Goal: Feedback & Contribution: Leave review/rating

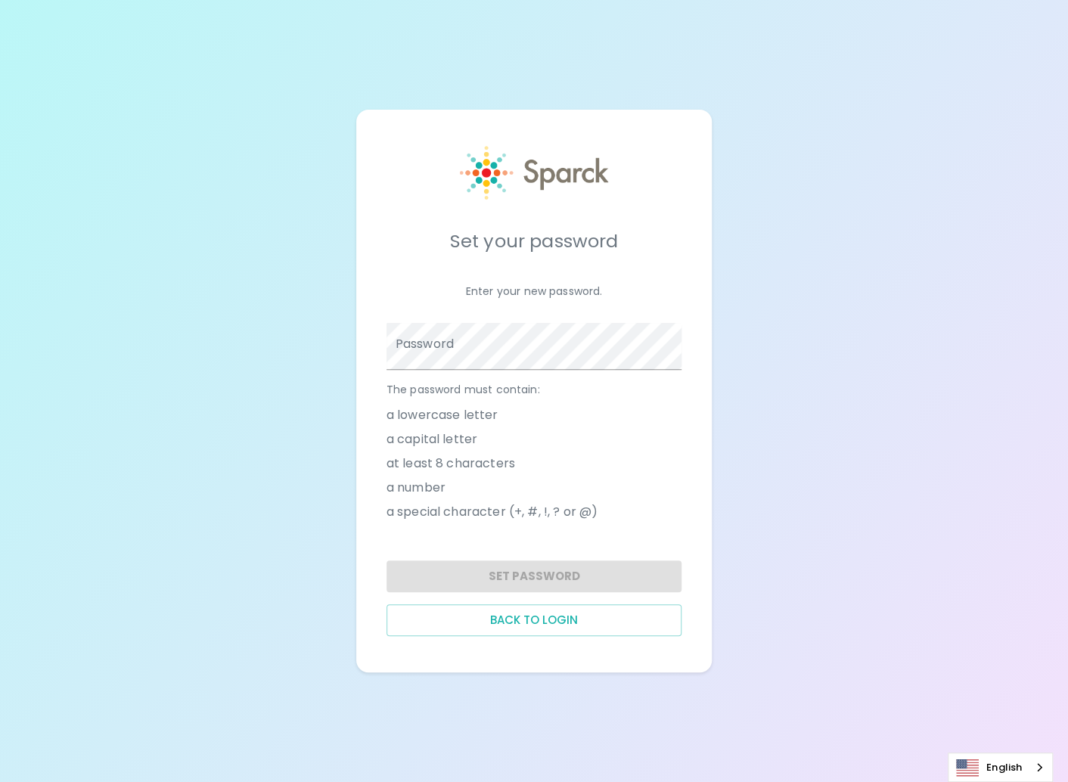
click at [813, 615] on div "Set your password Enter your new password. Password The password must contain: …" at bounding box center [534, 391] width 1068 height 782
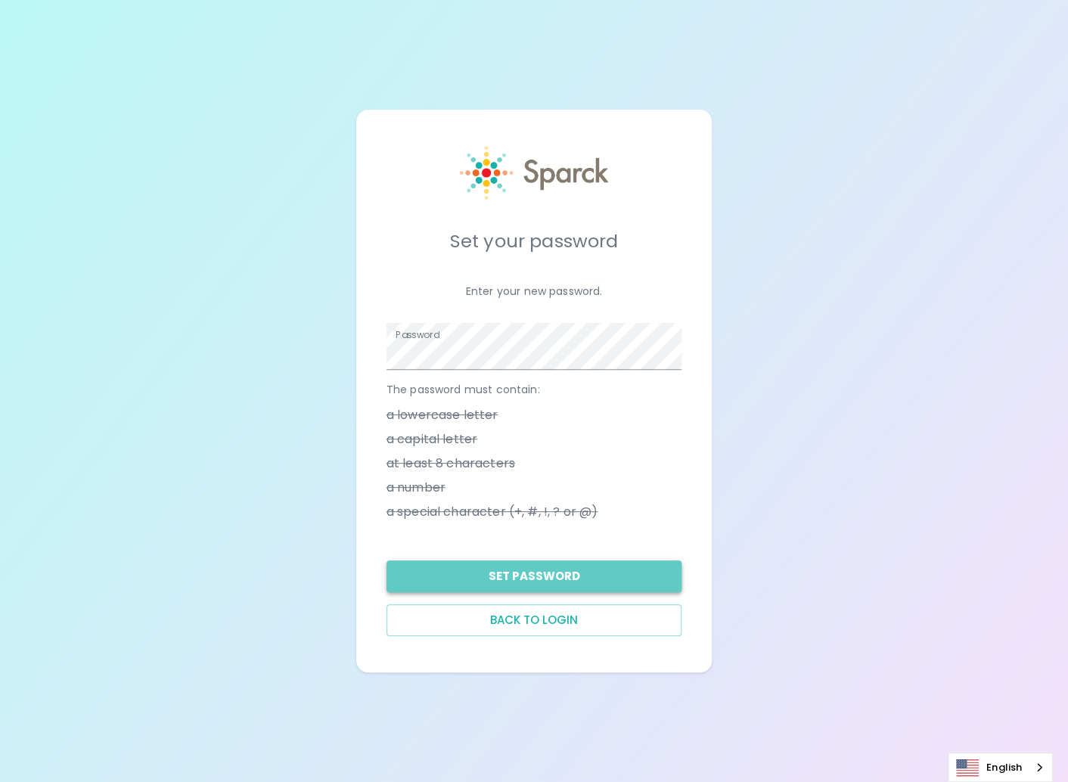
click at [518, 588] on button "Set Password" at bounding box center [534, 576] width 296 height 32
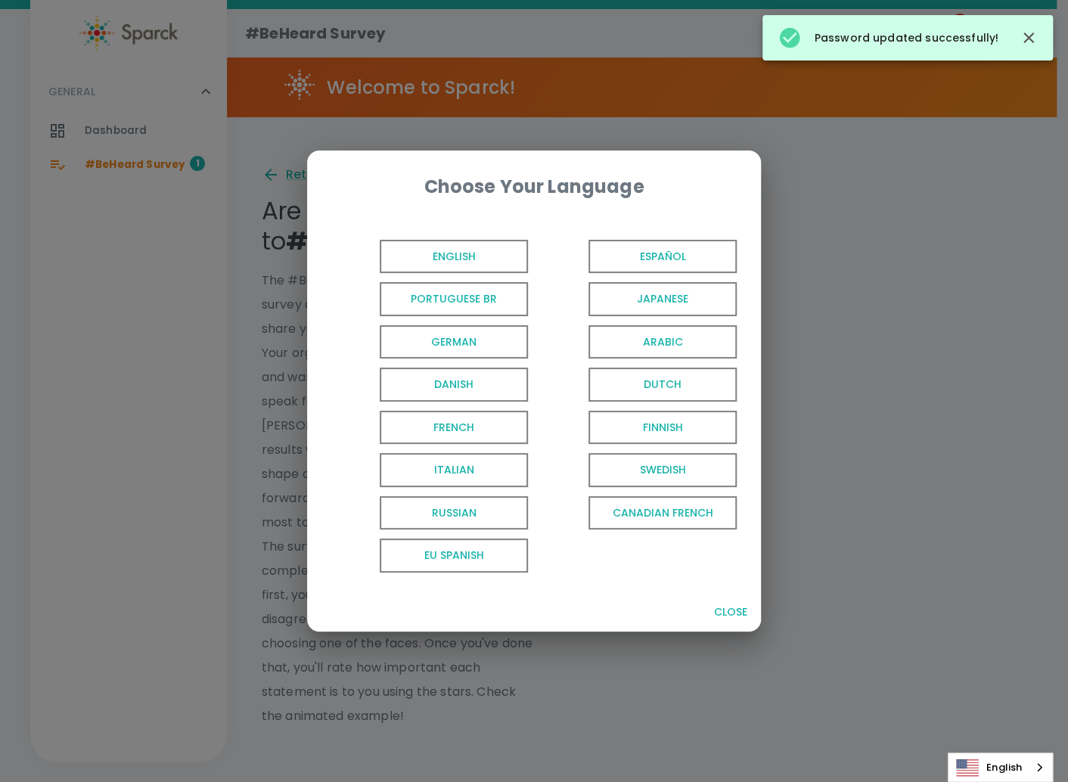
click at [492, 244] on span "English" at bounding box center [454, 257] width 148 height 34
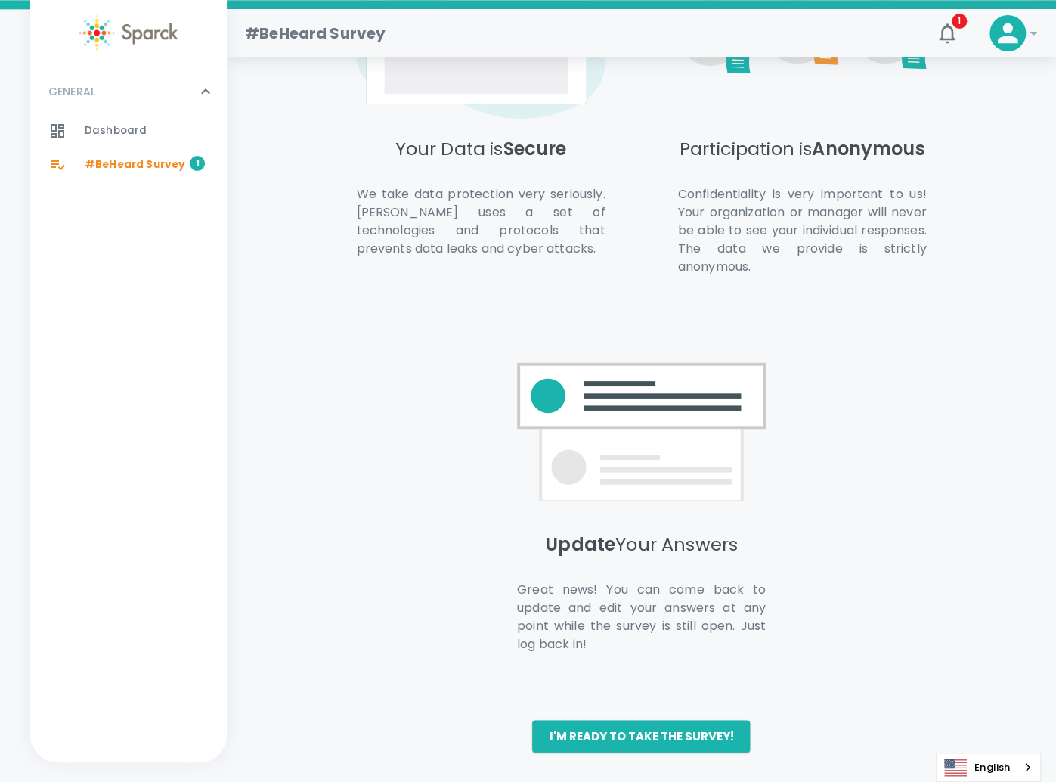
scroll to position [1263, 0]
click at [176, 172] on span "#BeHeard Survey" at bounding box center [135, 164] width 101 height 15
click at [679, 743] on button "I'm ready to take the survey!" at bounding box center [641, 736] width 218 height 32
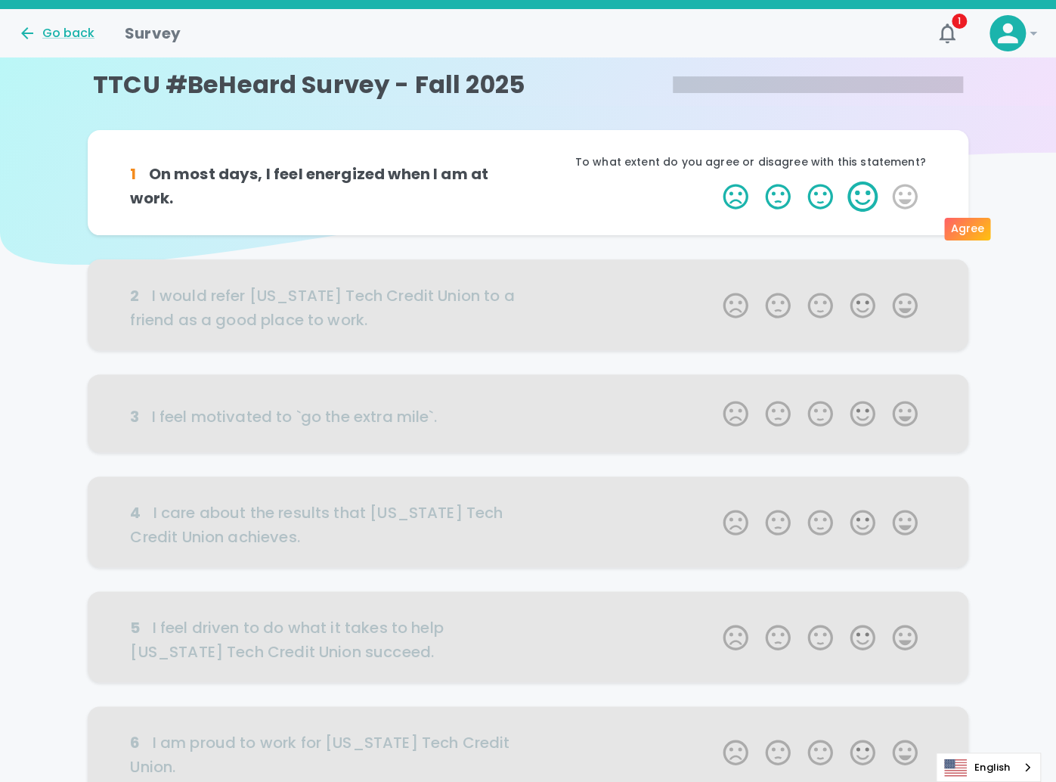
click at [867, 212] on label "4 Stars" at bounding box center [863, 196] width 42 height 30
click at [715, 181] on input "4 Stars" at bounding box center [714, 181] width 1 height 1
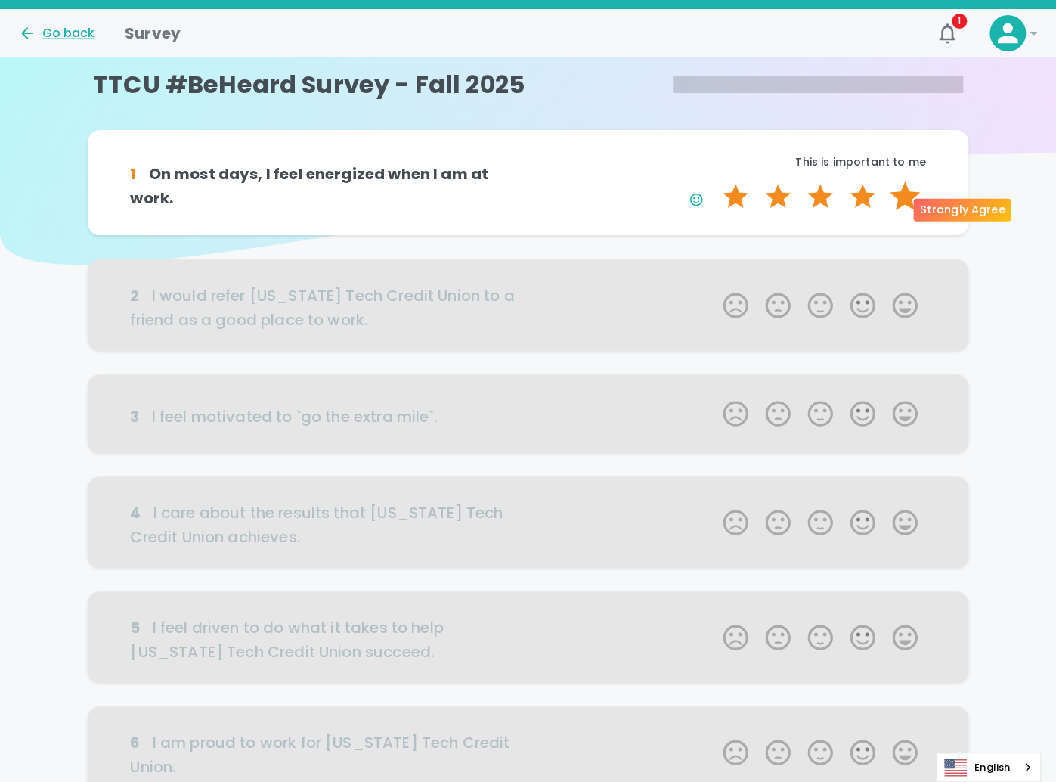
click at [891, 208] on label "5 Stars" at bounding box center [905, 196] width 42 height 30
click at [715, 181] on input "5 Stars" at bounding box center [714, 181] width 1 height 1
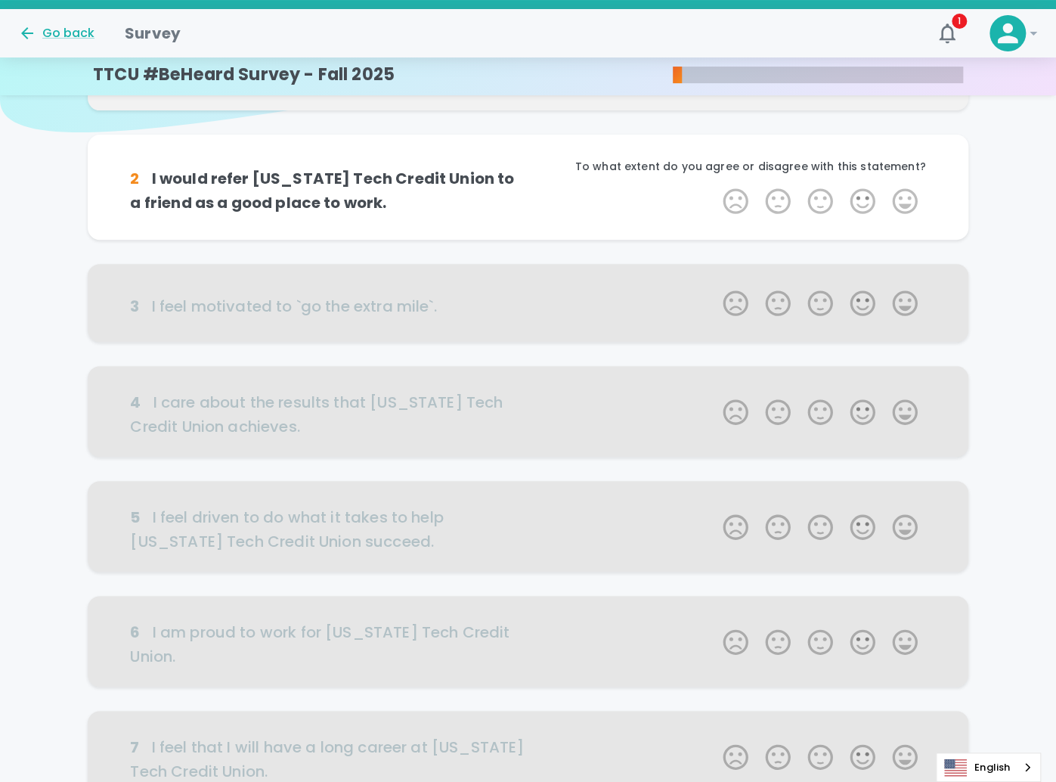
scroll to position [133, 0]
click at [907, 216] on label "5 Stars" at bounding box center [905, 200] width 42 height 30
click at [715, 185] on input "5 Stars" at bounding box center [714, 185] width 1 height 1
click at [948, 250] on div "Strongly Agree" at bounding box center [963, 248] width 98 height 23
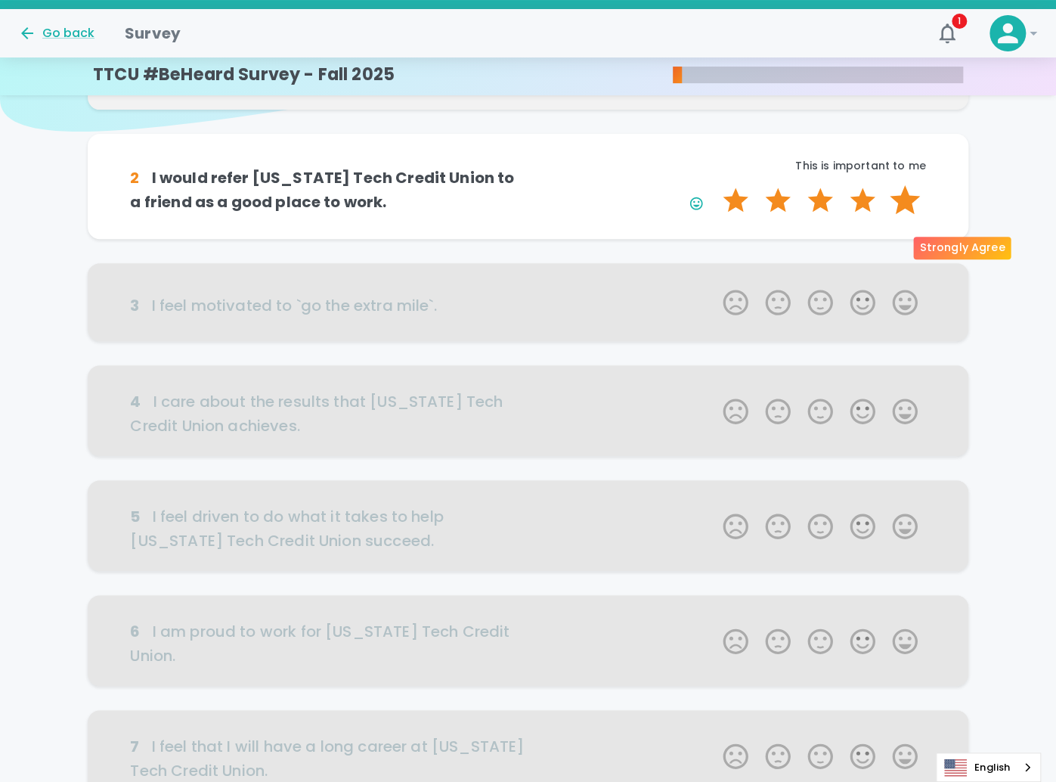
click at [905, 216] on label "5 Stars" at bounding box center [905, 200] width 42 height 30
click at [715, 185] on input "5 Stars" at bounding box center [714, 185] width 1 height 1
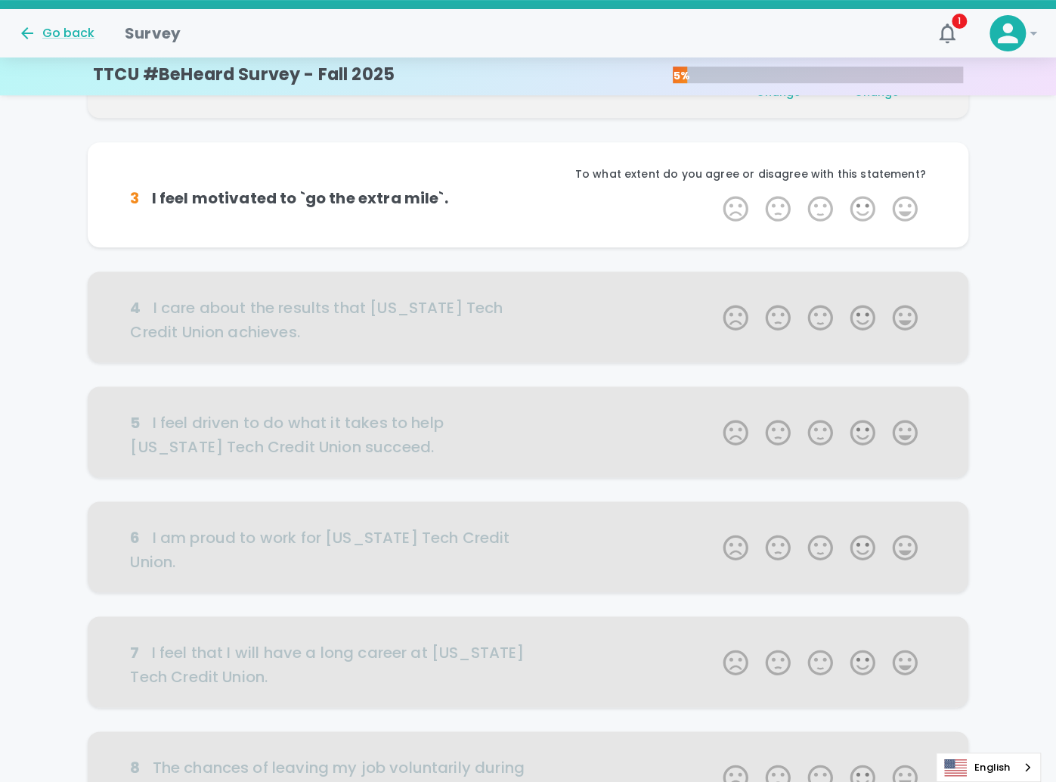
scroll to position [266, 0]
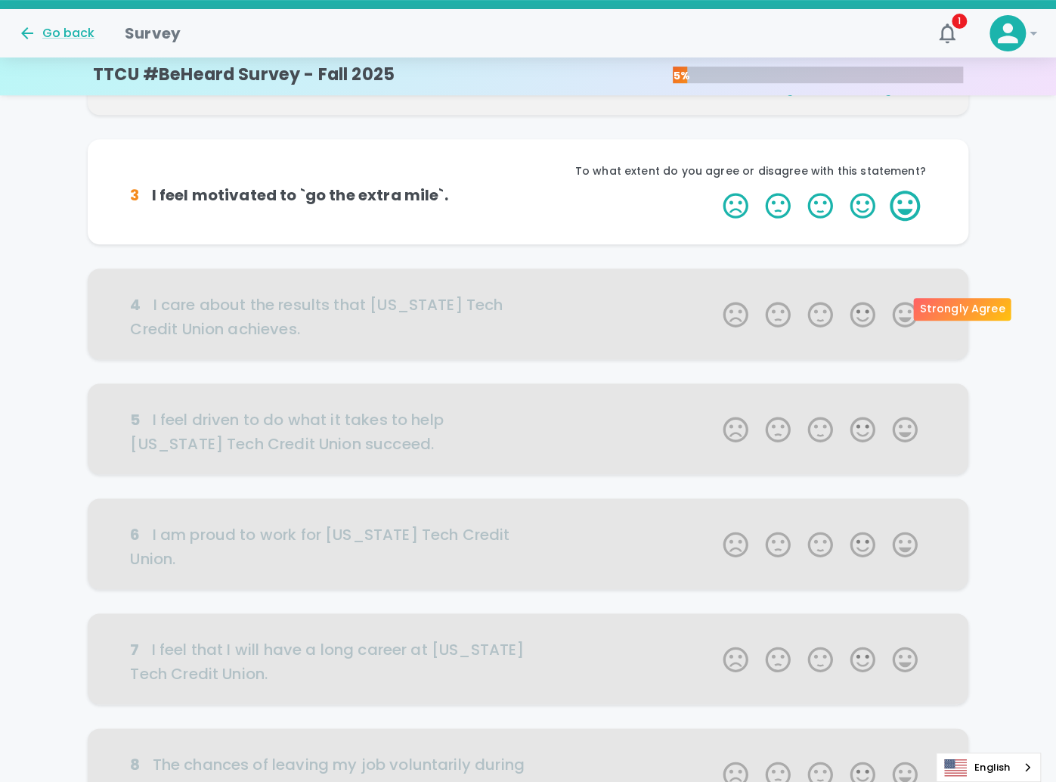
click at [901, 221] on label "5 Stars" at bounding box center [905, 206] width 42 height 30
click at [715, 191] on input "5 Stars" at bounding box center [714, 190] width 1 height 1
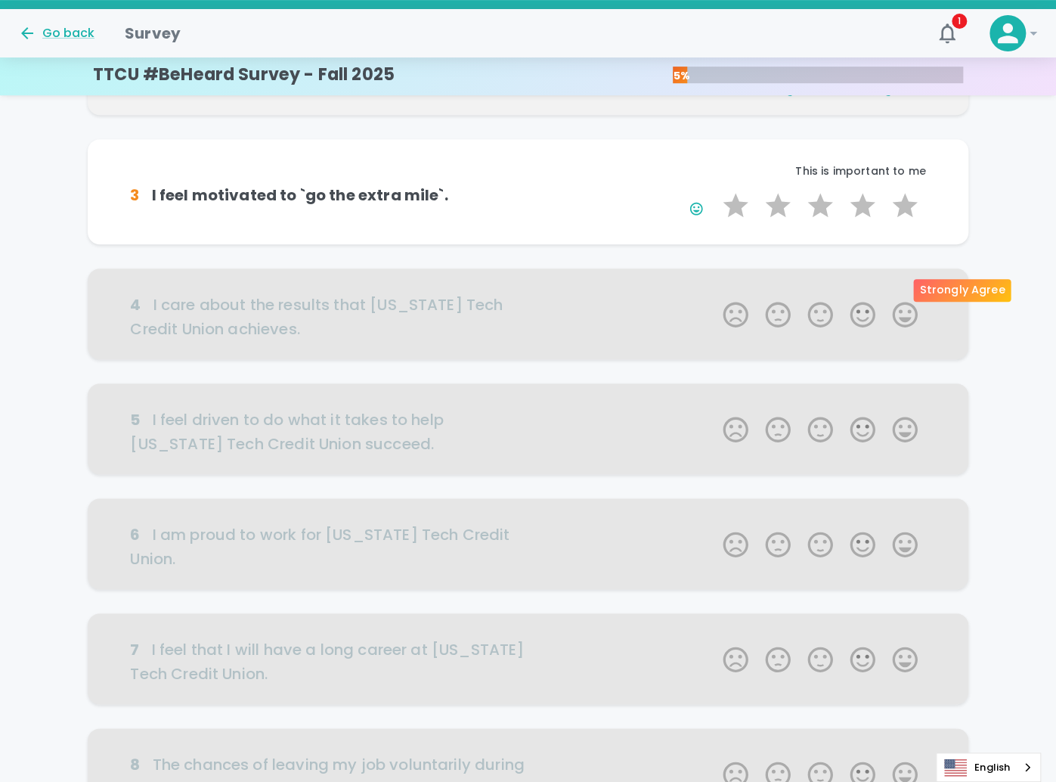
click at [940, 298] on div "Strongly Agree" at bounding box center [963, 290] width 98 height 23
click at [932, 294] on div "Strongly Agree" at bounding box center [963, 290] width 98 height 23
click at [867, 221] on label "4 Stars" at bounding box center [863, 206] width 42 height 30
click at [715, 191] on input "4 Stars" at bounding box center [714, 190] width 1 height 1
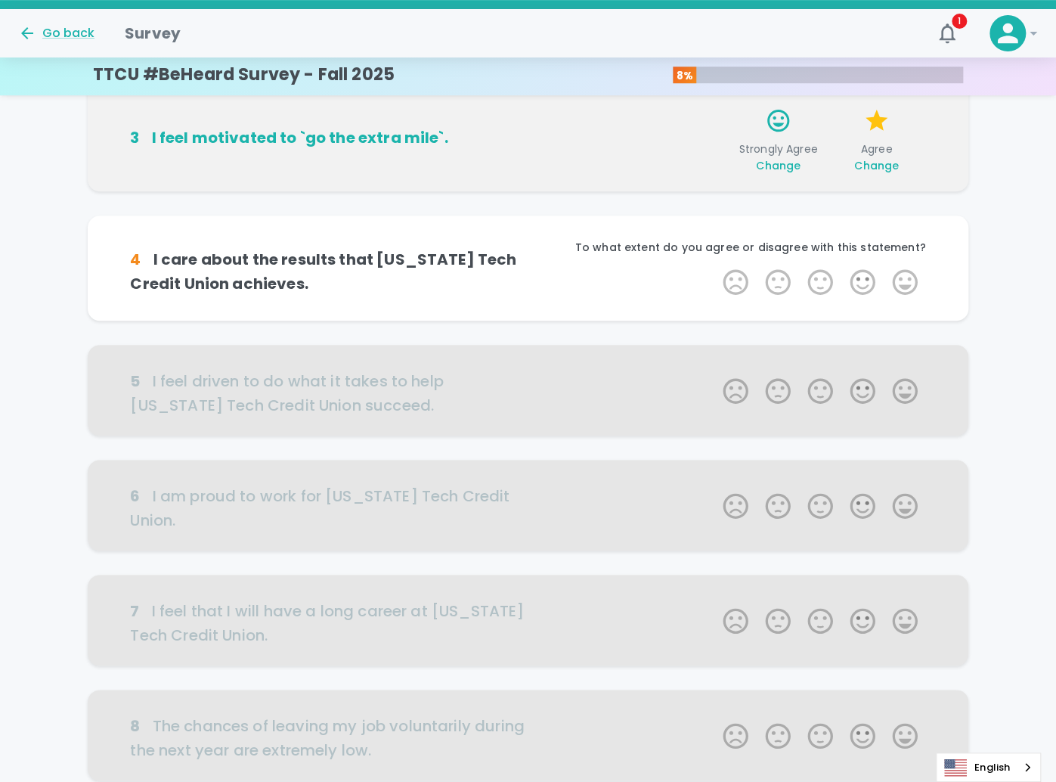
scroll to position [399, 0]
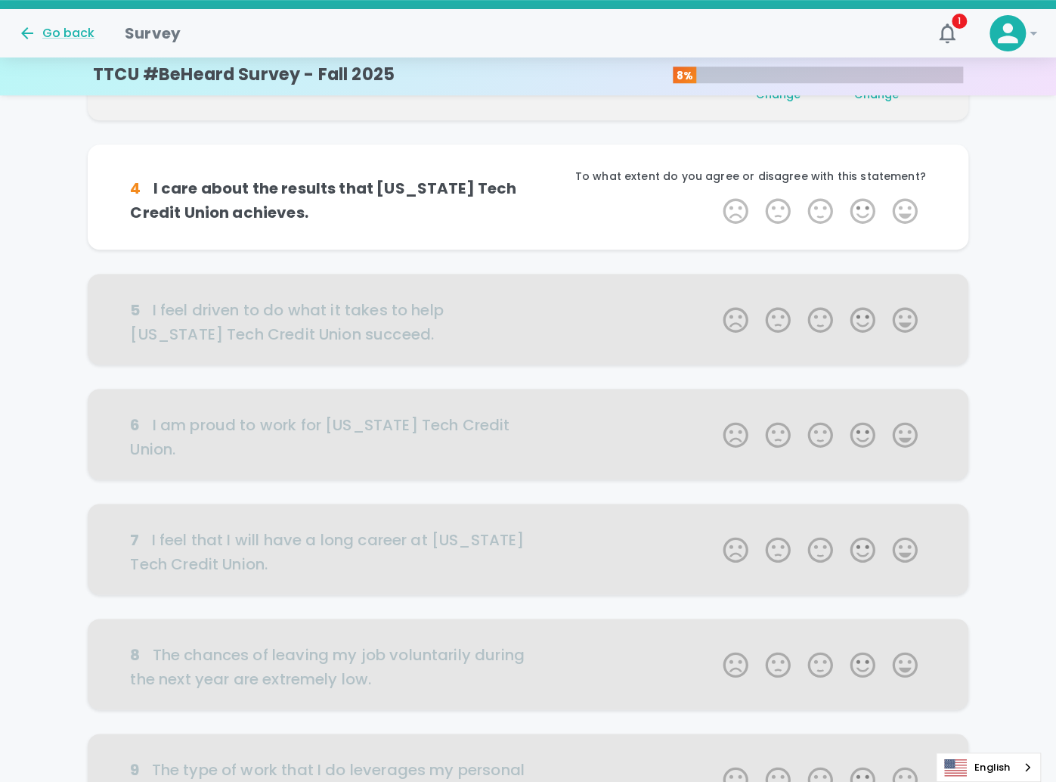
click at [784, 102] on span "Change" at bounding box center [778, 94] width 45 height 15
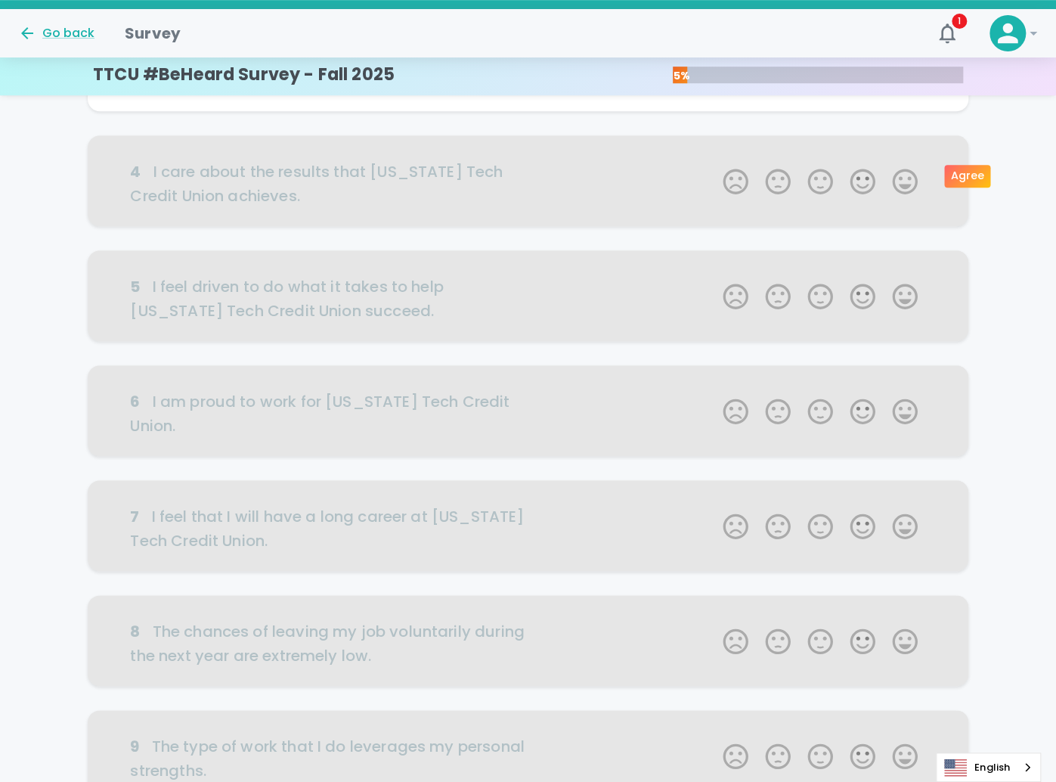
click at [861, 88] on label "4 Stars" at bounding box center [863, 72] width 42 height 30
click at [715, 57] on input "4 Stars" at bounding box center [714, 57] width 1 height 1
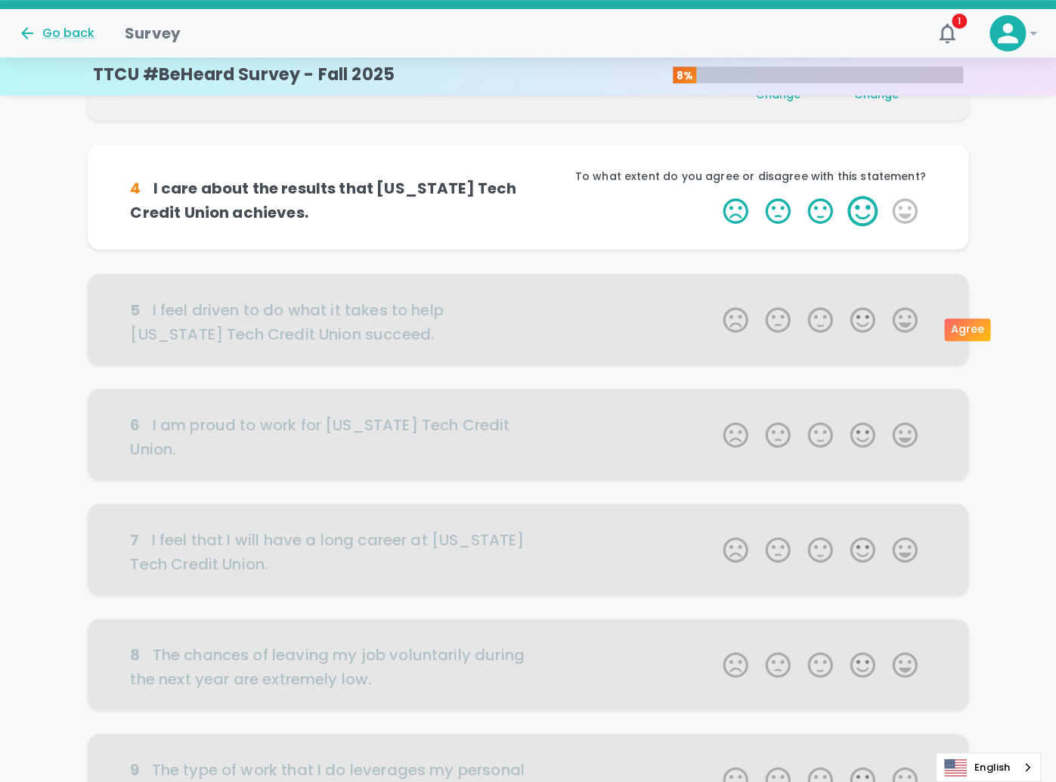
click at [863, 226] on label "4 Stars" at bounding box center [863, 211] width 42 height 30
click at [715, 196] on input "4 Stars" at bounding box center [714, 195] width 1 height 1
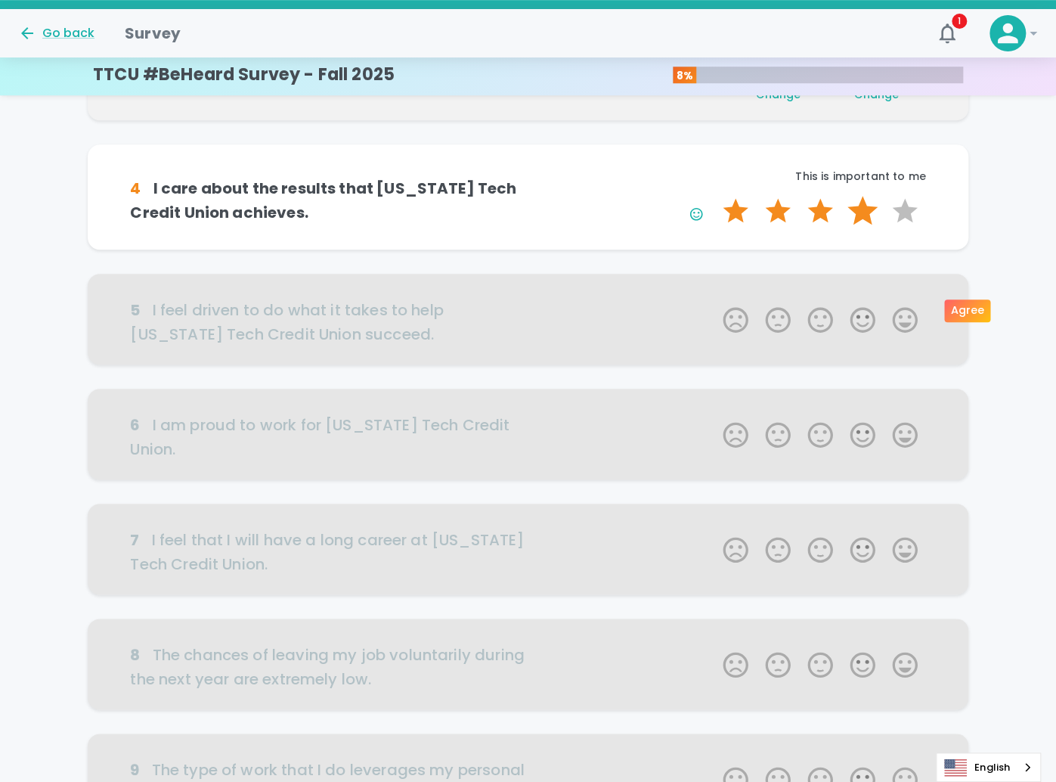
click at [864, 226] on label "4 Stars" at bounding box center [863, 211] width 42 height 30
click at [715, 196] on input "4 Stars" at bounding box center [714, 195] width 1 height 1
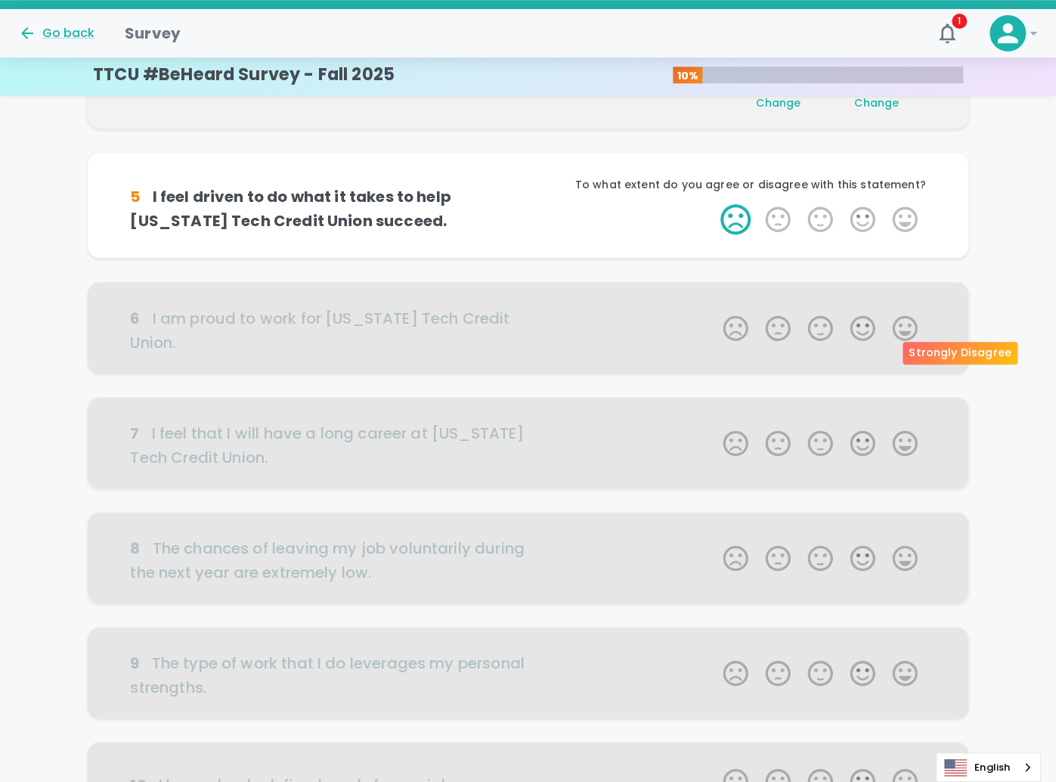
scroll to position [532, 0]
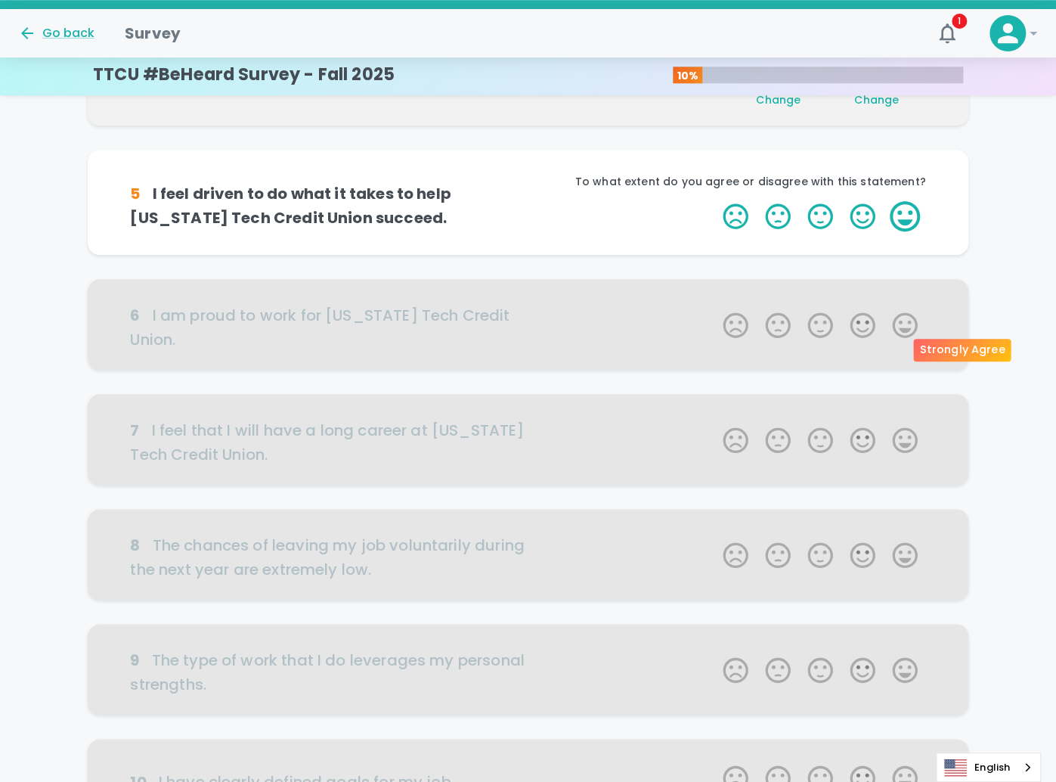
click at [909, 231] on label "5 Stars" at bounding box center [905, 216] width 42 height 30
click at [715, 201] on input "5 Stars" at bounding box center [714, 200] width 1 height 1
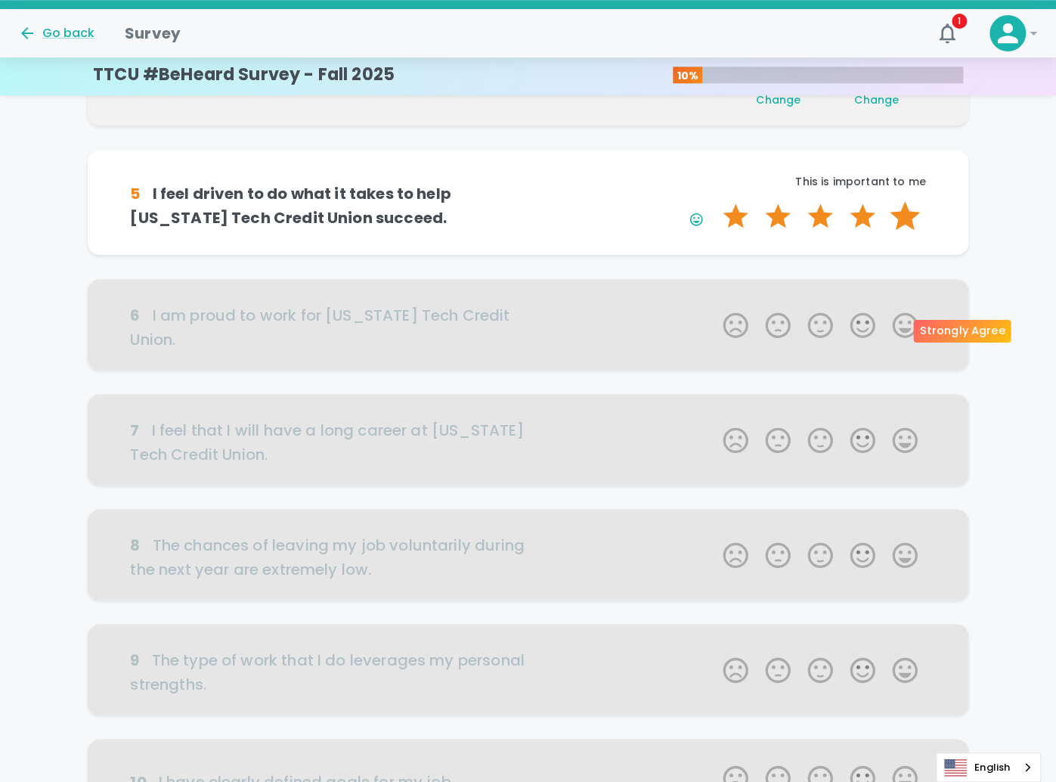
click at [902, 231] on label "5 Stars" at bounding box center [905, 216] width 42 height 30
click at [715, 201] on input "5 Stars" at bounding box center [714, 200] width 1 height 1
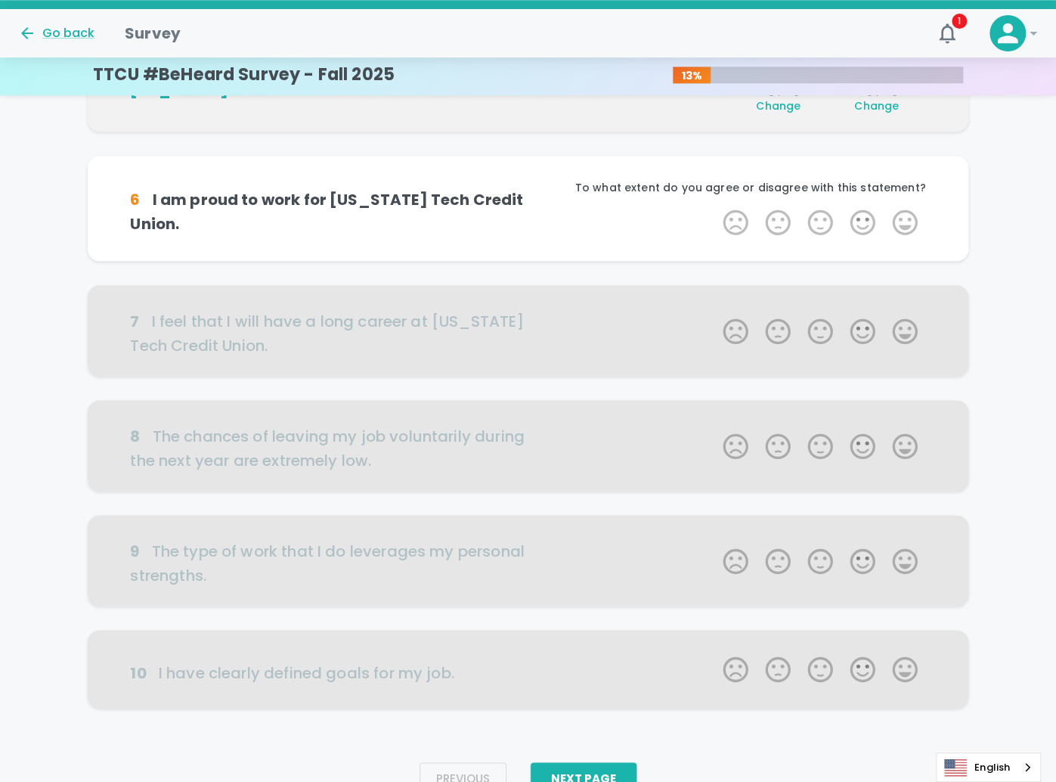
scroll to position [665, 0]
click at [908, 237] on label "5 Stars" at bounding box center [905, 221] width 42 height 30
click at [715, 206] on input "5 Stars" at bounding box center [714, 206] width 1 height 1
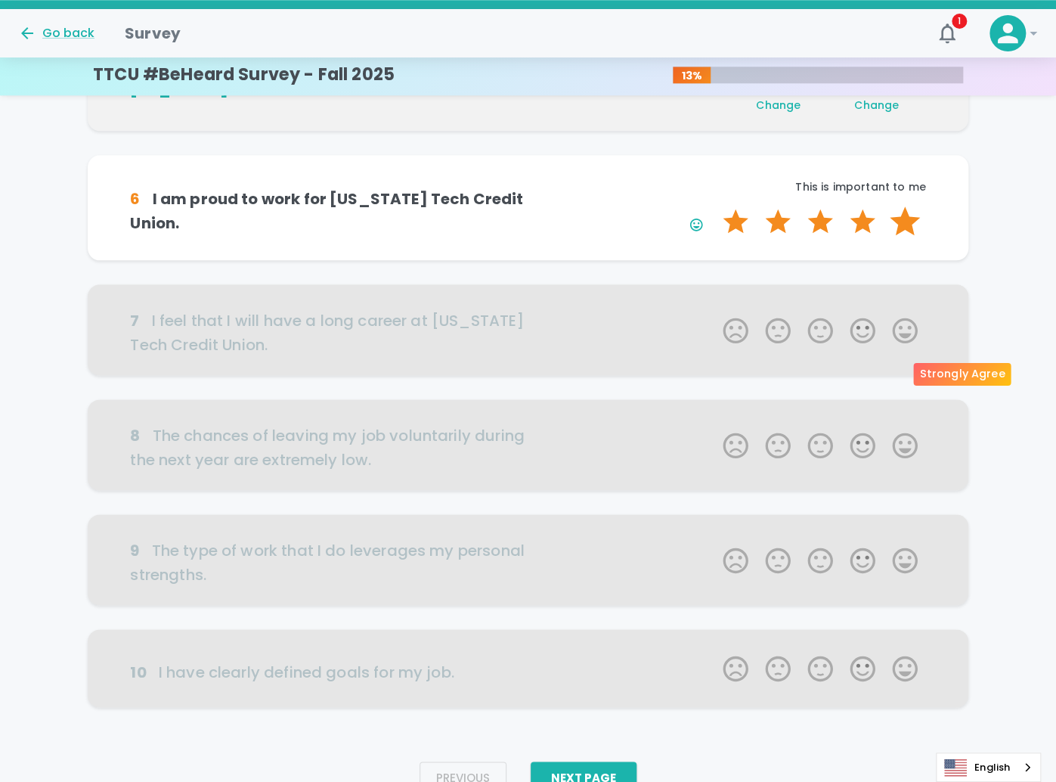
click at [904, 237] on label "5 Stars" at bounding box center [905, 221] width 42 height 30
click at [715, 206] on input "5 Stars" at bounding box center [714, 206] width 1 height 1
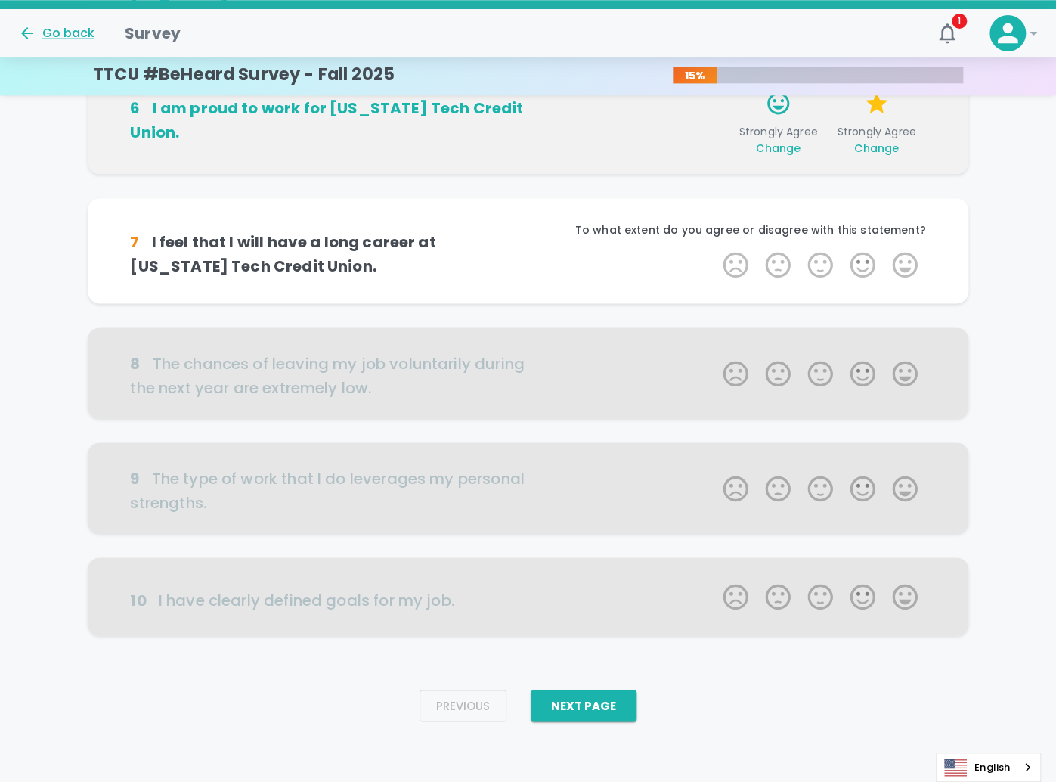
scroll to position [799, 0]
click at [902, 280] on label "5 Stars" at bounding box center [905, 265] width 42 height 30
click at [715, 250] on input "5 Stars" at bounding box center [714, 249] width 1 height 1
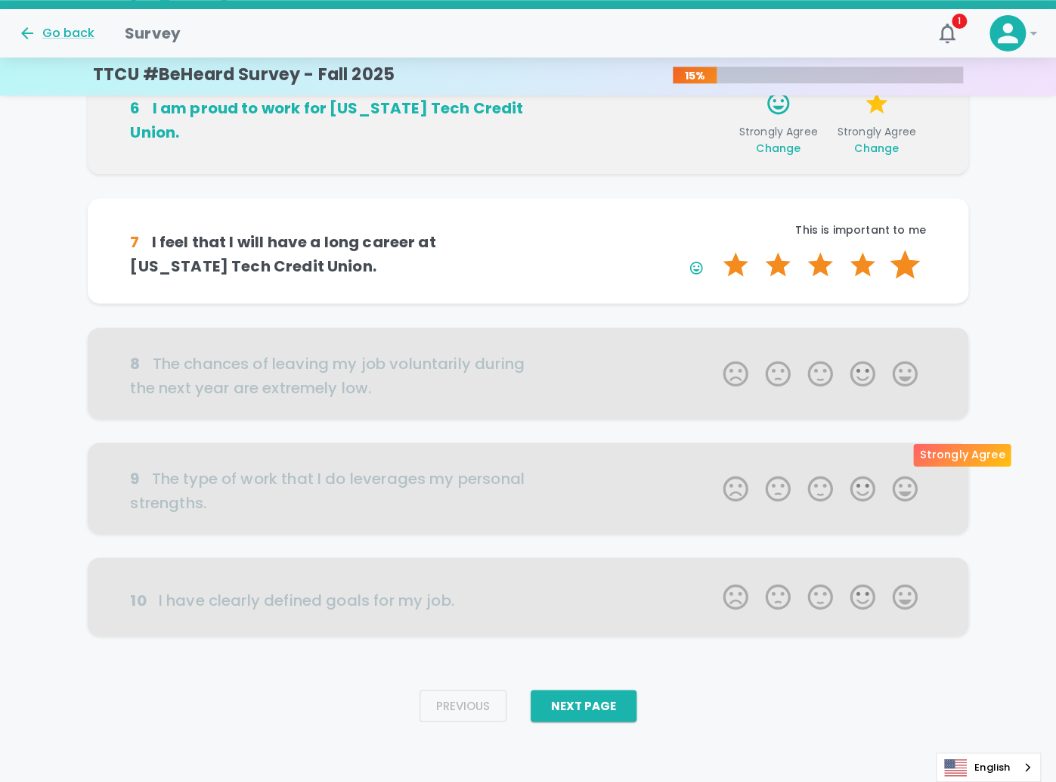
click at [902, 280] on label "5 Stars" at bounding box center [905, 265] width 42 height 30
click at [715, 250] on input "5 Stars" at bounding box center [714, 249] width 1 height 1
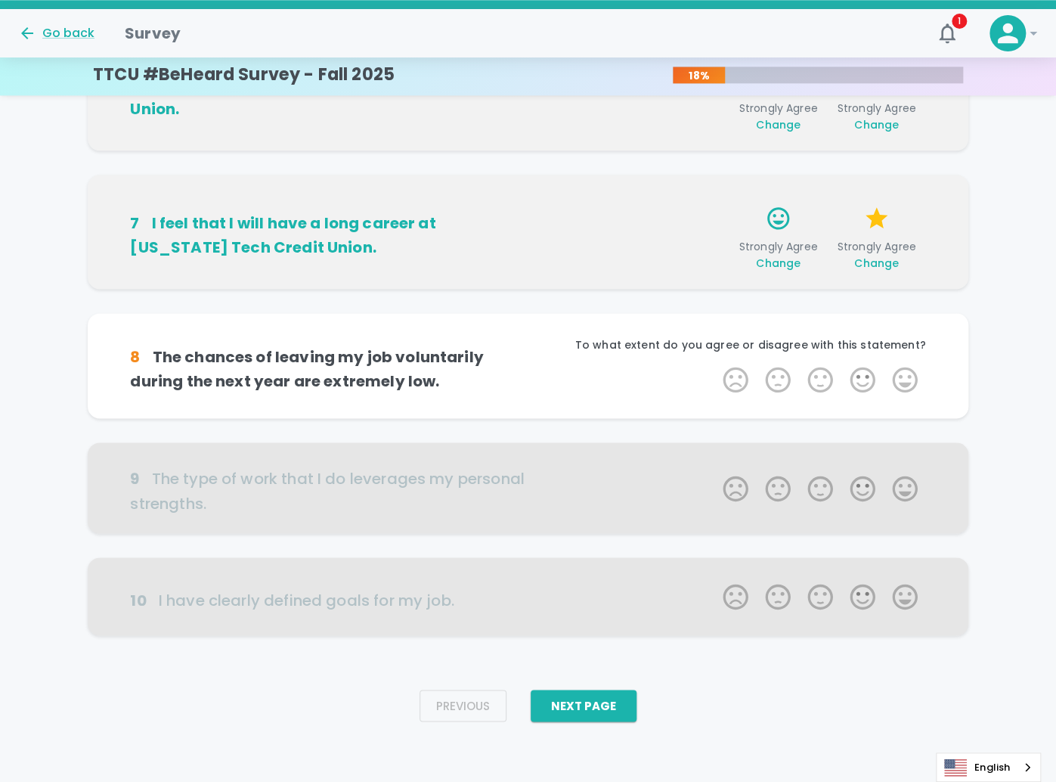
scroll to position [932, 0]
click at [898, 395] on label "5 Stars" at bounding box center [905, 380] width 42 height 30
click at [715, 365] on input "5 Stars" at bounding box center [714, 364] width 1 height 1
click at [905, 395] on label "5 Stars" at bounding box center [905, 380] width 42 height 30
click at [715, 365] on input "5 Stars" at bounding box center [714, 364] width 1 height 1
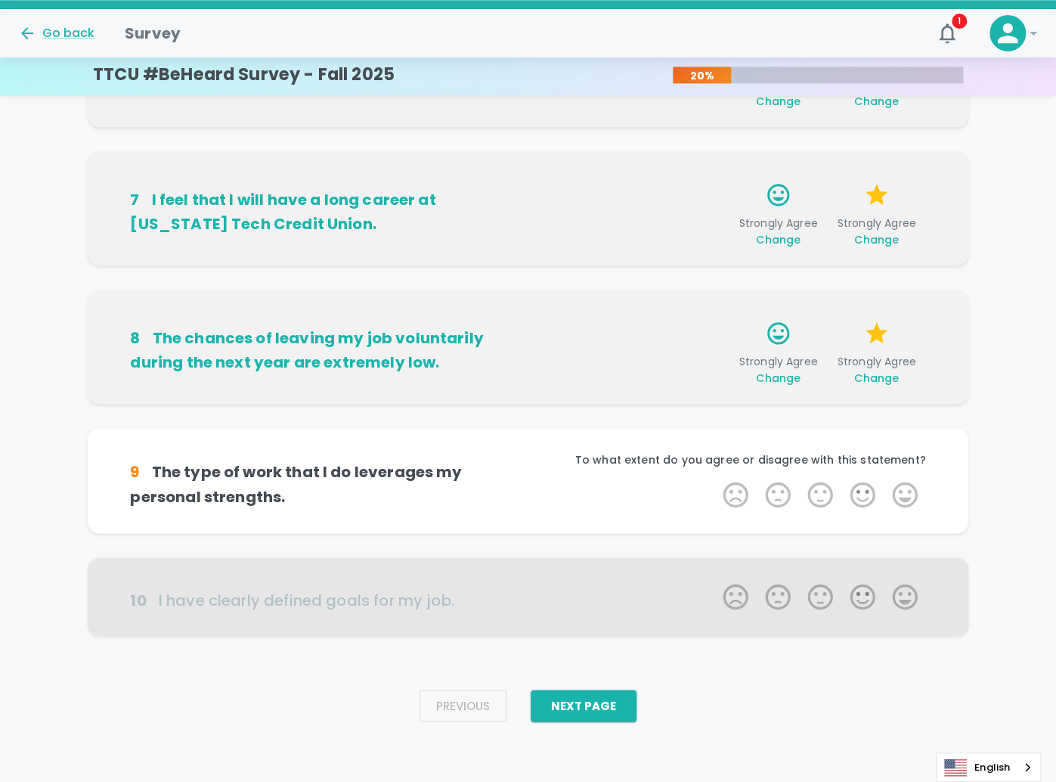
scroll to position [1066, 0]
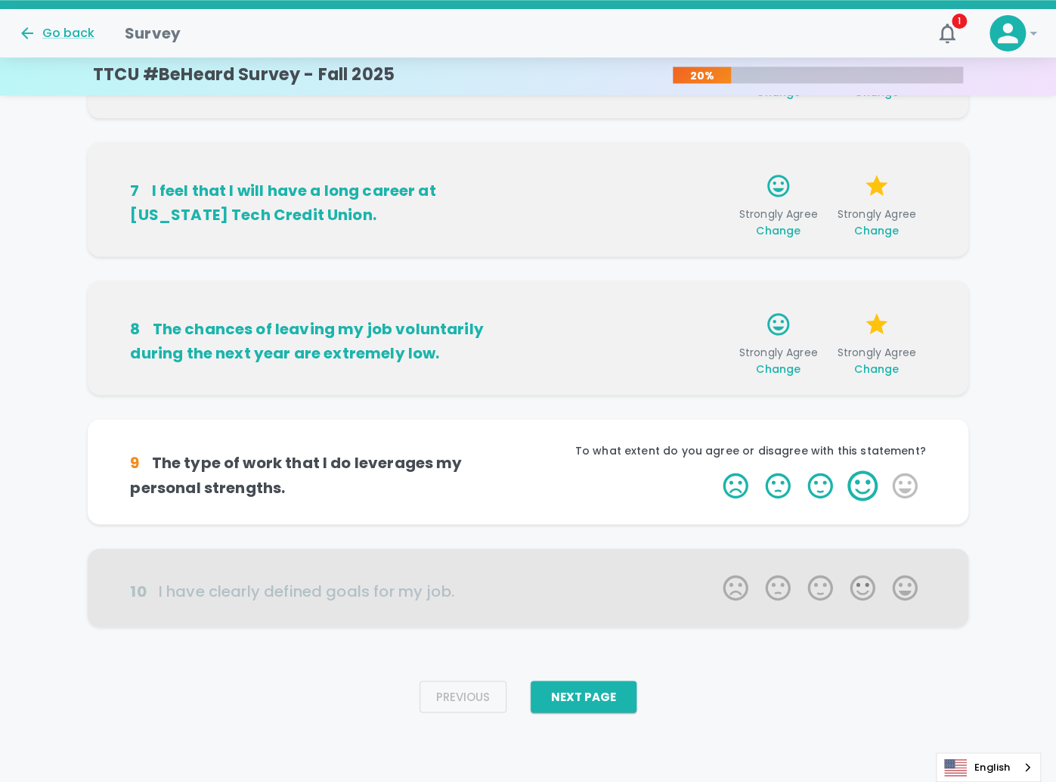
click at [867, 501] on label "4 Stars" at bounding box center [863, 485] width 42 height 30
click at [715, 470] on input "4 Stars" at bounding box center [714, 470] width 1 height 1
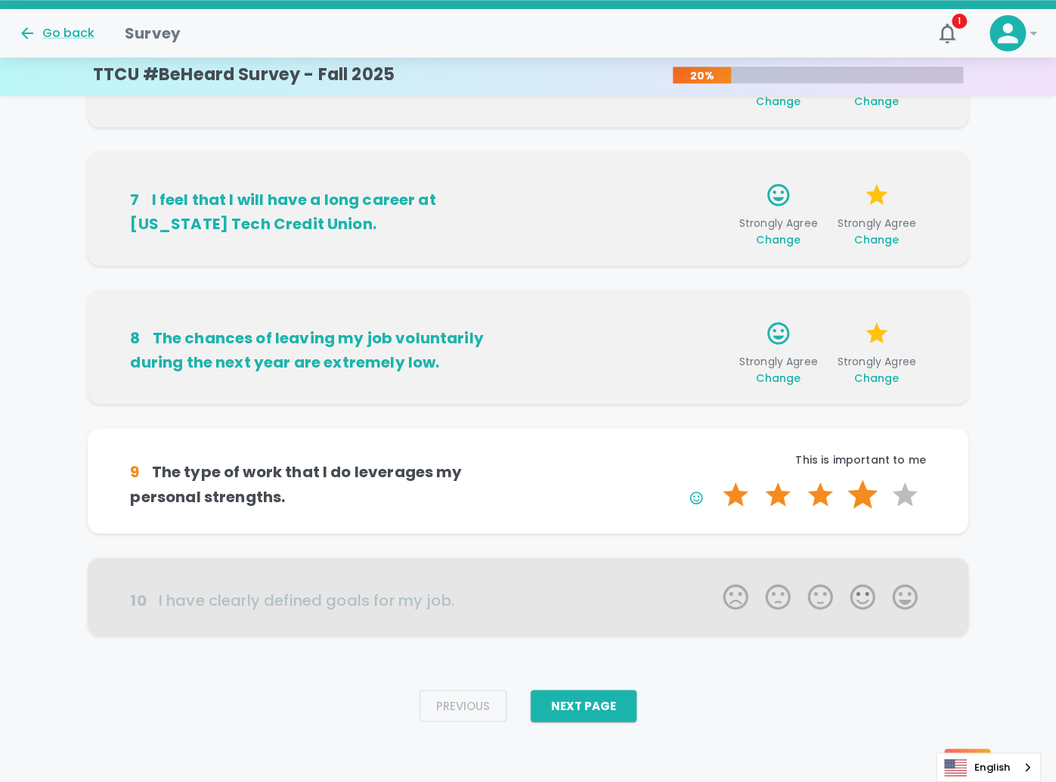
click at [869, 501] on label "4 Stars" at bounding box center [863, 494] width 42 height 30
click at [715, 479] on input "4 Stars" at bounding box center [714, 479] width 1 height 1
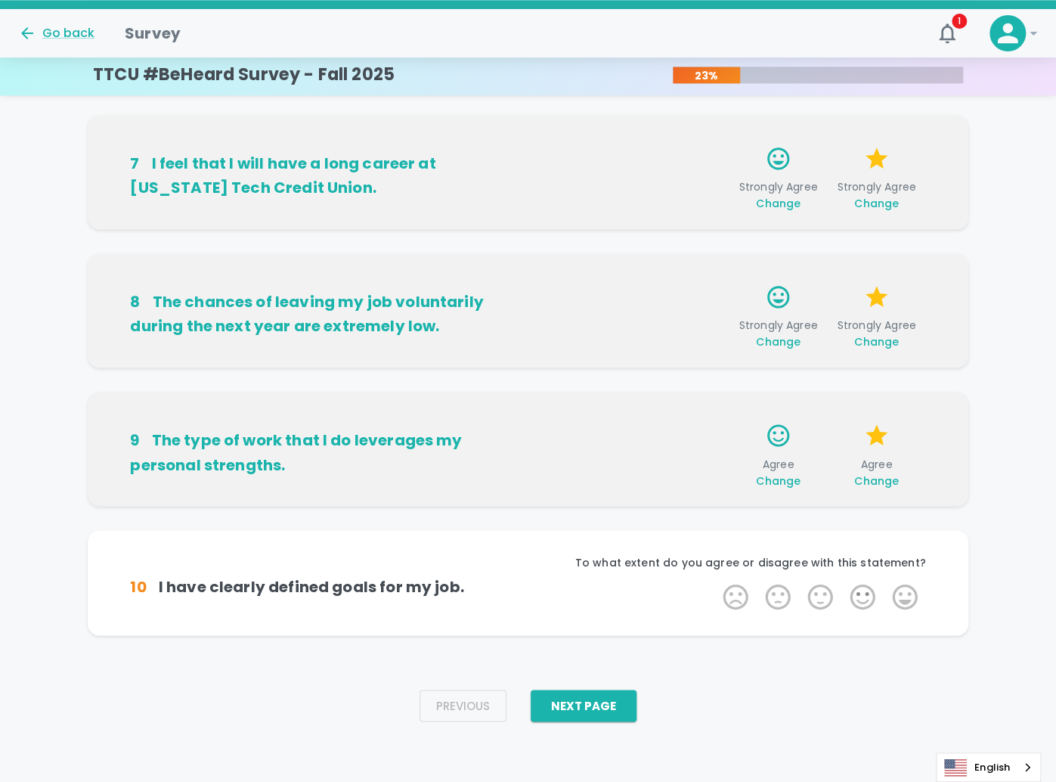
scroll to position [1101, 0]
click at [914, 612] on label "5 Stars" at bounding box center [905, 597] width 42 height 30
click at [715, 582] on input "5 Stars" at bounding box center [714, 581] width 1 height 1
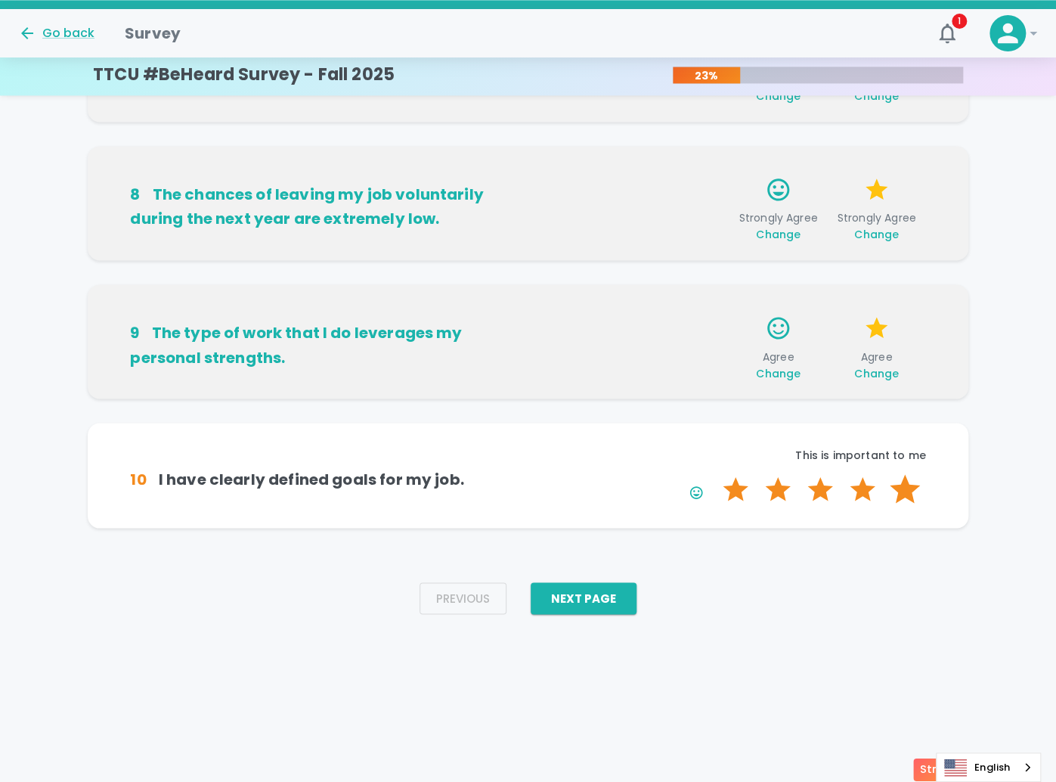
click at [908, 504] on label "5 Stars" at bounding box center [905, 489] width 42 height 30
click at [715, 474] on input "5 Stars" at bounding box center [714, 473] width 1 height 1
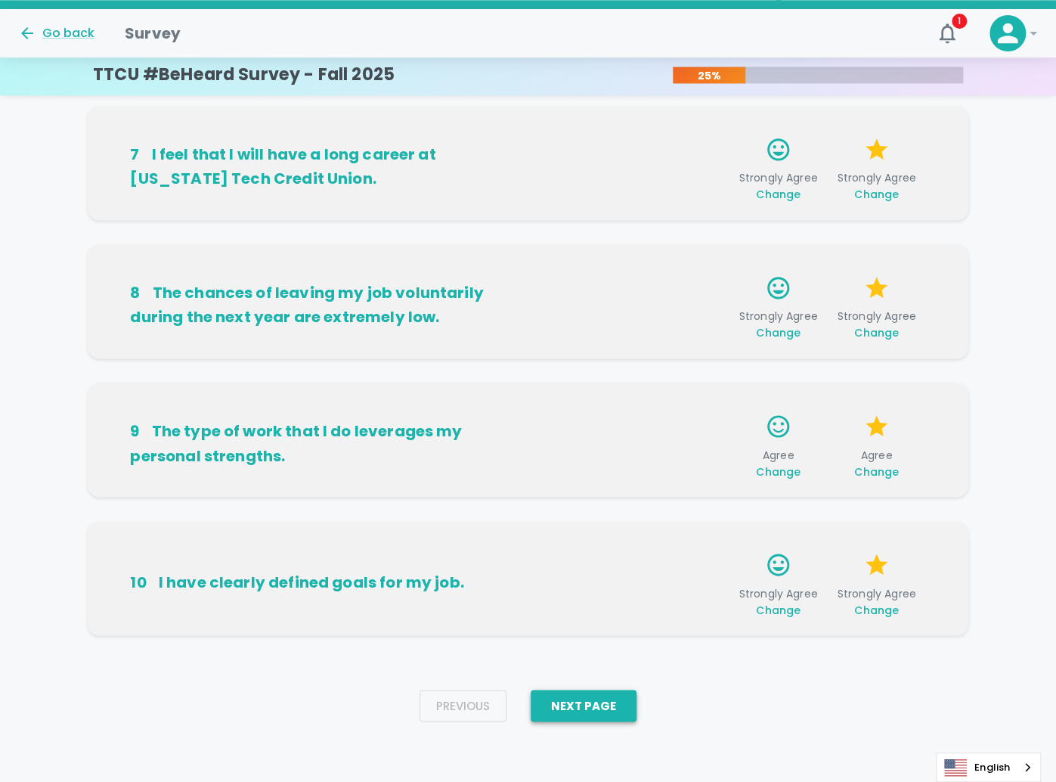
click at [600, 721] on button "Next Page" at bounding box center [584, 706] width 106 height 32
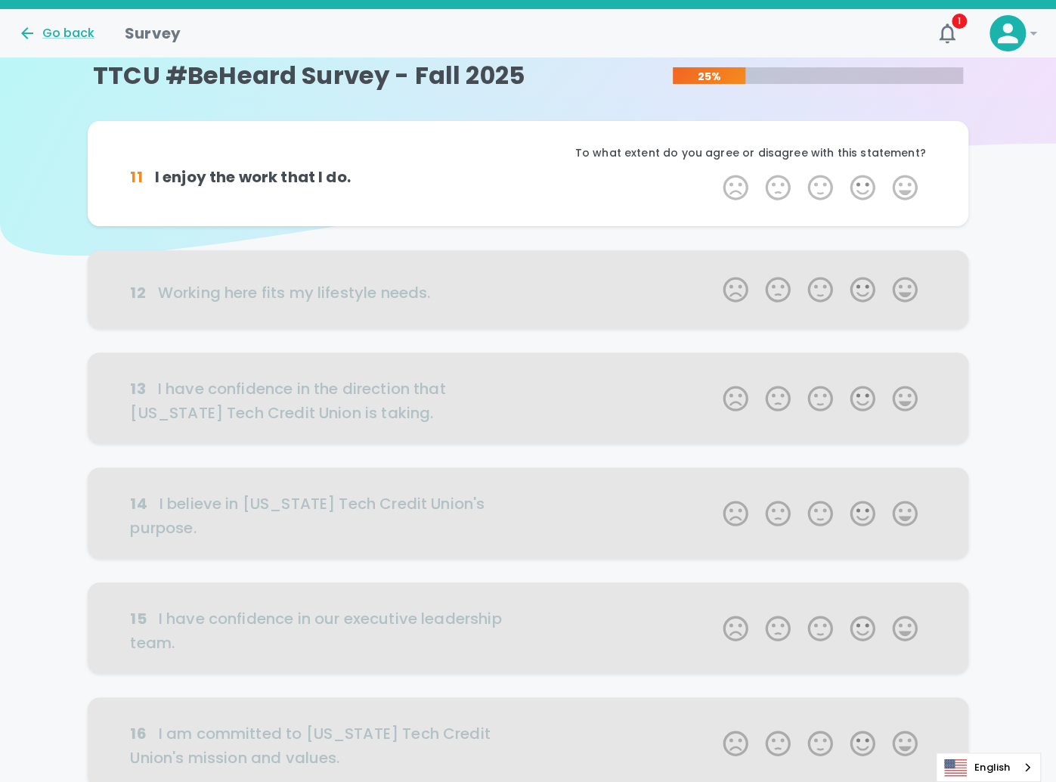
scroll to position [0, 0]
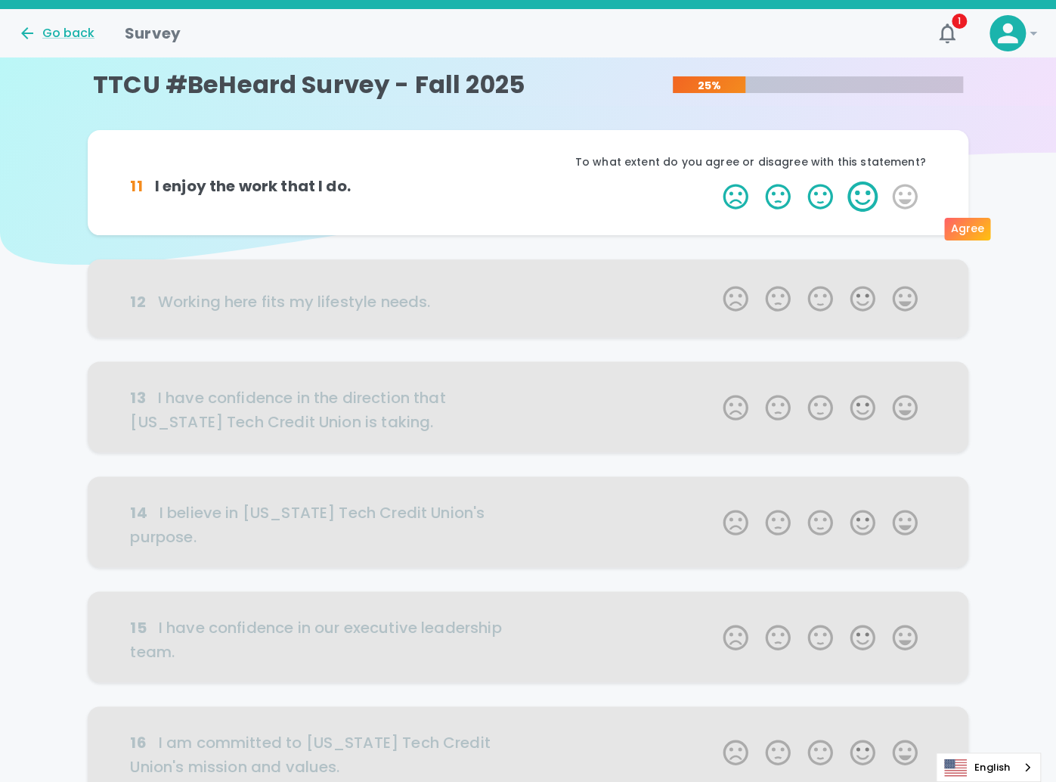
click at [865, 212] on label "4 Stars" at bounding box center [863, 196] width 42 height 30
click at [715, 181] on input "4 Stars" at bounding box center [714, 181] width 1 height 1
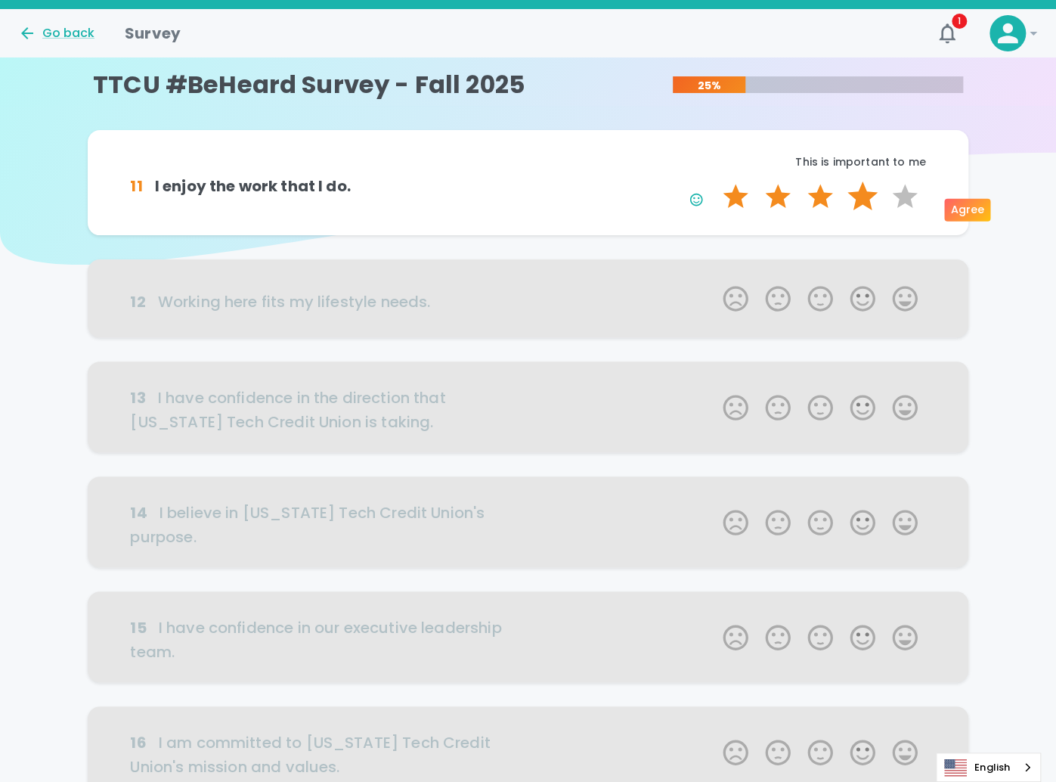
click at [856, 210] on label "4 Stars" at bounding box center [863, 196] width 42 height 30
click at [715, 181] on input "4 Stars" at bounding box center [714, 181] width 1 height 1
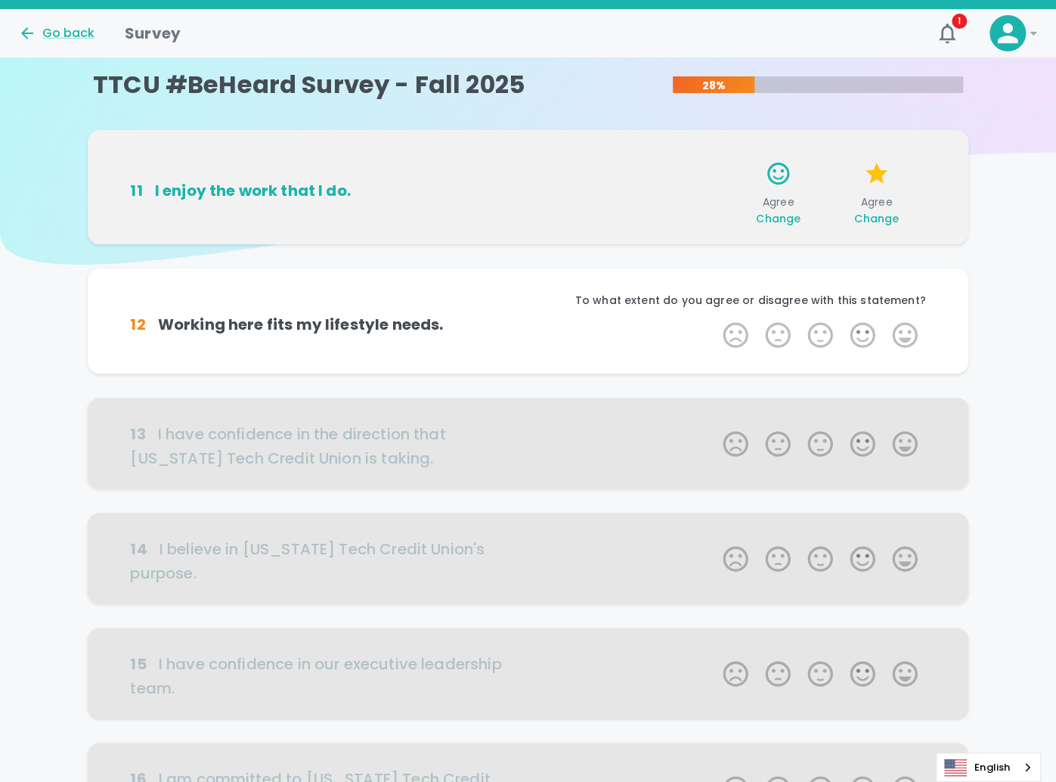
click at [769, 226] on span "Change" at bounding box center [778, 218] width 45 height 15
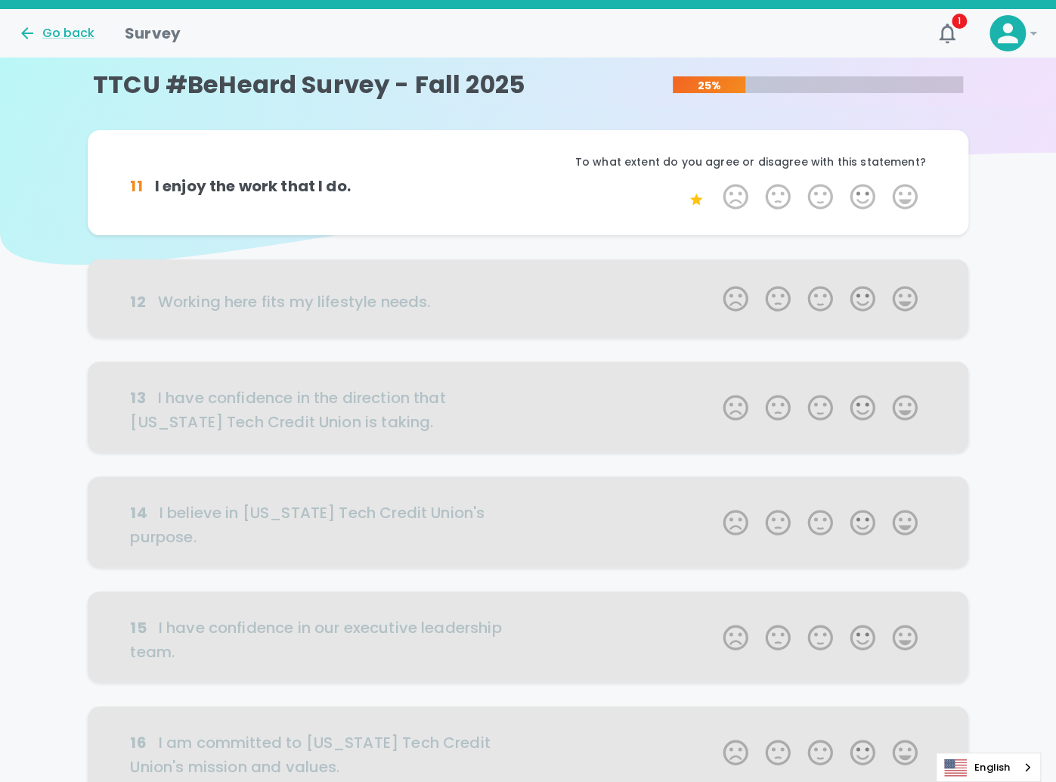
click at [912, 212] on label "5 Stars" at bounding box center [905, 196] width 42 height 30
click at [715, 181] on input "5 Stars" at bounding box center [714, 181] width 1 height 1
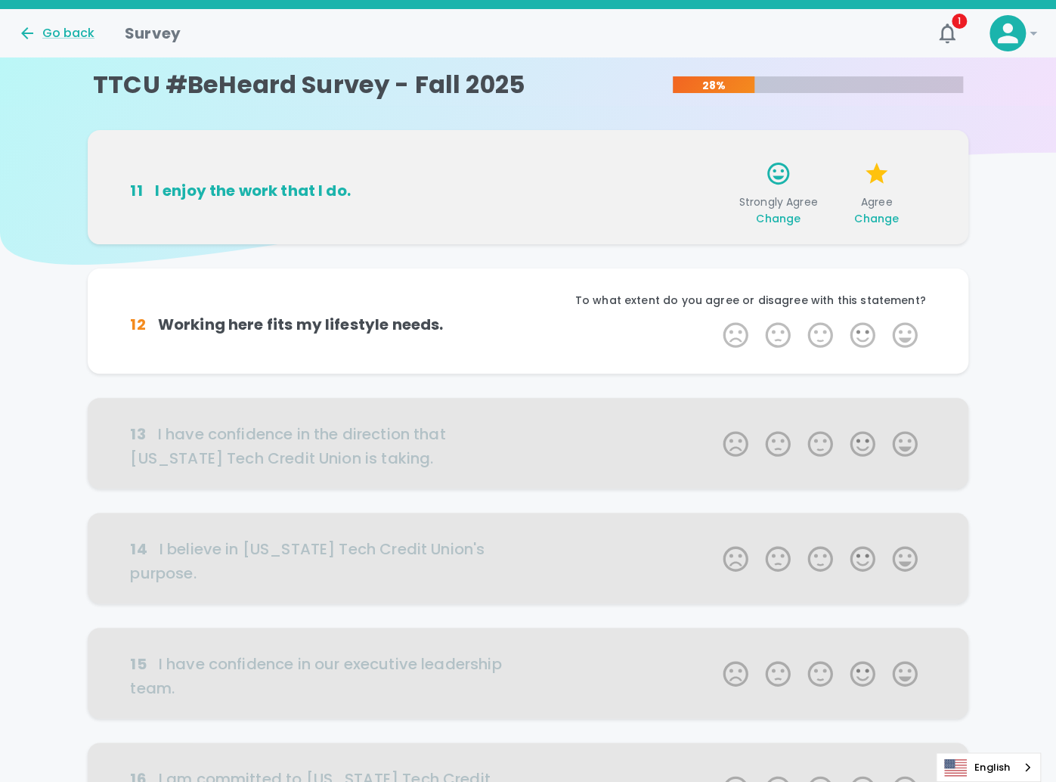
click at [880, 226] on span "Change" at bounding box center [877, 218] width 45 height 15
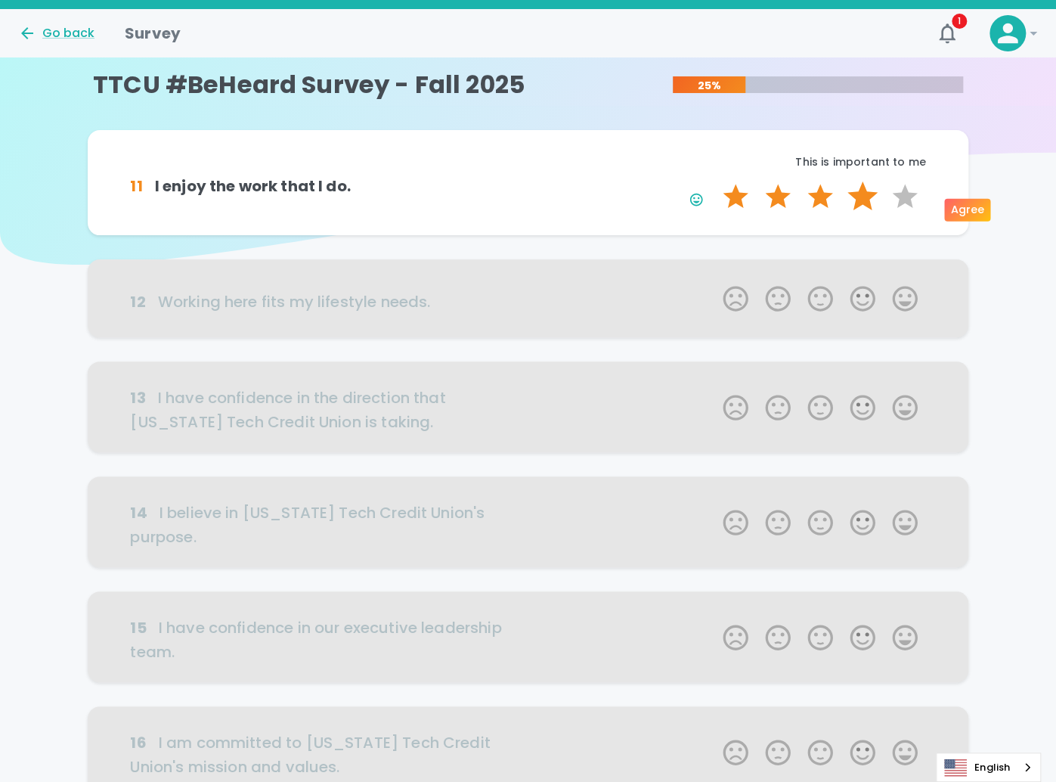
click at [861, 201] on label "4 Stars" at bounding box center [863, 196] width 42 height 30
click at [715, 181] on input "4 Stars" at bounding box center [714, 181] width 1 height 1
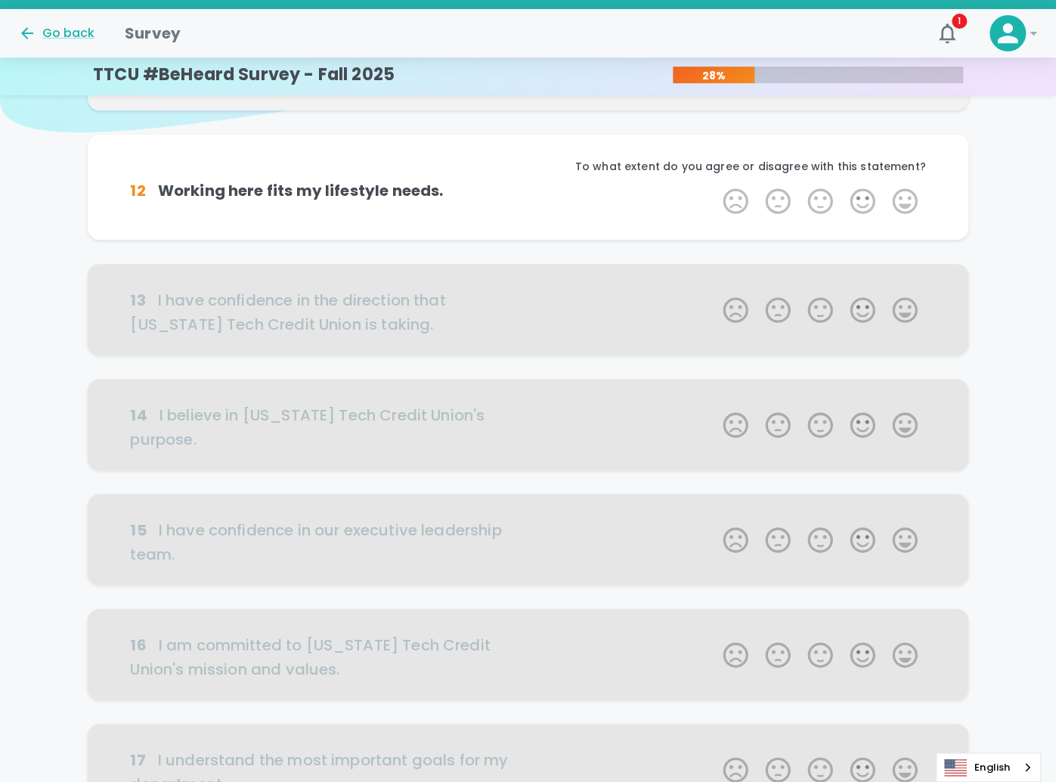
scroll to position [133, 0]
click at [897, 216] on label "5 Stars" at bounding box center [905, 200] width 42 height 30
click at [715, 185] on input "5 Stars" at bounding box center [714, 185] width 1 height 1
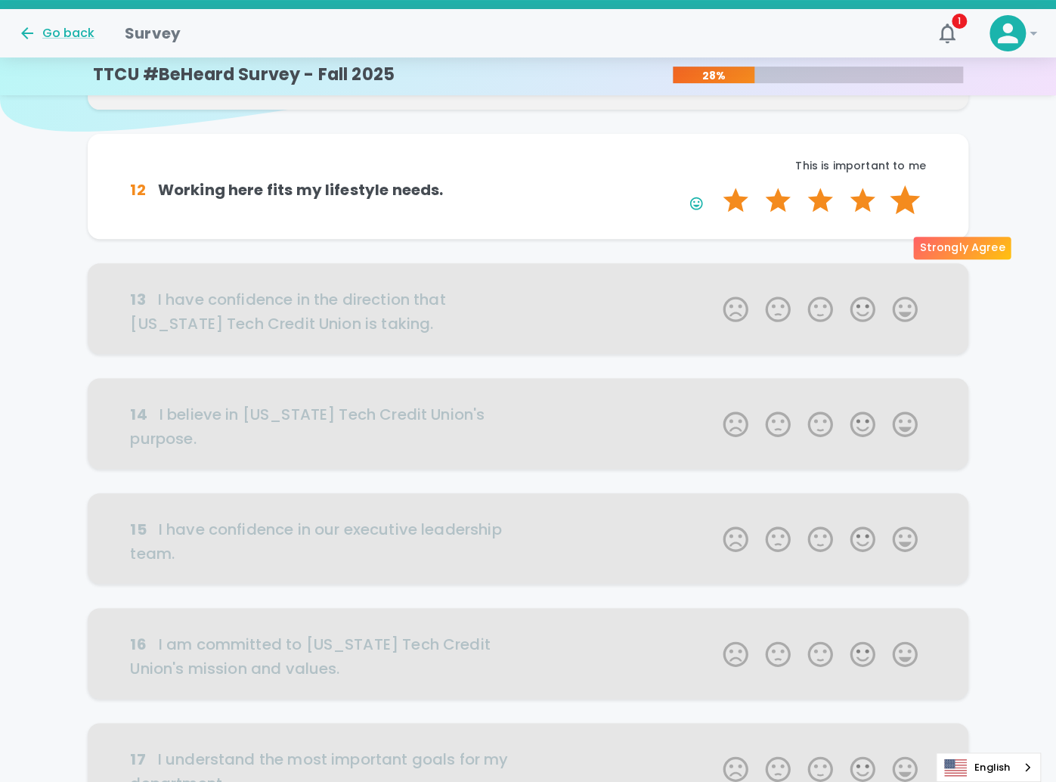
click at [909, 216] on label "5 Stars" at bounding box center [905, 200] width 42 height 30
click at [715, 185] on input "5 Stars" at bounding box center [714, 185] width 1 height 1
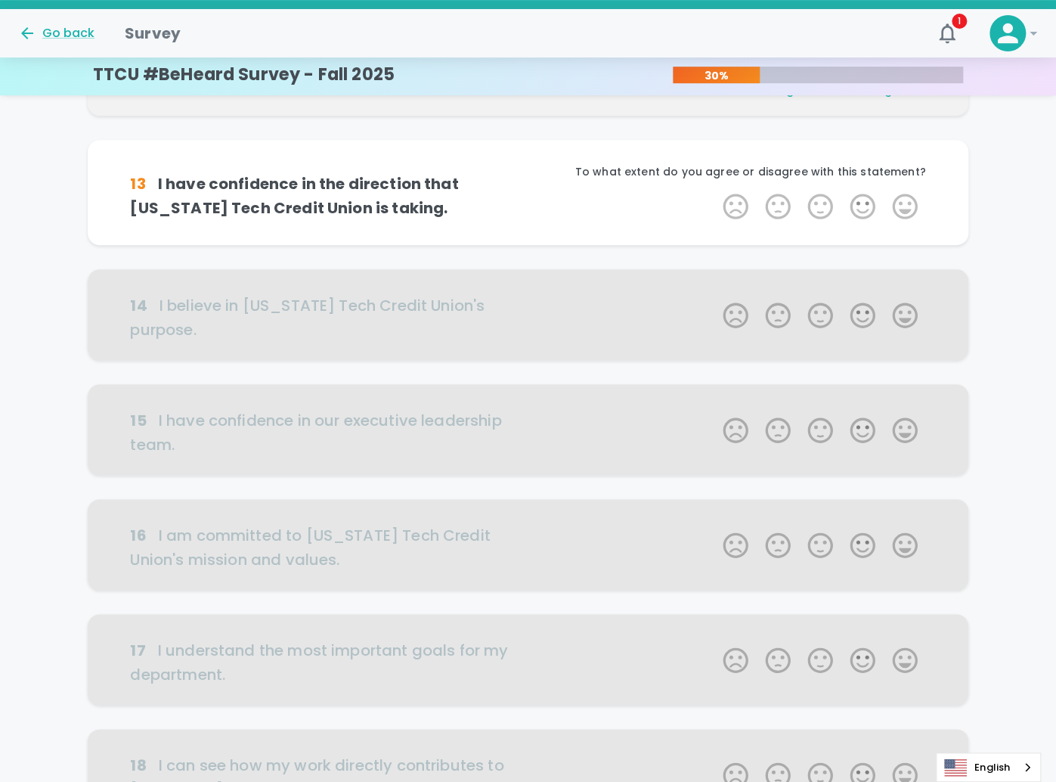
scroll to position [266, 0]
click at [780, 97] on span "Change" at bounding box center [778, 89] width 45 height 15
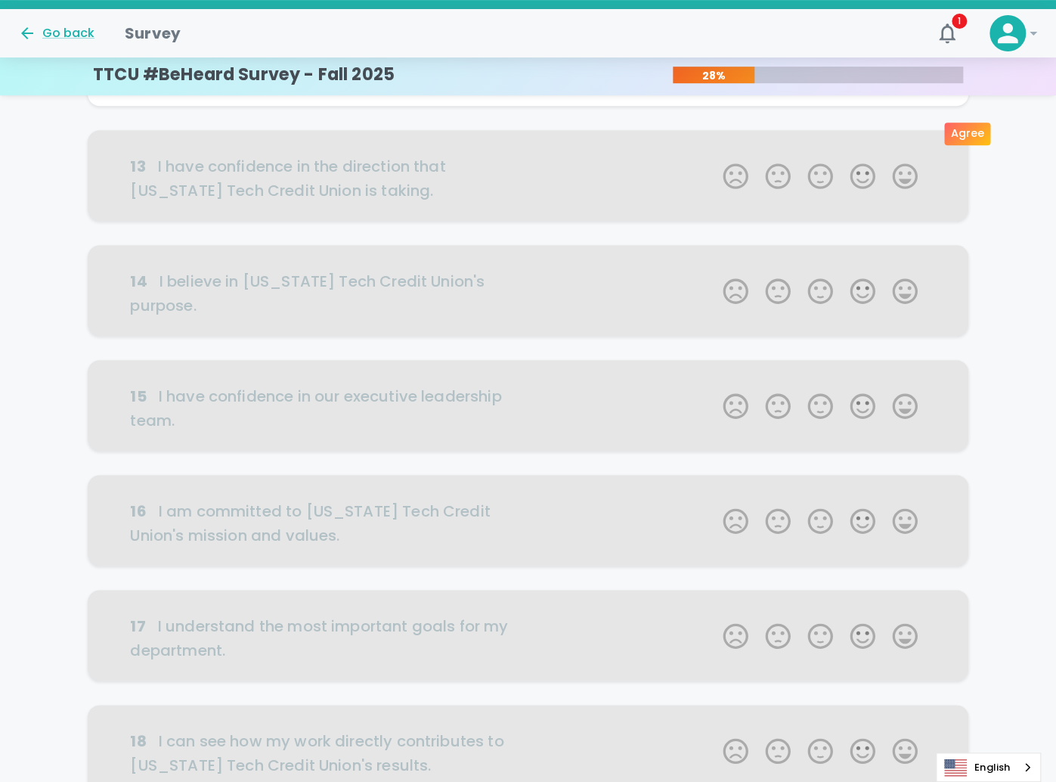
click at [852, 82] on label "4 Stars" at bounding box center [863, 67] width 42 height 30
click at [715, 52] on input "4 Stars" at bounding box center [714, 51] width 1 height 1
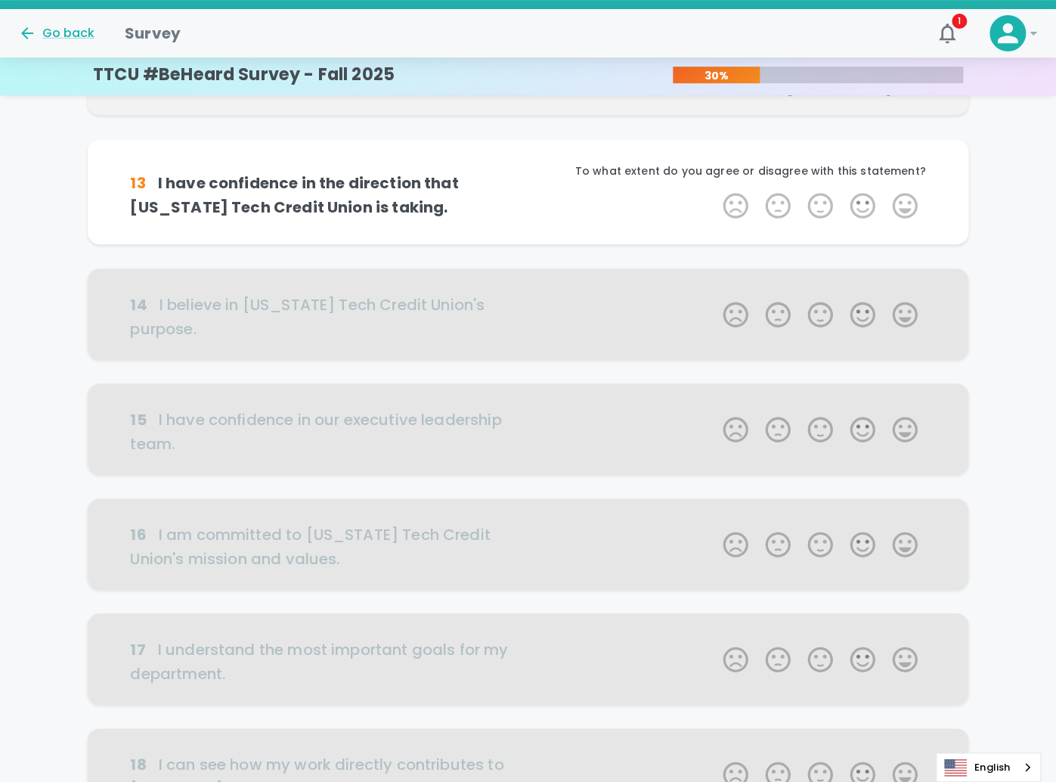
click at [873, 97] on span "Change" at bounding box center [877, 89] width 45 height 15
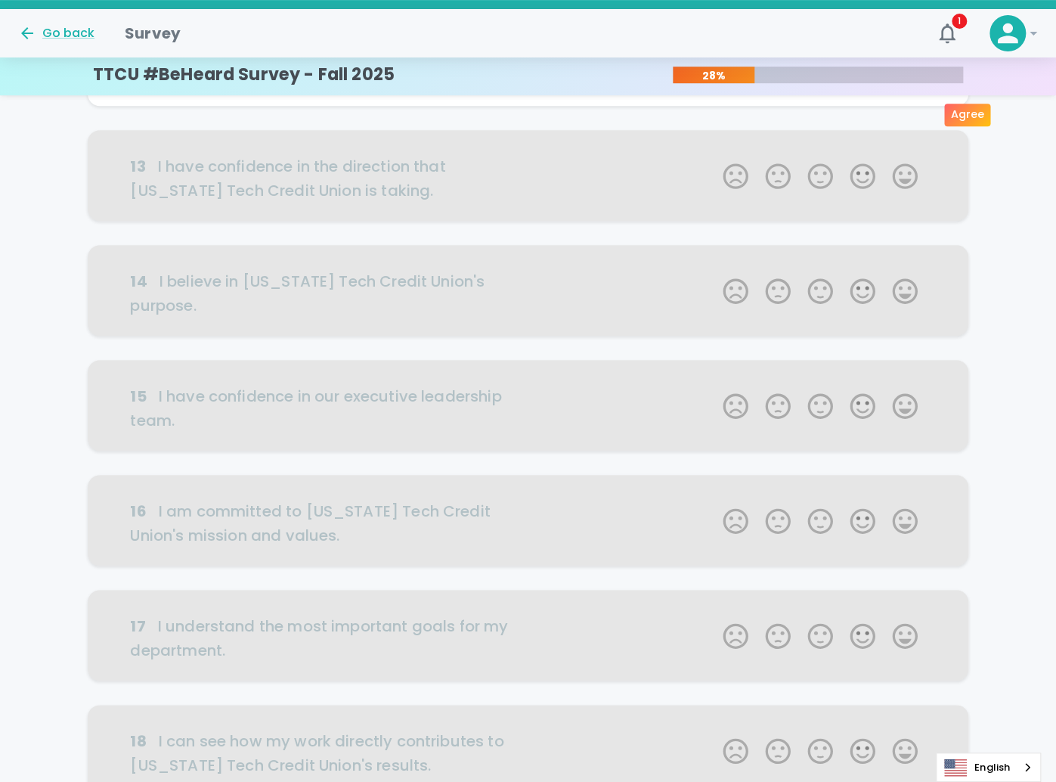
click at [866, 82] on label "4 Stars" at bounding box center [863, 67] width 42 height 30
click at [715, 52] on input "4 Stars" at bounding box center [714, 51] width 1 height 1
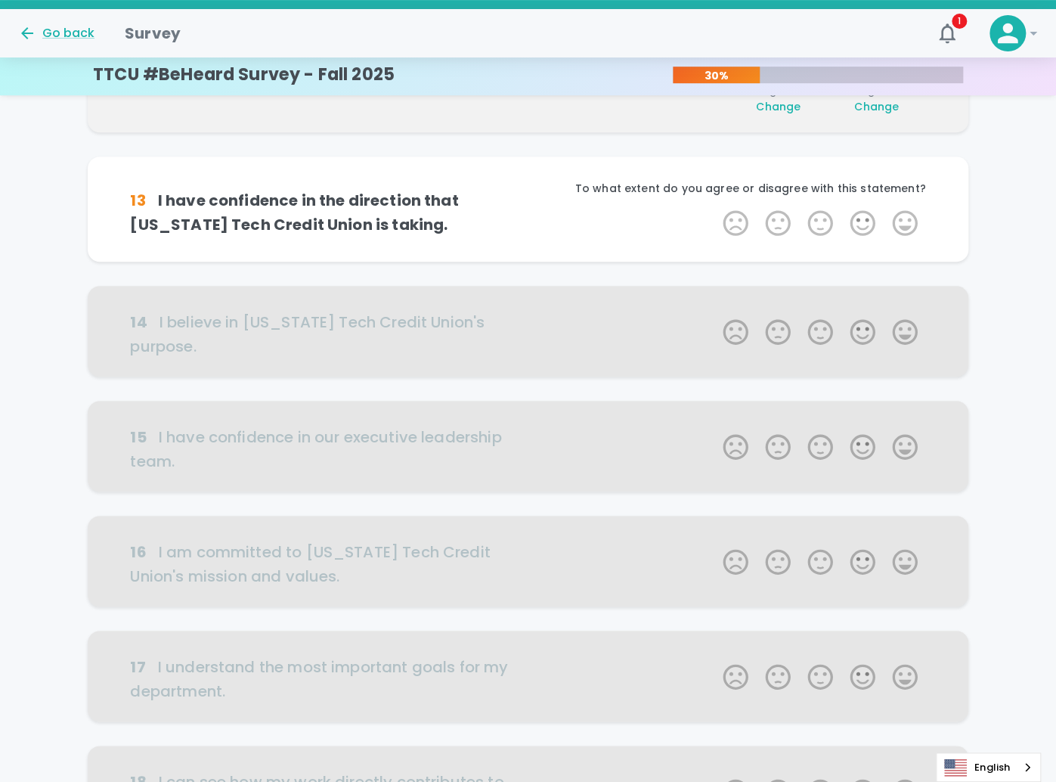
scroll to position [248, 0]
click at [864, 239] on label "4 Stars" at bounding box center [863, 224] width 42 height 30
click at [715, 209] on input "4 Stars" at bounding box center [714, 208] width 1 height 1
click at [860, 239] on label "4 Stars" at bounding box center [863, 224] width 42 height 30
click at [715, 209] on input "4 Stars" at bounding box center [714, 208] width 1 height 1
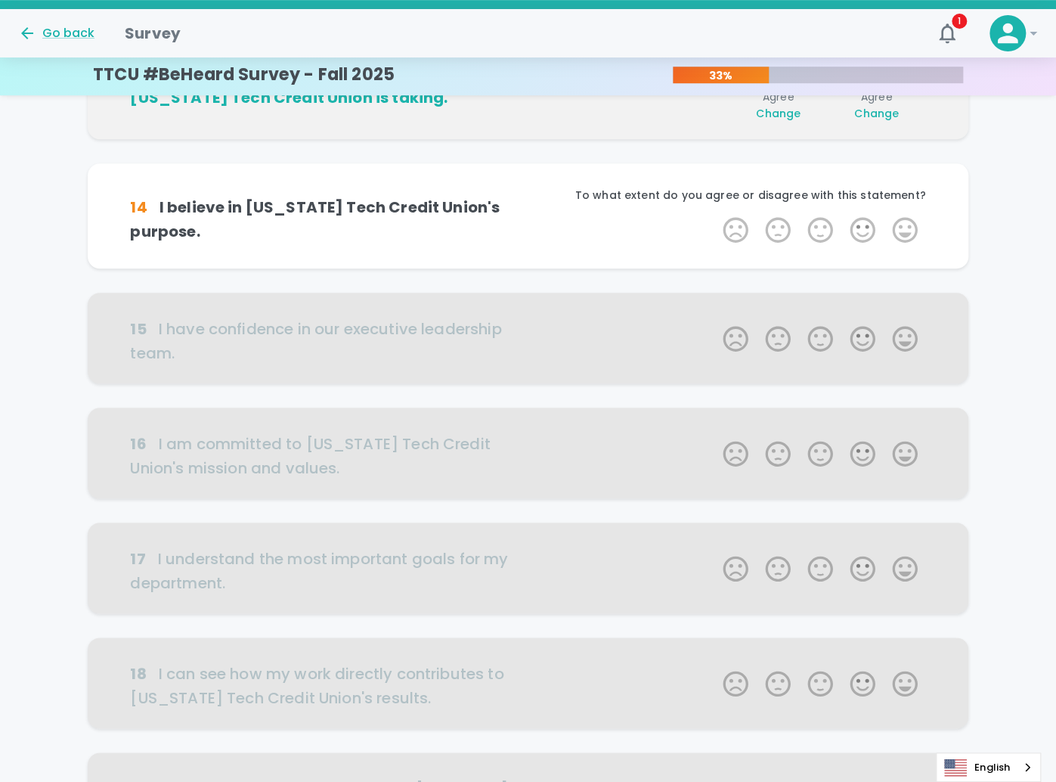
scroll to position [381, 0]
click at [853, 244] on label "4 Stars" at bounding box center [863, 229] width 42 height 30
click at [715, 214] on input "4 Stars" at bounding box center [714, 213] width 1 height 1
click at [861, 244] on label "4 Stars" at bounding box center [863, 229] width 42 height 30
click at [715, 214] on input "4 Stars" at bounding box center [714, 213] width 1 height 1
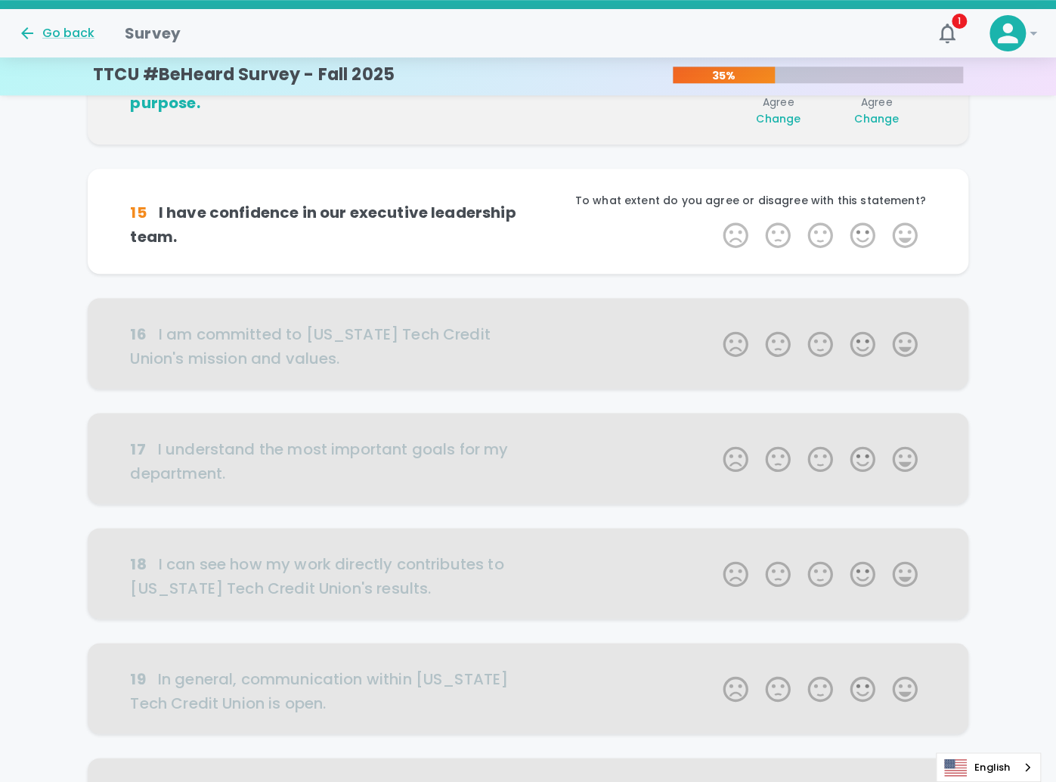
scroll to position [514, 0]
click at [868, 250] on label "4 Stars" at bounding box center [863, 234] width 42 height 30
click at [715, 219] on input "4 Stars" at bounding box center [714, 219] width 1 height 1
click at [864, 250] on label "4 Stars" at bounding box center [863, 234] width 42 height 30
click at [715, 219] on input "4 Stars" at bounding box center [714, 219] width 1 height 1
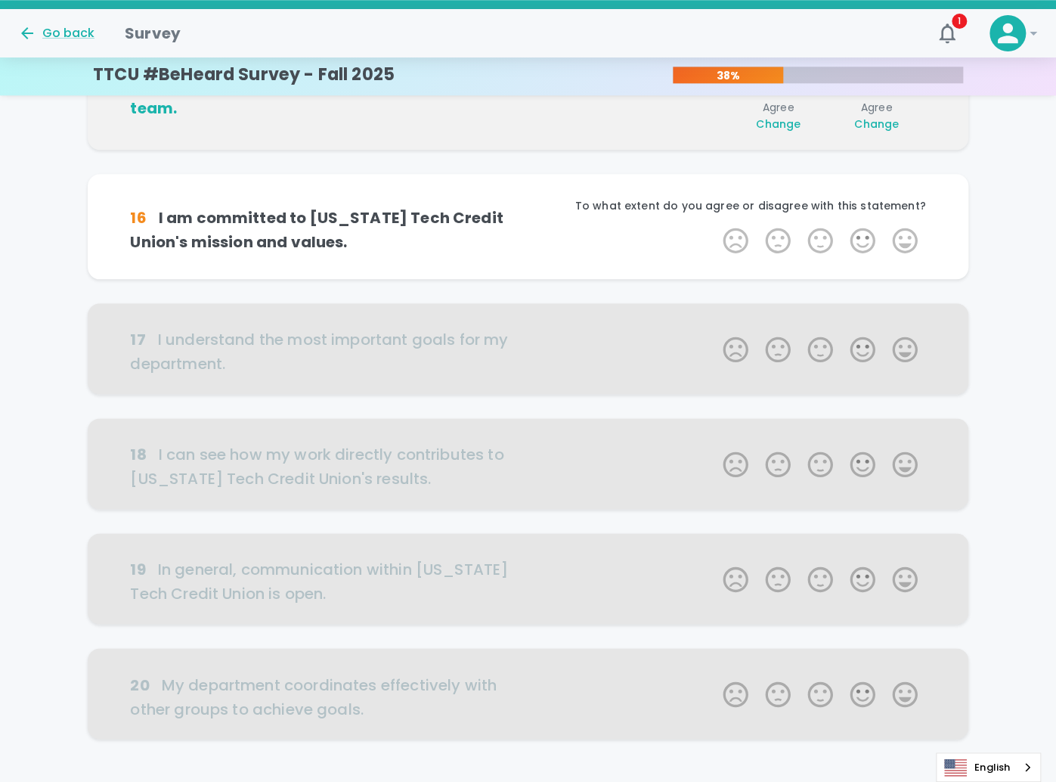
scroll to position [647, 0]
click at [910, 255] on label "5 Stars" at bounding box center [905, 240] width 42 height 30
click at [715, 225] on input "5 Stars" at bounding box center [714, 224] width 1 height 1
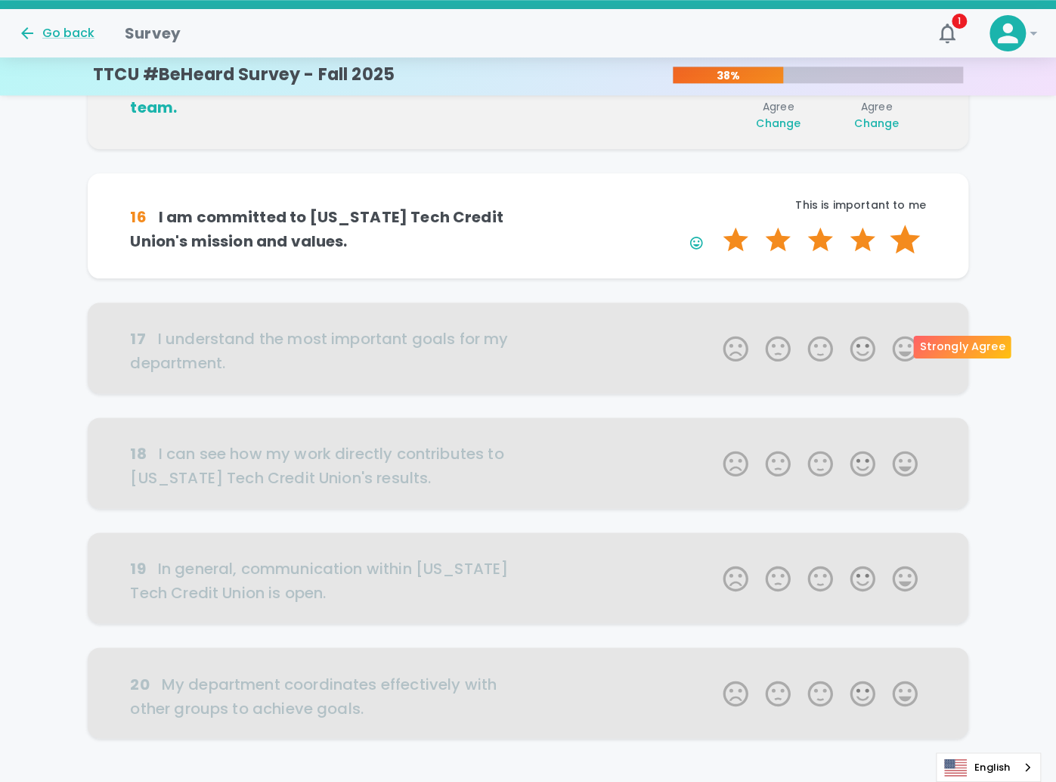
click at [910, 255] on label "5 Stars" at bounding box center [905, 240] width 42 height 30
click at [715, 225] on input "5 Stars" at bounding box center [714, 224] width 1 height 1
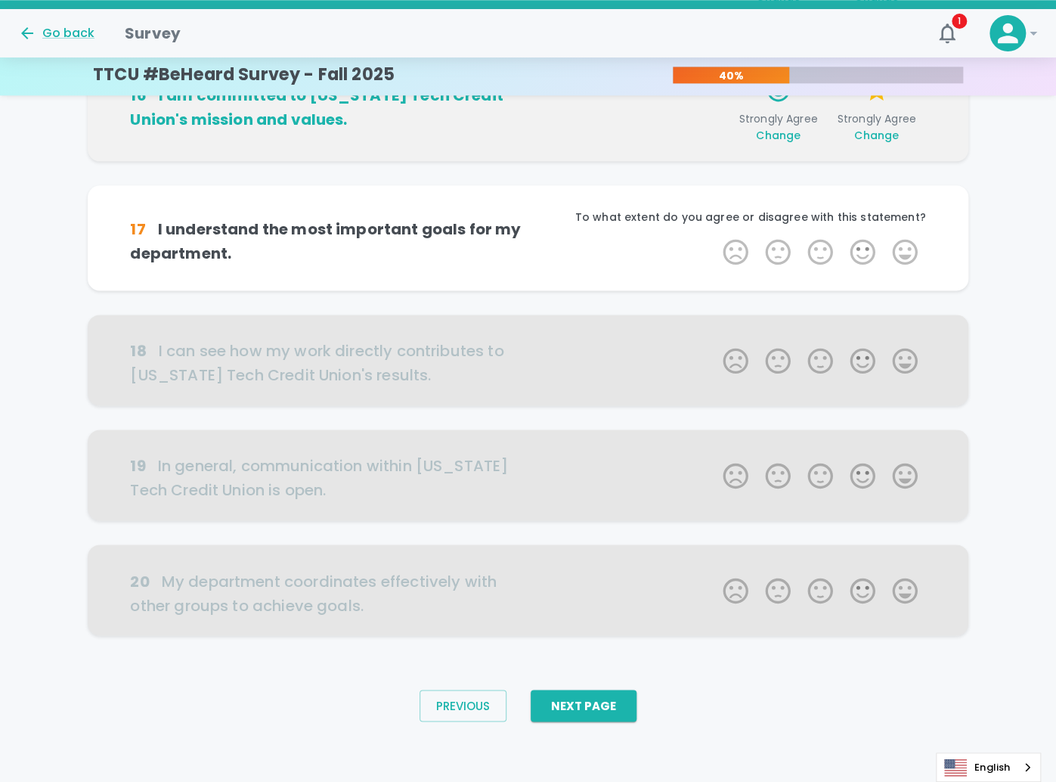
scroll to position [780, 0]
click at [903, 267] on label "5 Stars" at bounding box center [905, 252] width 42 height 30
click at [715, 237] on input "5 Stars" at bounding box center [714, 236] width 1 height 1
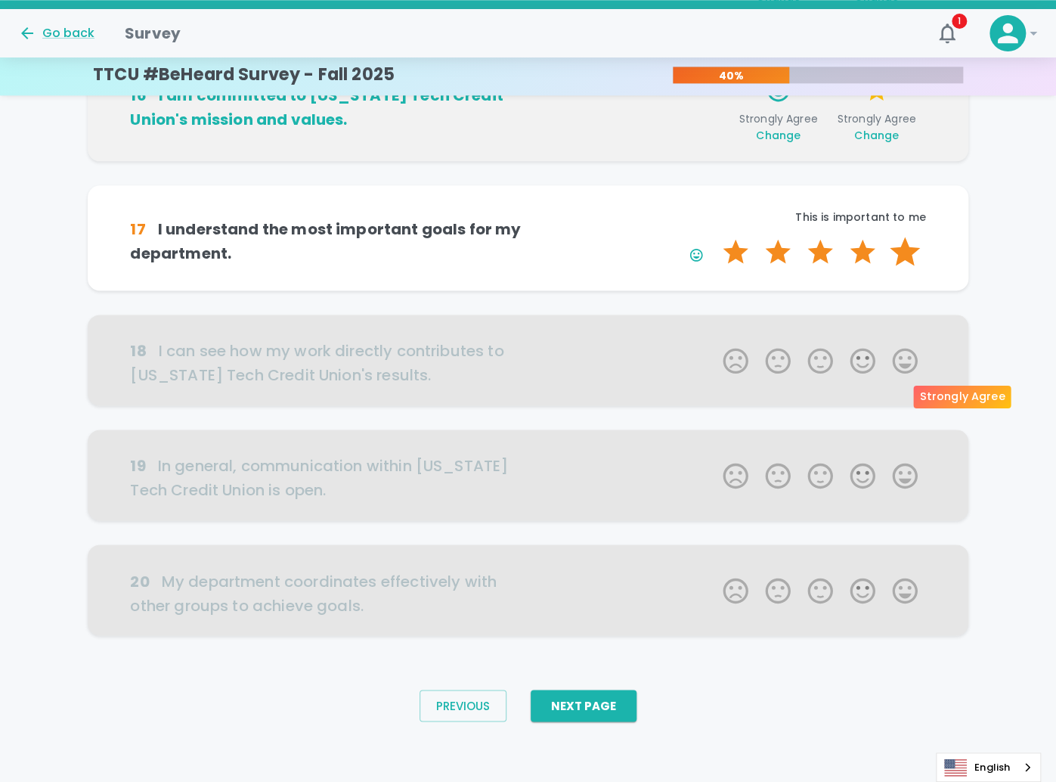
click at [903, 267] on label "5 Stars" at bounding box center [905, 252] width 42 height 30
click at [715, 237] on input "5 Stars" at bounding box center [714, 236] width 1 height 1
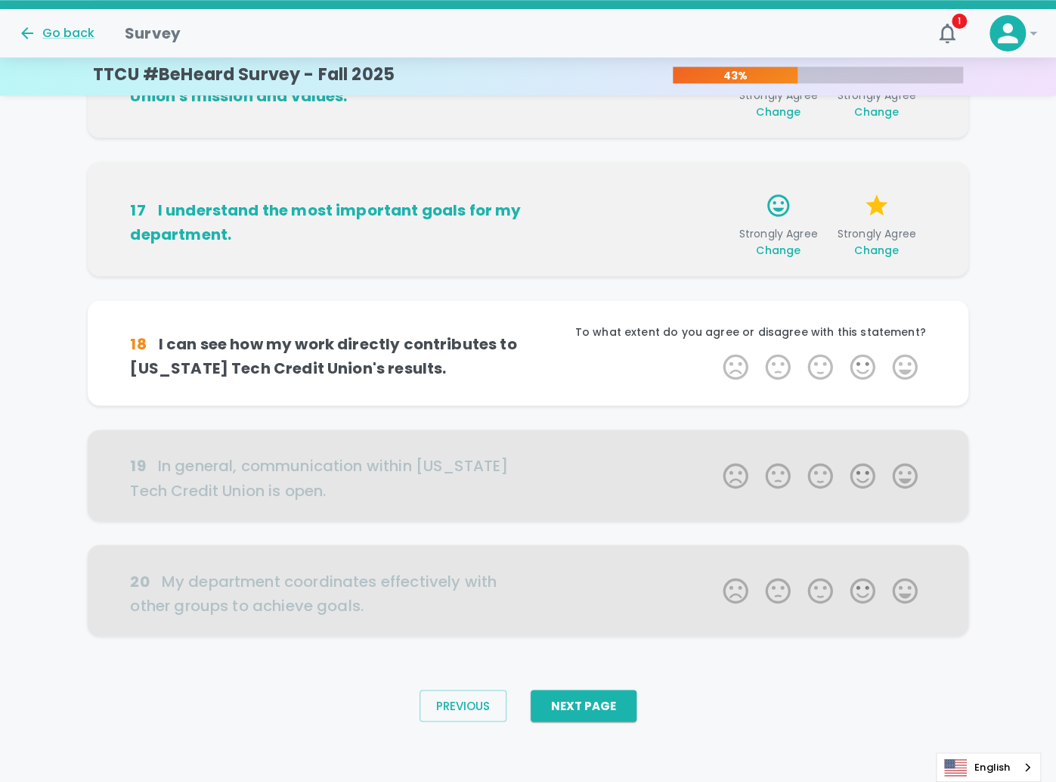
scroll to position [914, 0]
click at [905, 382] on label "5 Stars" at bounding box center [905, 367] width 42 height 30
click at [715, 352] on input "5 Stars" at bounding box center [714, 351] width 1 height 1
click at [905, 382] on label "5 Stars" at bounding box center [905, 367] width 42 height 30
click at [715, 352] on input "5 Stars" at bounding box center [714, 351] width 1 height 1
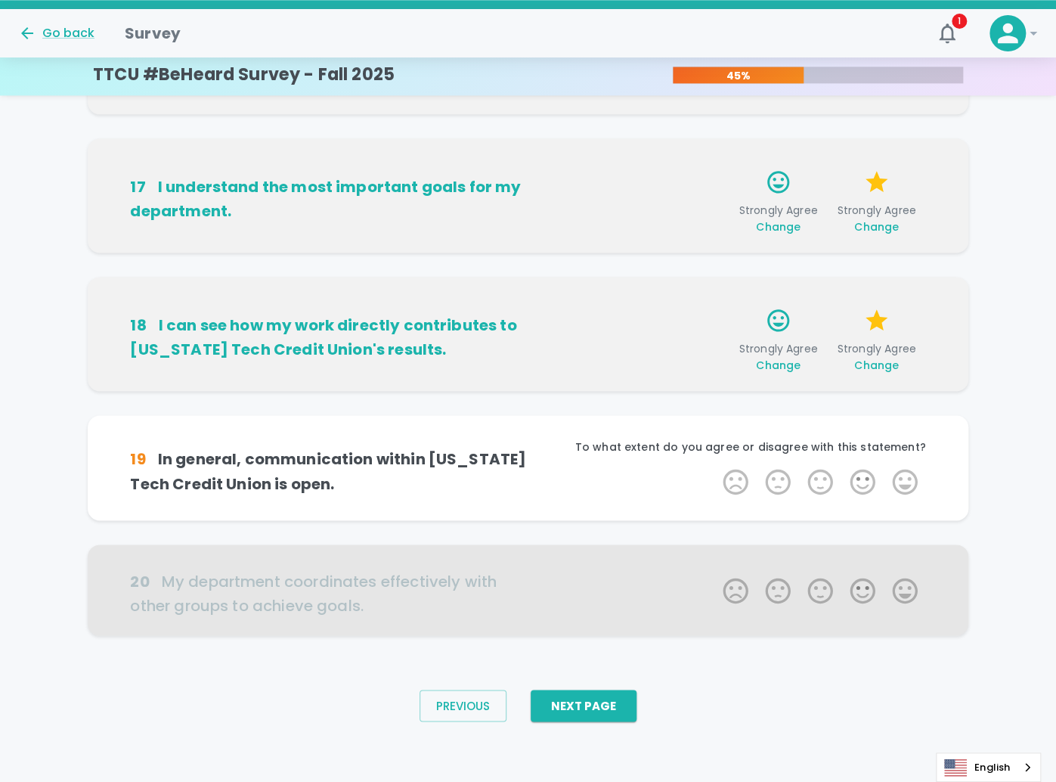
scroll to position [1047, 0]
click at [832, 481] on label "3 Stars" at bounding box center [820, 482] width 42 height 30
click at [715, 467] on input "3 Stars" at bounding box center [714, 466] width 1 height 1
click at [868, 480] on label "4 Stars" at bounding box center [863, 482] width 42 height 30
click at [715, 467] on input "4 Stars" at bounding box center [714, 466] width 1 height 1
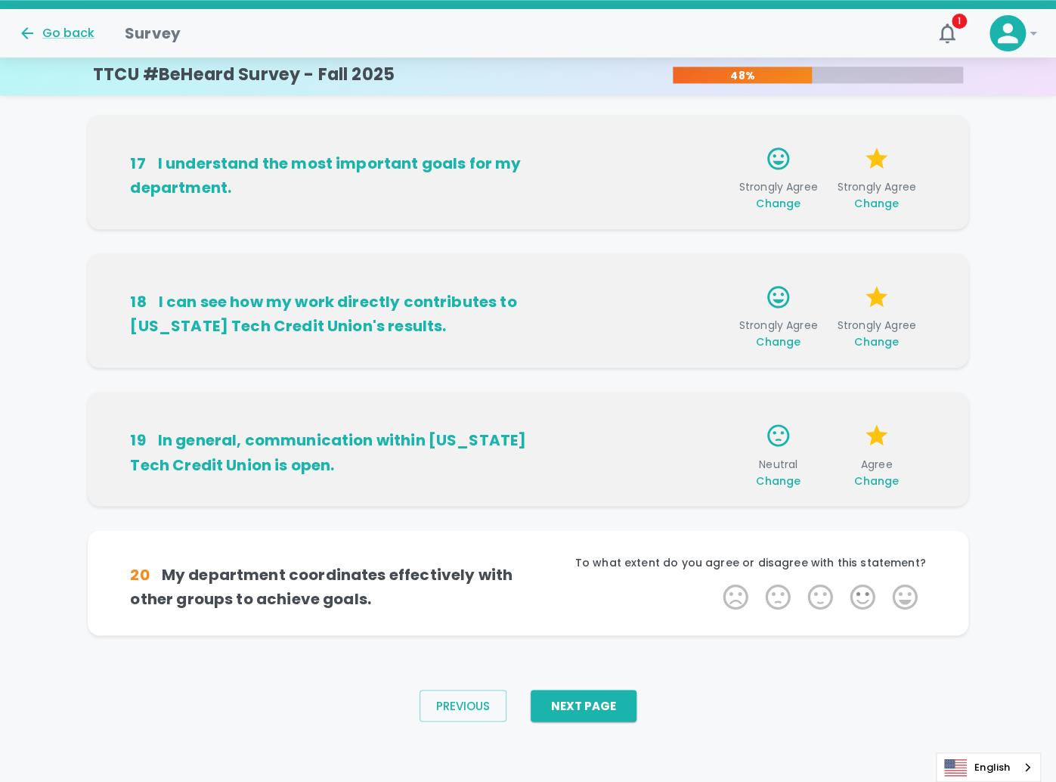
scroll to position [1086, 0]
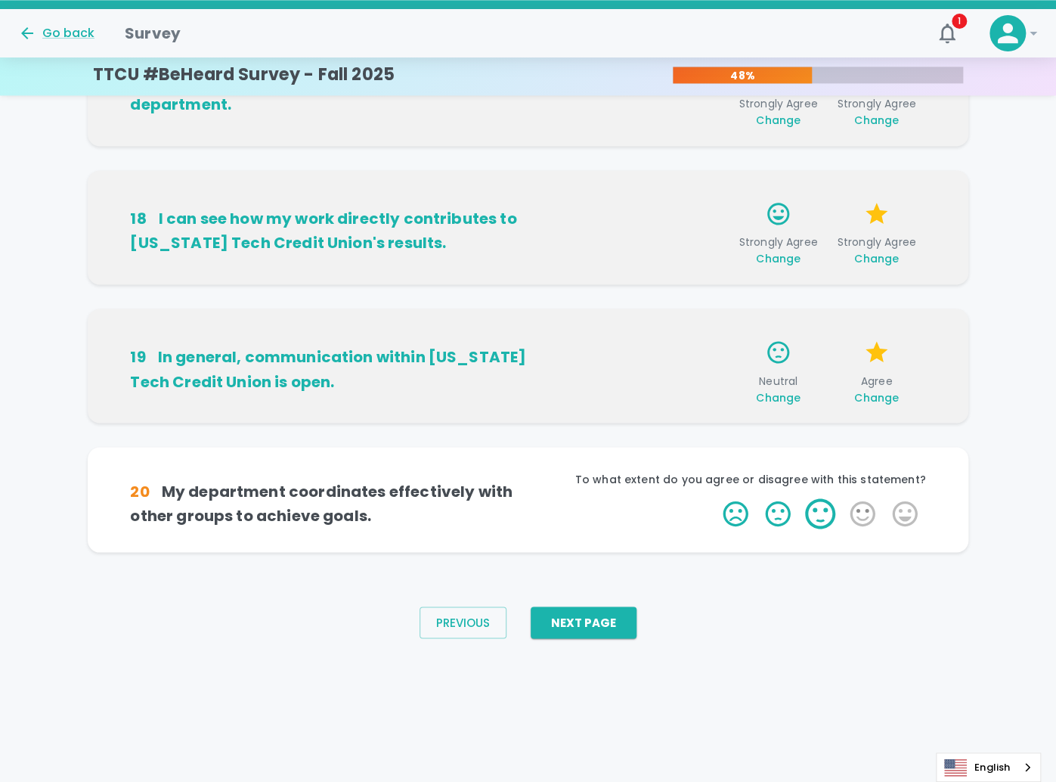
click at [822, 529] on label "3 Stars" at bounding box center [820, 513] width 42 height 30
click at [715, 498] on input "3 Stars" at bounding box center [714, 498] width 1 height 1
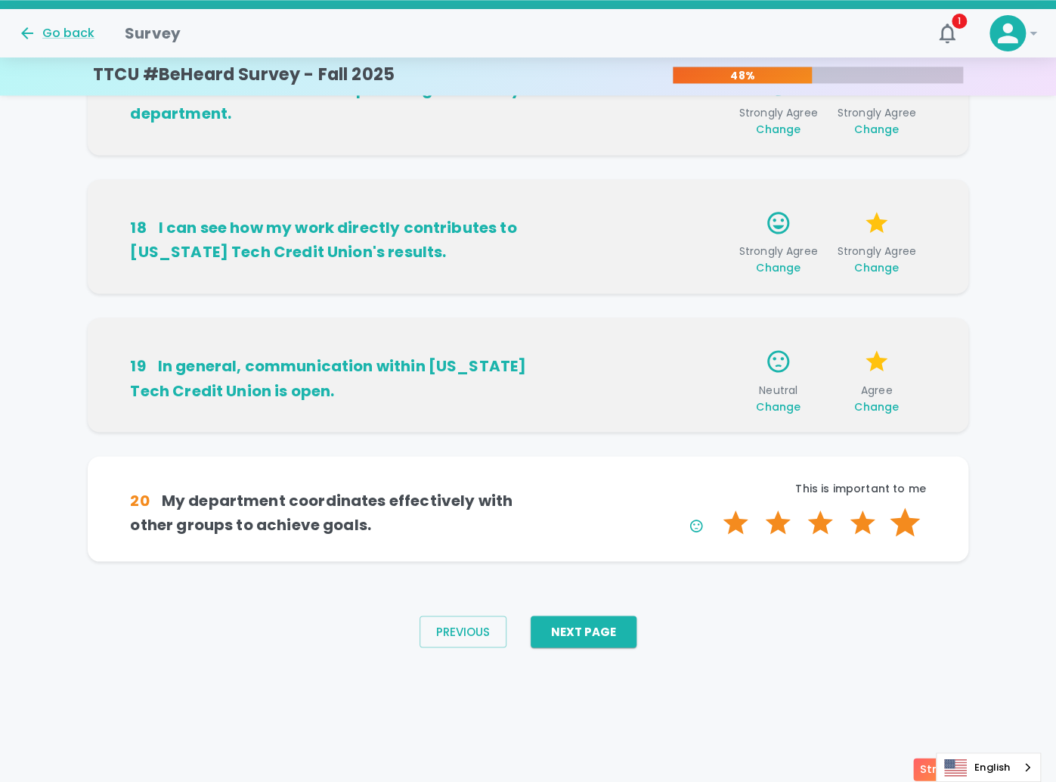
click at [891, 538] on label "5 Stars" at bounding box center [905, 522] width 42 height 30
click at [715, 507] on input "5 Stars" at bounding box center [714, 507] width 1 height 1
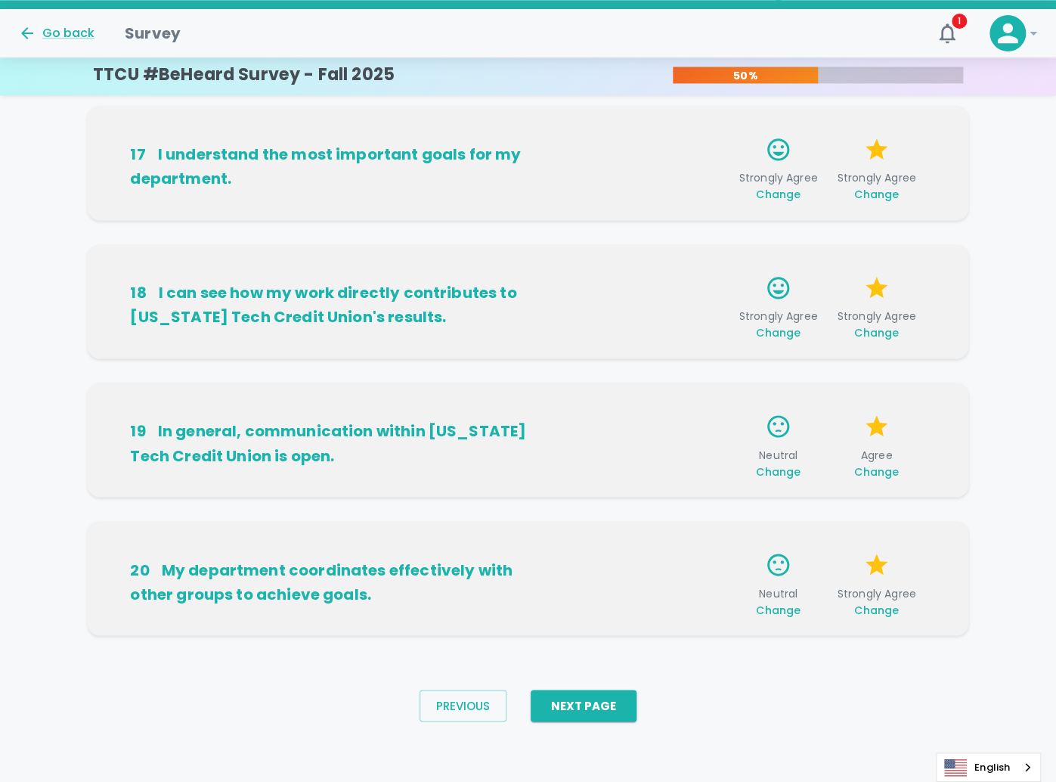
scroll to position [1106, 0]
click at [876, 617] on span "Change" at bounding box center [877, 609] width 45 height 15
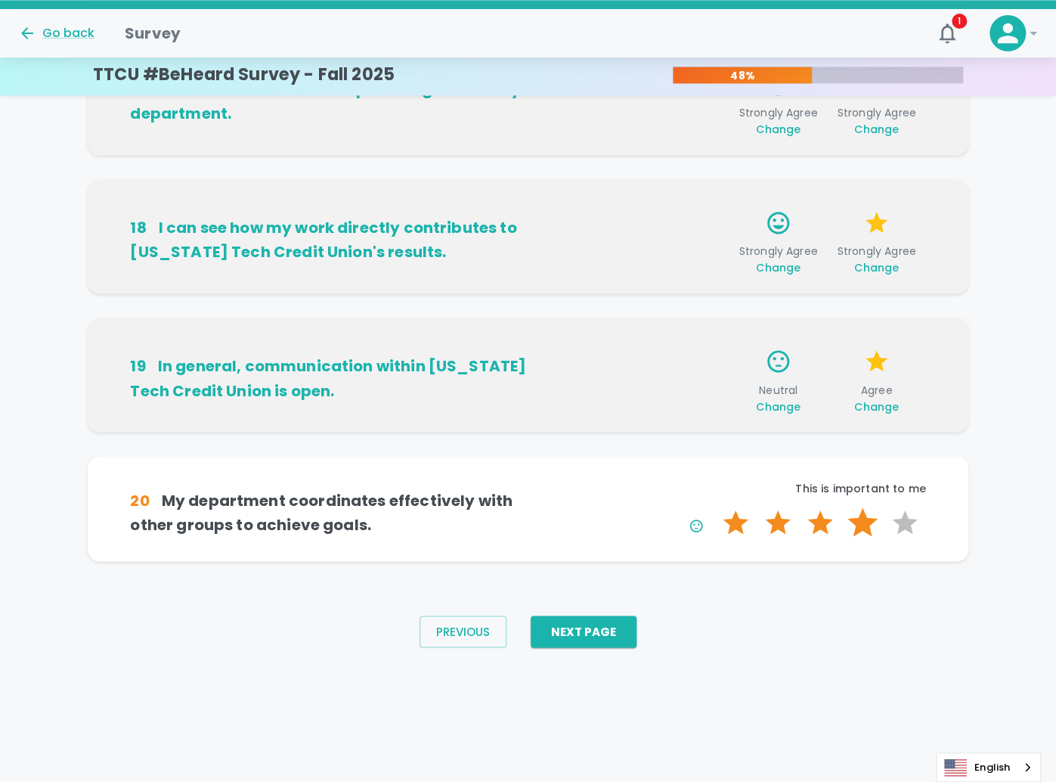
click at [857, 538] on label "4 Stars" at bounding box center [863, 522] width 42 height 30
click at [715, 507] on input "4 Stars" at bounding box center [714, 507] width 1 height 1
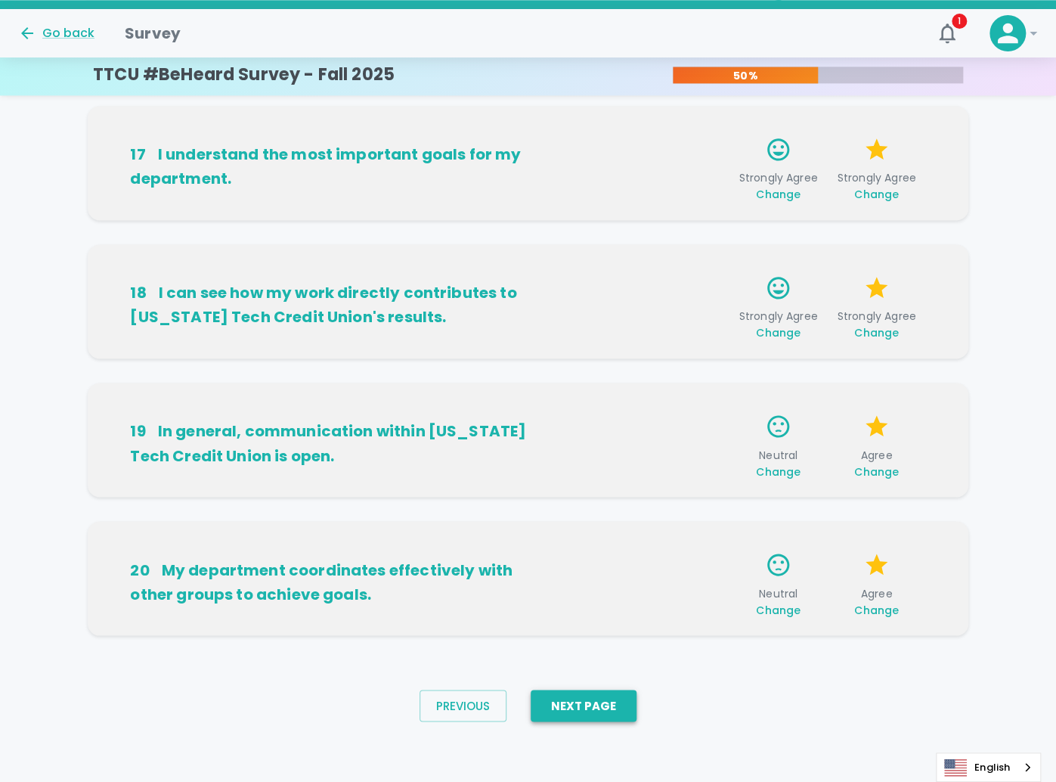
click at [591, 706] on button "Next Page" at bounding box center [584, 706] width 106 height 32
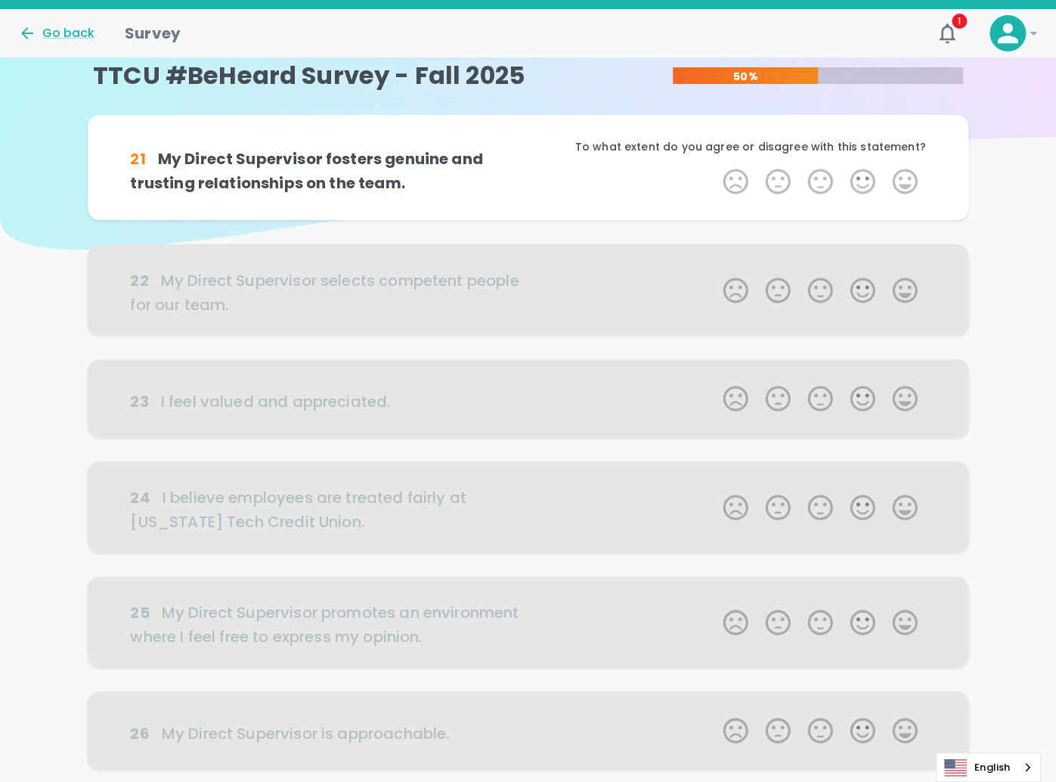
scroll to position [0, 0]
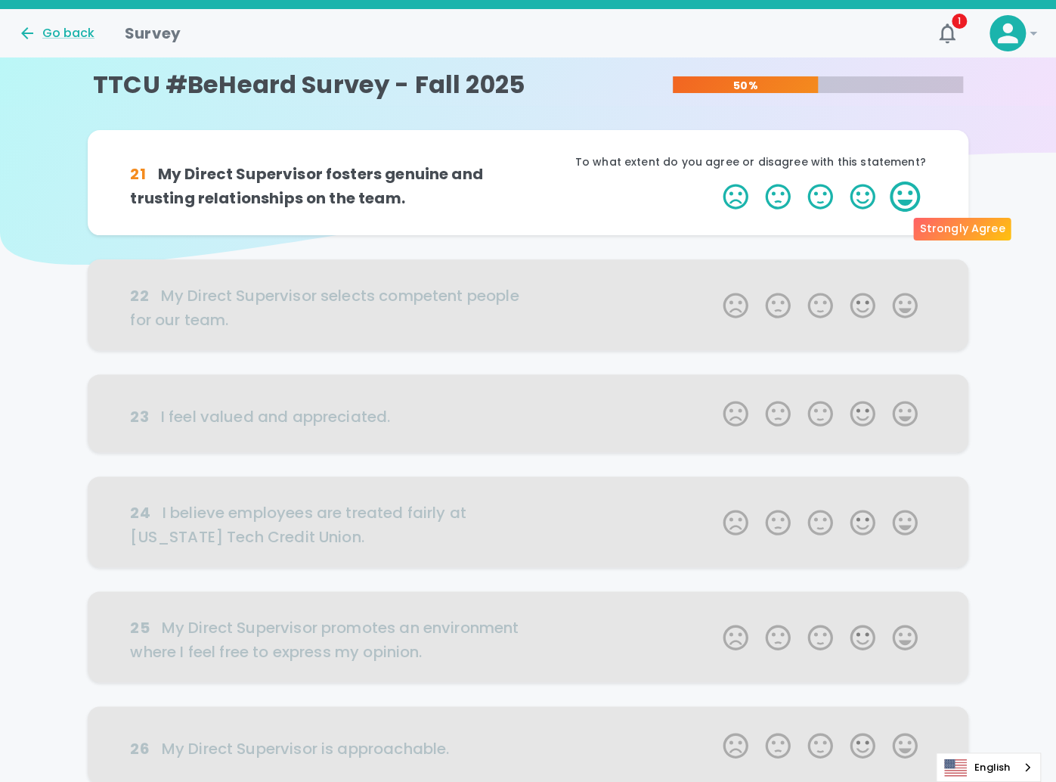
click at [893, 212] on label "5 Stars" at bounding box center [905, 196] width 42 height 30
click at [715, 181] on input "5 Stars" at bounding box center [714, 181] width 1 height 1
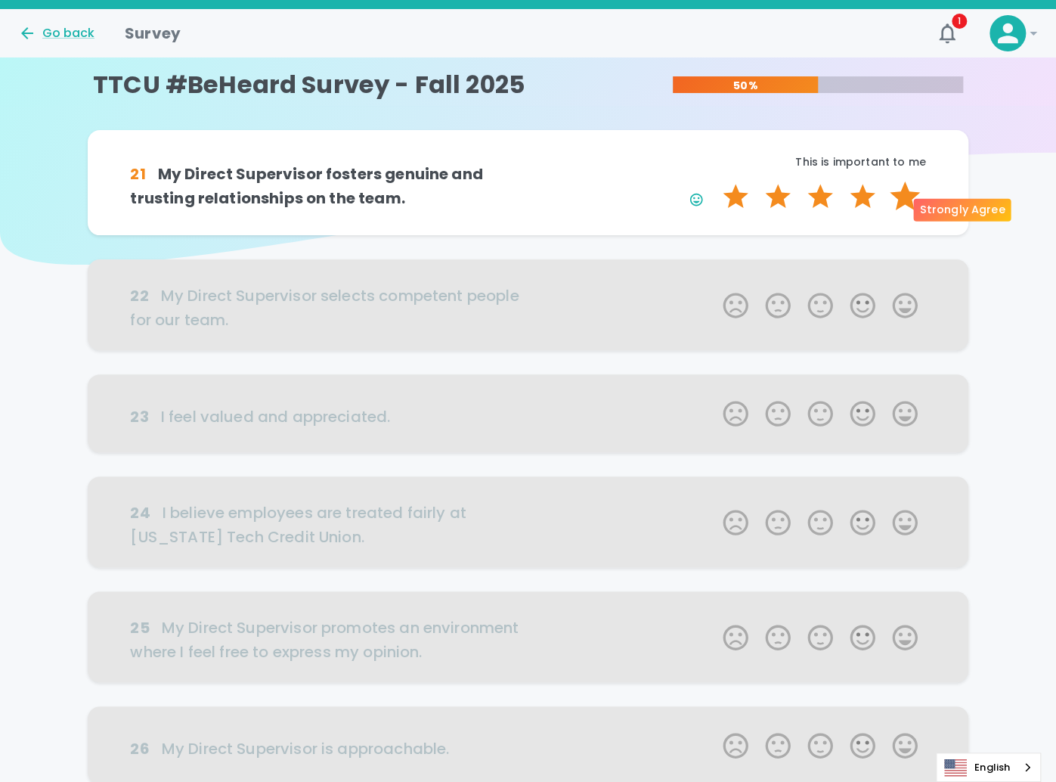
click at [905, 209] on label "5 Stars" at bounding box center [905, 196] width 42 height 30
click at [715, 181] on input "5 Stars" at bounding box center [714, 181] width 1 height 1
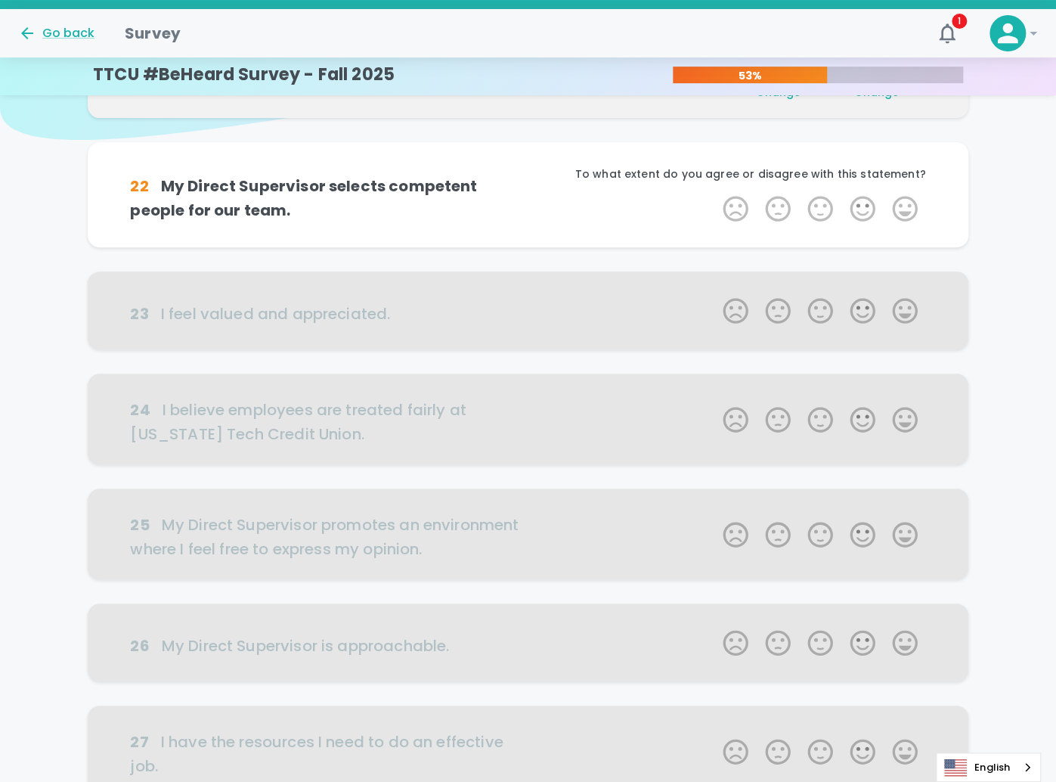
scroll to position [133, 0]
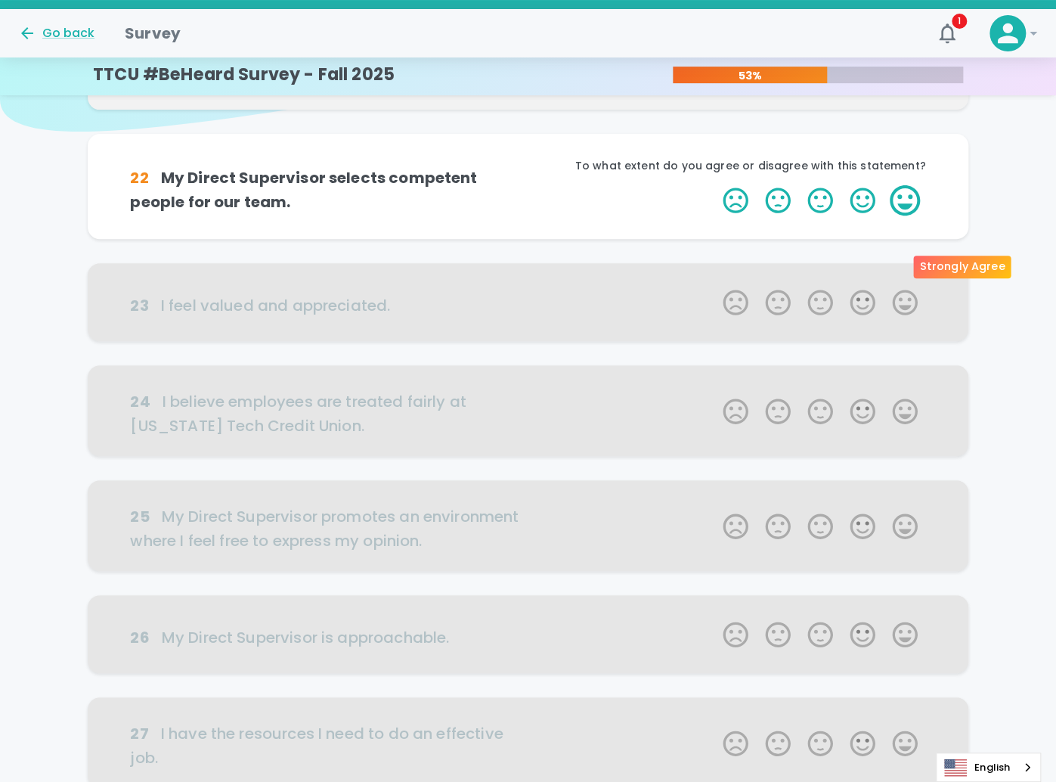
click at [906, 216] on label "5 Stars" at bounding box center [905, 200] width 42 height 30
click at [715, 185] on input "5 Stars" at bounding box center [714, 185] width 1 height 1
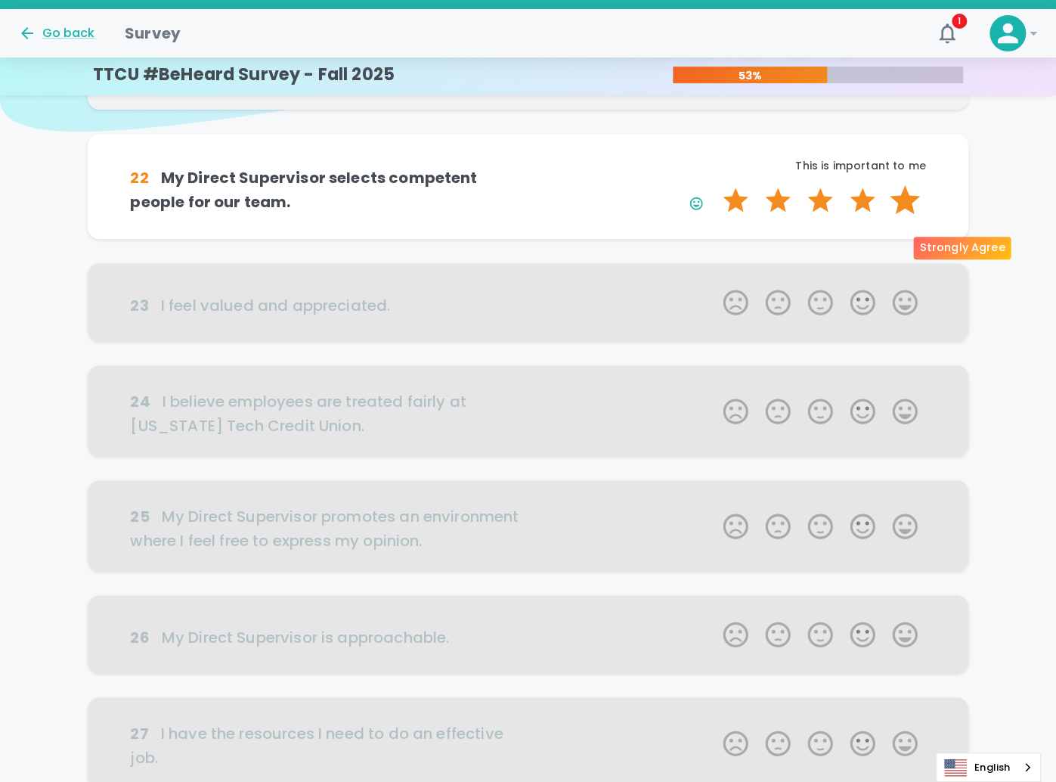
click at [903, 216] on label "5 Stars" at bounding box center [905, 200] width 42 height 30
click at [715, 185] on input "5 Stars" at bounding box center [714, 185] width 1 height 1
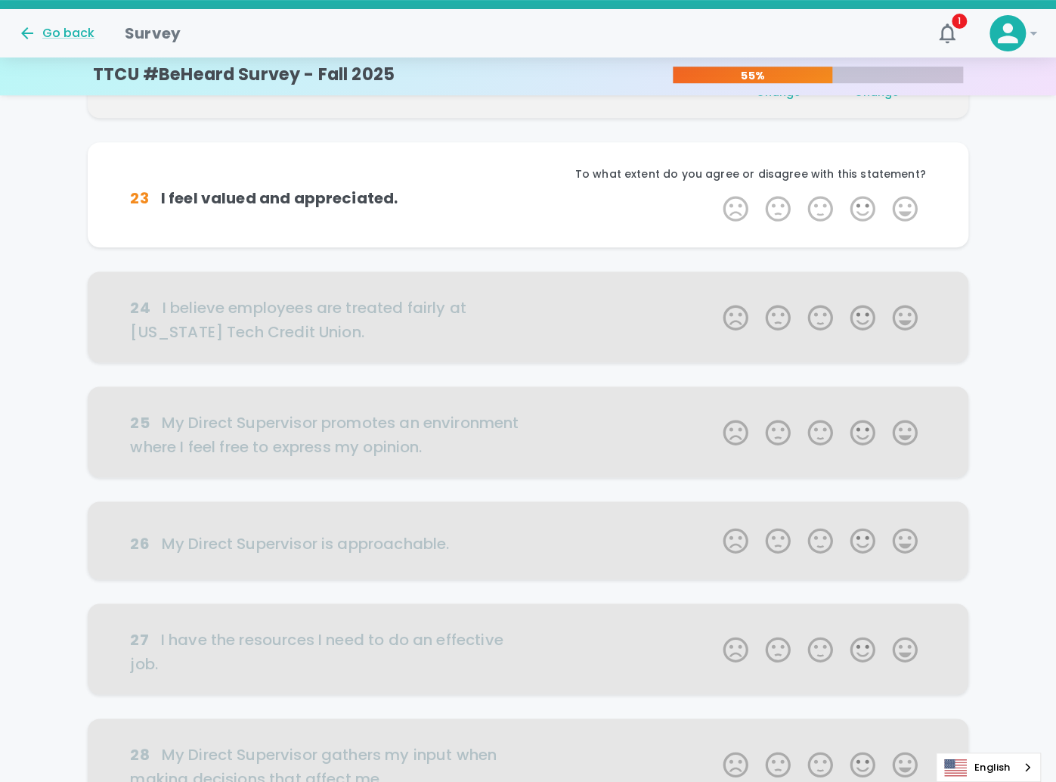
scroll to position [266, 0]
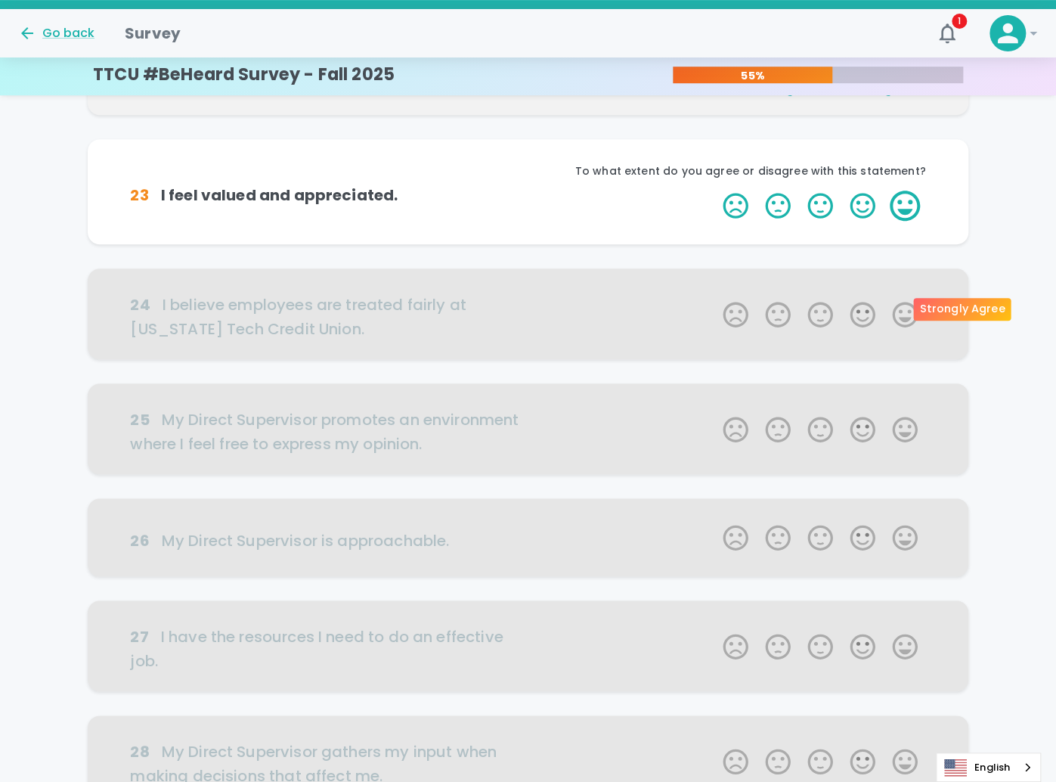
click at [898, 221] on label "5 Stars" at bounding box center [905, 206] width 42 height 30
click at [715, 191] on input "5 Stars" at bounding box center [714, 190] width 1 height 1
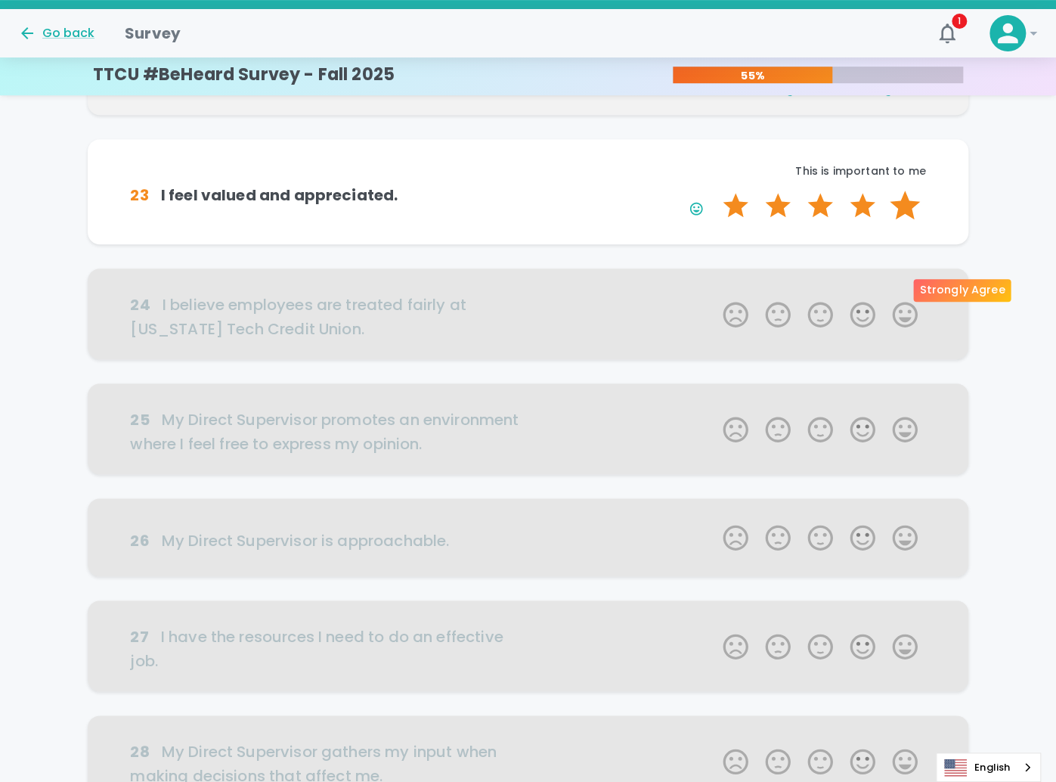
click at [898, 221] on label "5 Stars" at bounding box center [905, 206] width 42 height 30
click at [715, 191] on input "5 Stars" at bounding box center [714, 190] width 1 height 1
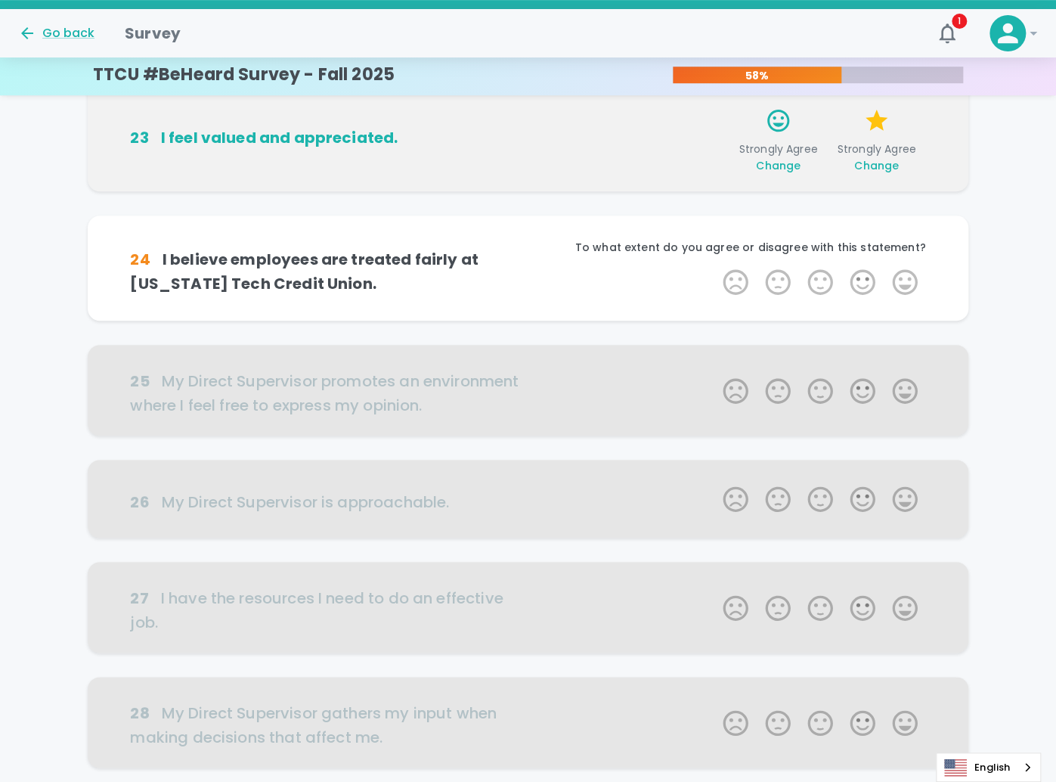
scroll to position [399, 0]
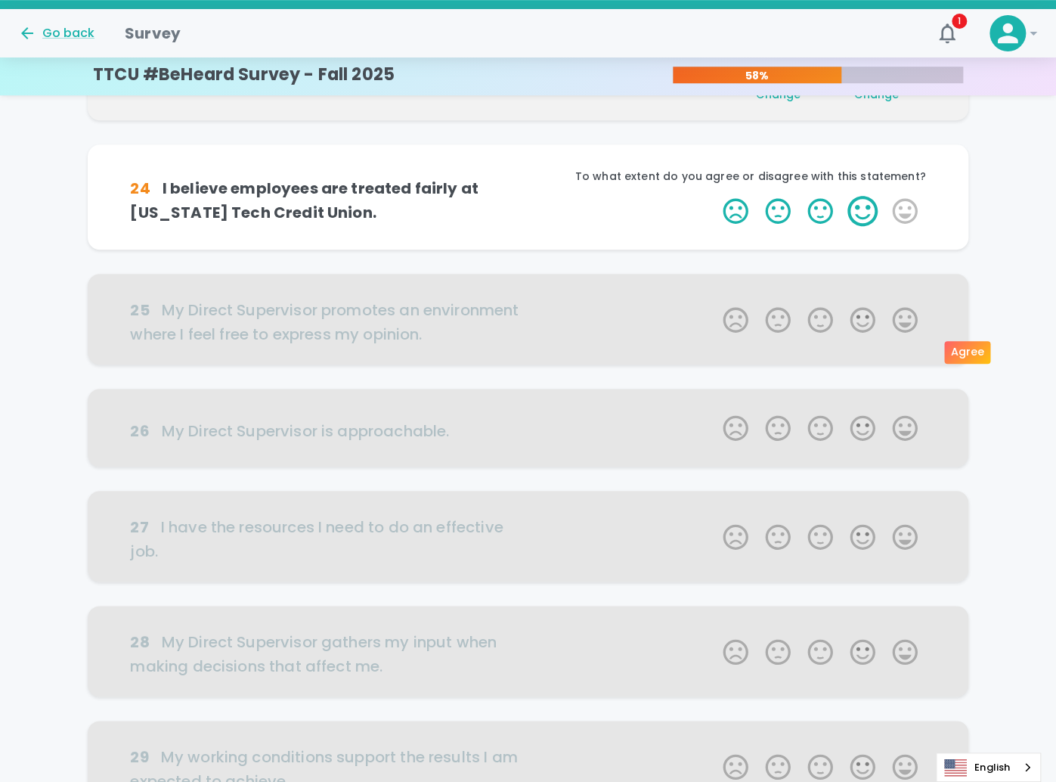
click at [872, 226] on label "4 Stars" at bounding box center [863, 211] width 42 height 30
click at [715, 196] on input "4 Stars" at bounding box center [714, 195] width 1 height 1
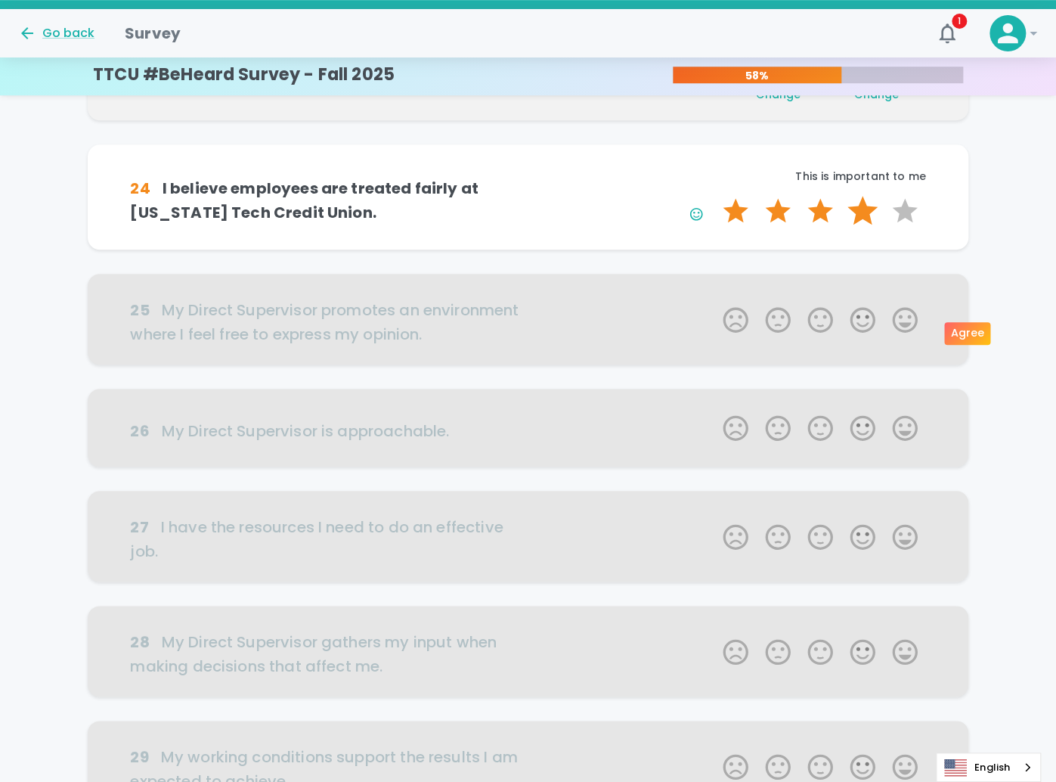
click at [869, 226] on label "4 Stars" at bounding box center [863, 211] width 42 height 30
click at [715, 196] on input "4 Stars" at bounding box center [714, 195] width 1 height 1
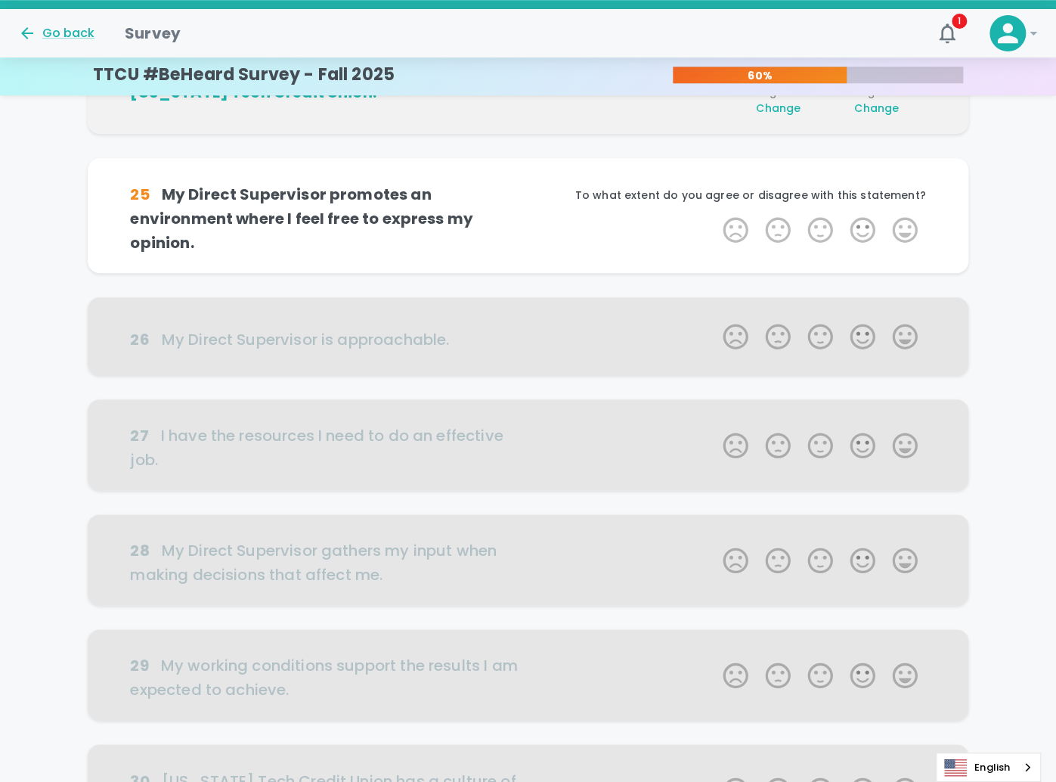
scroll to position [532, 0]
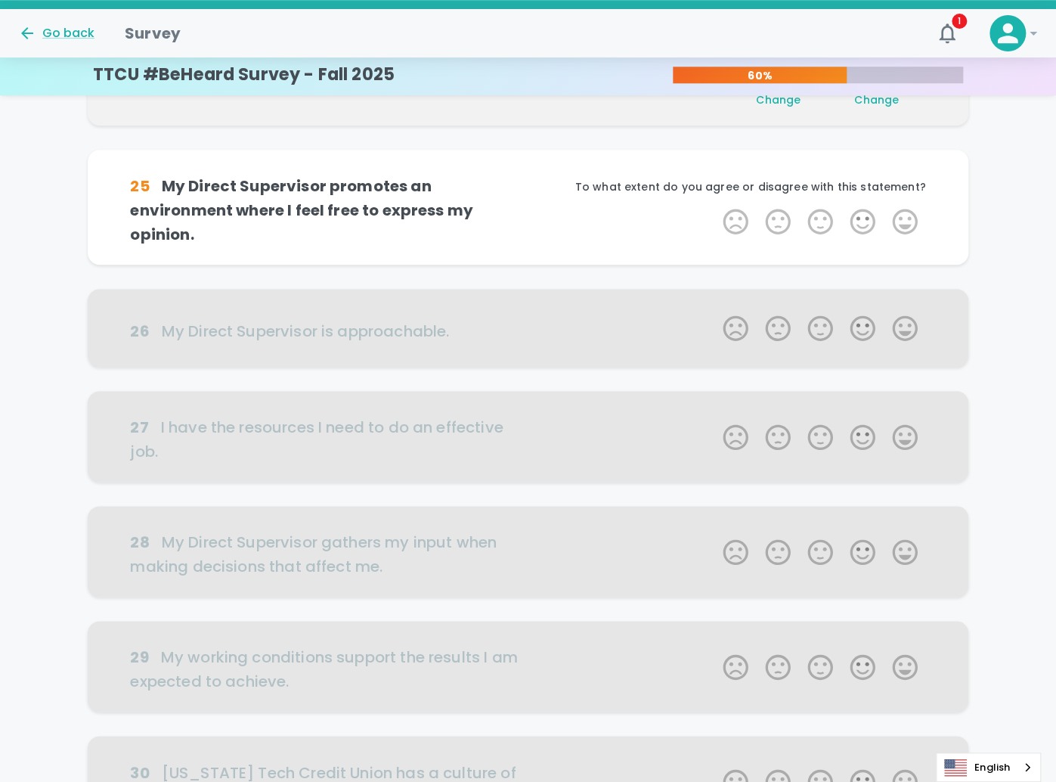
click at [774, 107] on div "Change" at bounding box center [779, 99] width 74 height 15
click at [774, 107] on span "Change" at bounding box center [778, 99] width 45 height 15
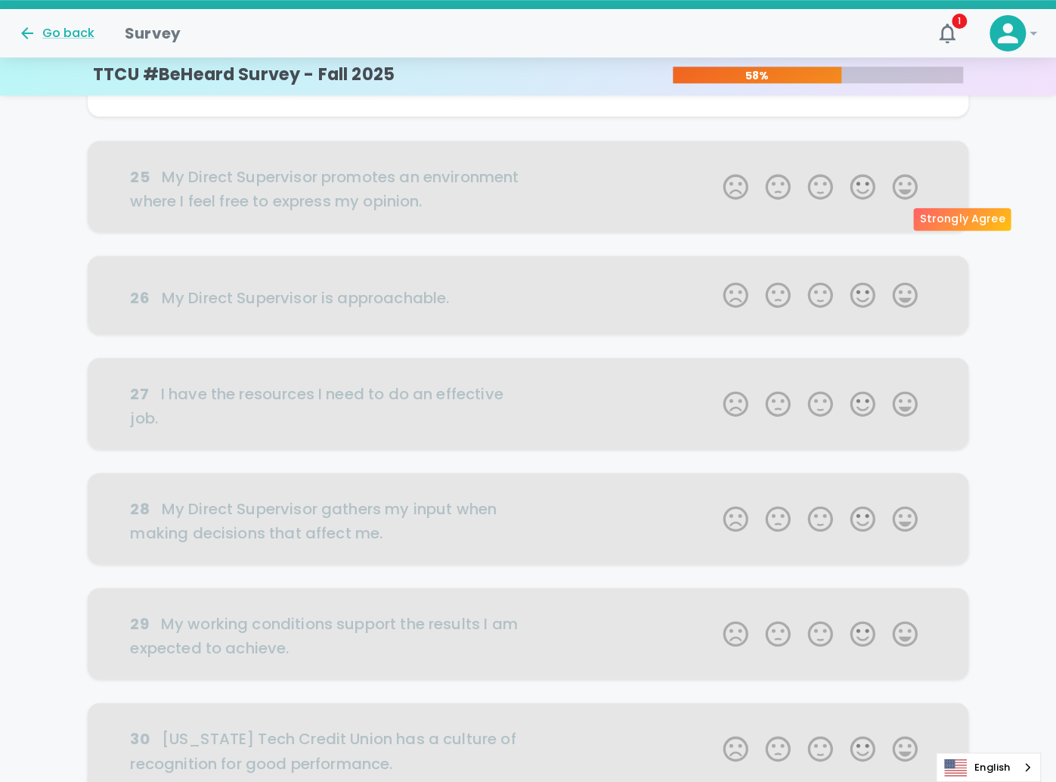
click at [904, 93] on label "5 Stars" at bounding box center [905, 78] width 42 height 30
click at [715, 63] on input "5 Stars" at bounding box center [714, 62] width 1 height 1
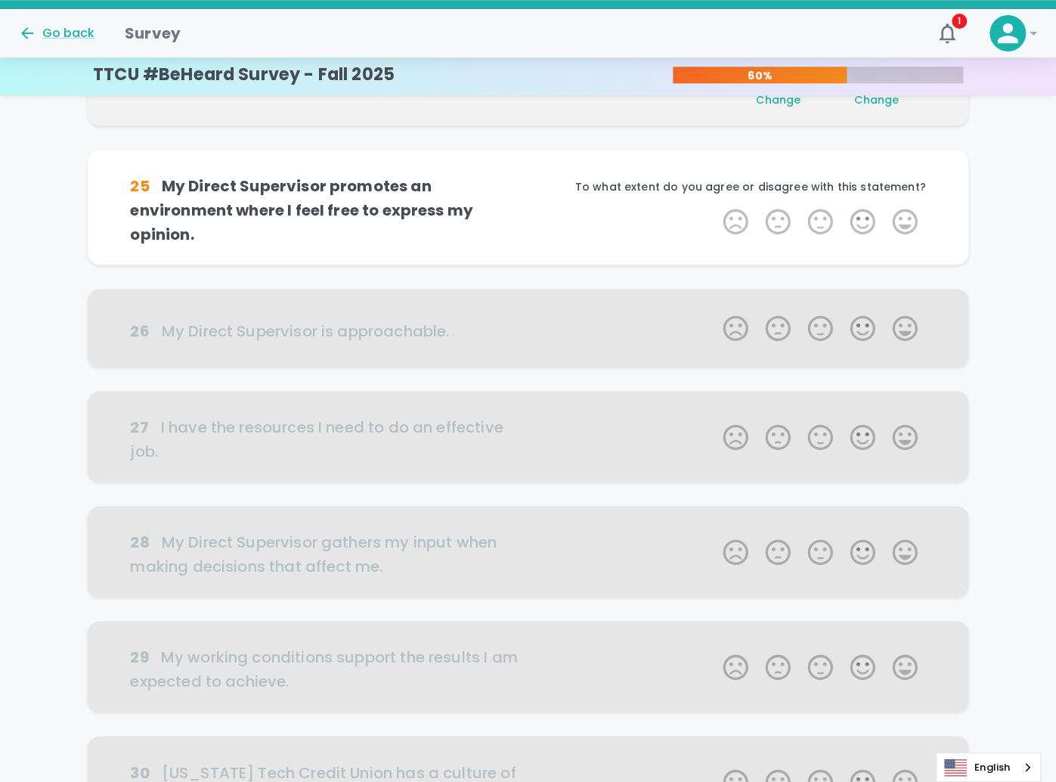
click at [880, 107] on span "Change" at bounding box center [877, 99] width 45 height 15
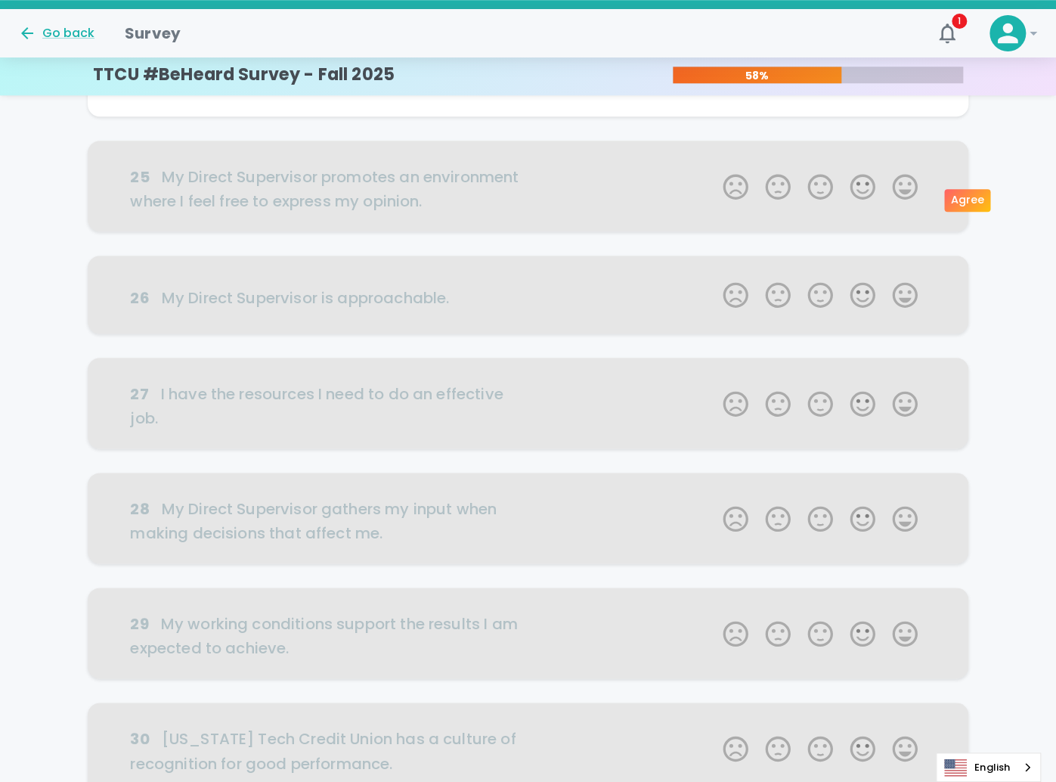
click at [870, 93] on label "4 Stars" at bounding box center [863, 78] width 42 height 30
click at [715, 63] on input "4 Stars" at bounding box center [714, 62] width 1 height 1
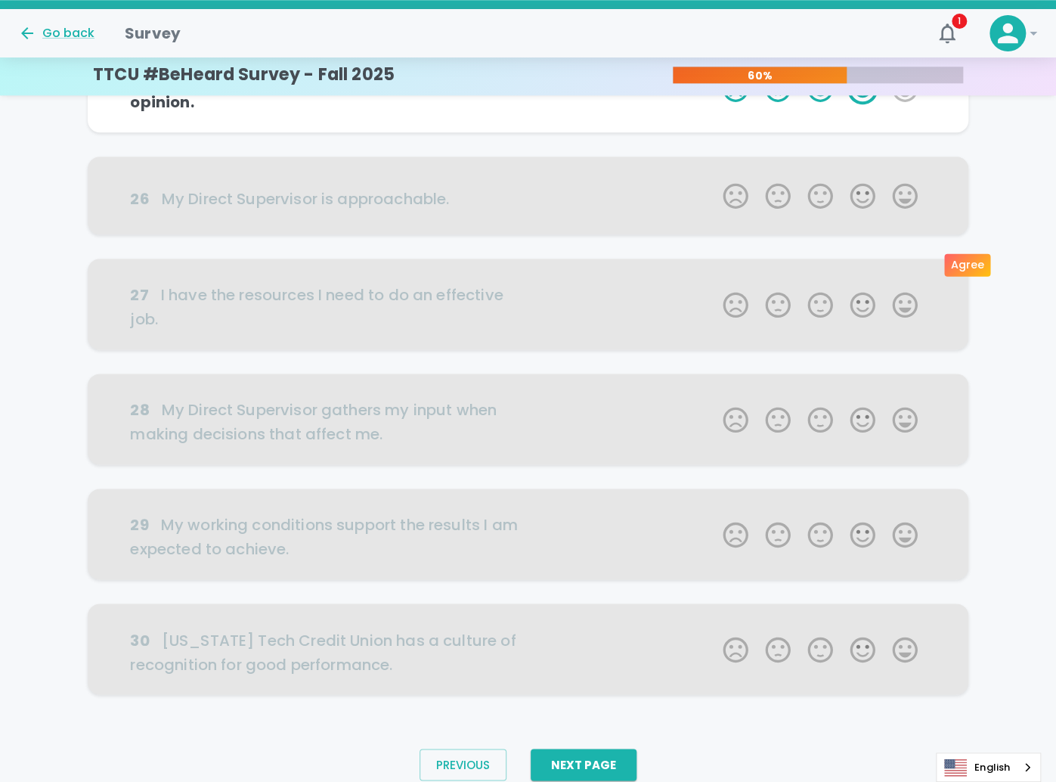
scroll to position [665, 0]
click at [905, 104] on label "5 Stars" at bounding box center [905, 88] width 42 height 30
click at [715, 73] on input "5 Stars" at bounding box center [714, 73] width 1 height 1
click at [905, 104] on label "5 Stars" at bounding box center [905, 88] width 42 height 30
click at [715, 73] on input "5 Stars" at bounding box center [714, 73] width 1 height 1
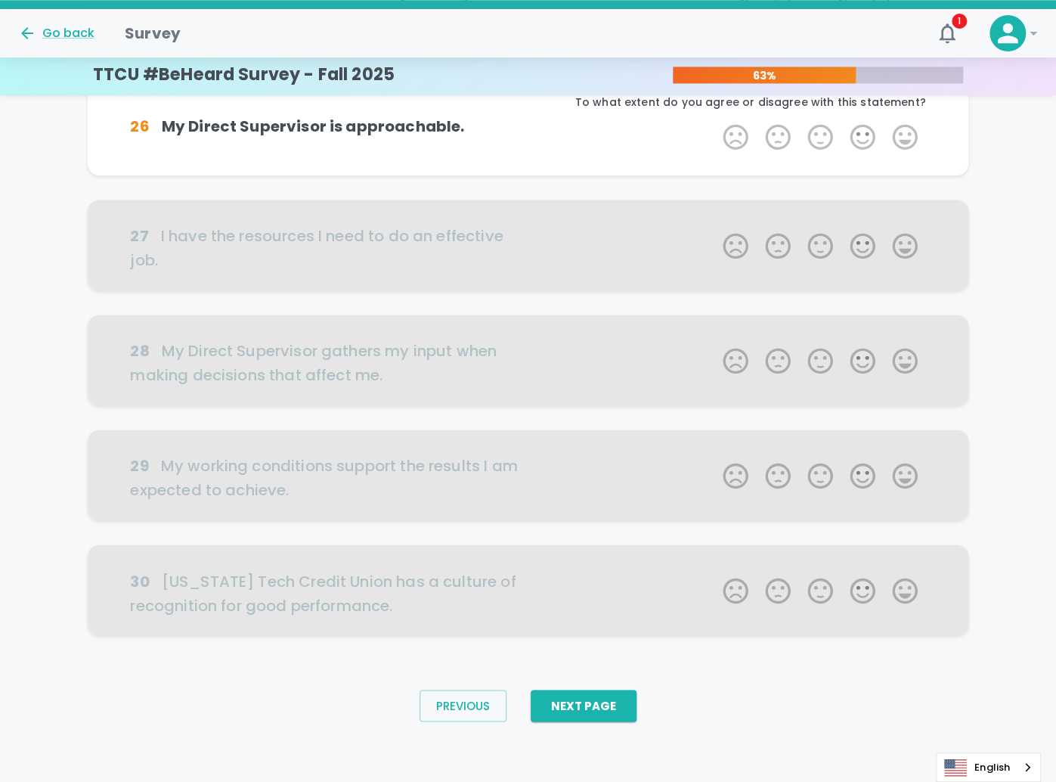
scroll to position [799, 0]
click at [861, 152] on label "4 Stars" at bounding box center [863, 137] width 42 height 30
click at [715, 122] on input "4 Stars" at bounding box center [714, 121] width 1 height 1
click at [902, 152] on label "5 Stars" at bounding box center [905, 137] width 42 height 30
click at [715, 122] on input "5 Stars" at bounding box center [714, 121] width 1 height 1
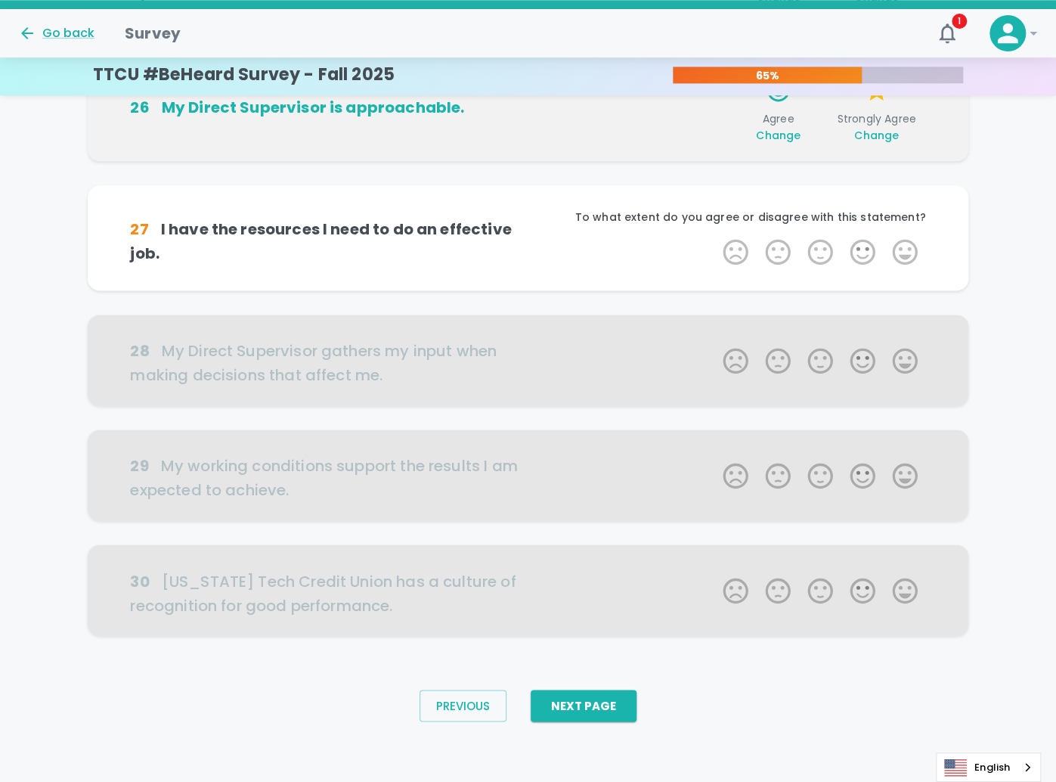
scroll to position [932, 0]
click at [786, 143] on span "Change" at bounding box center [778, 135] width 45 height 15
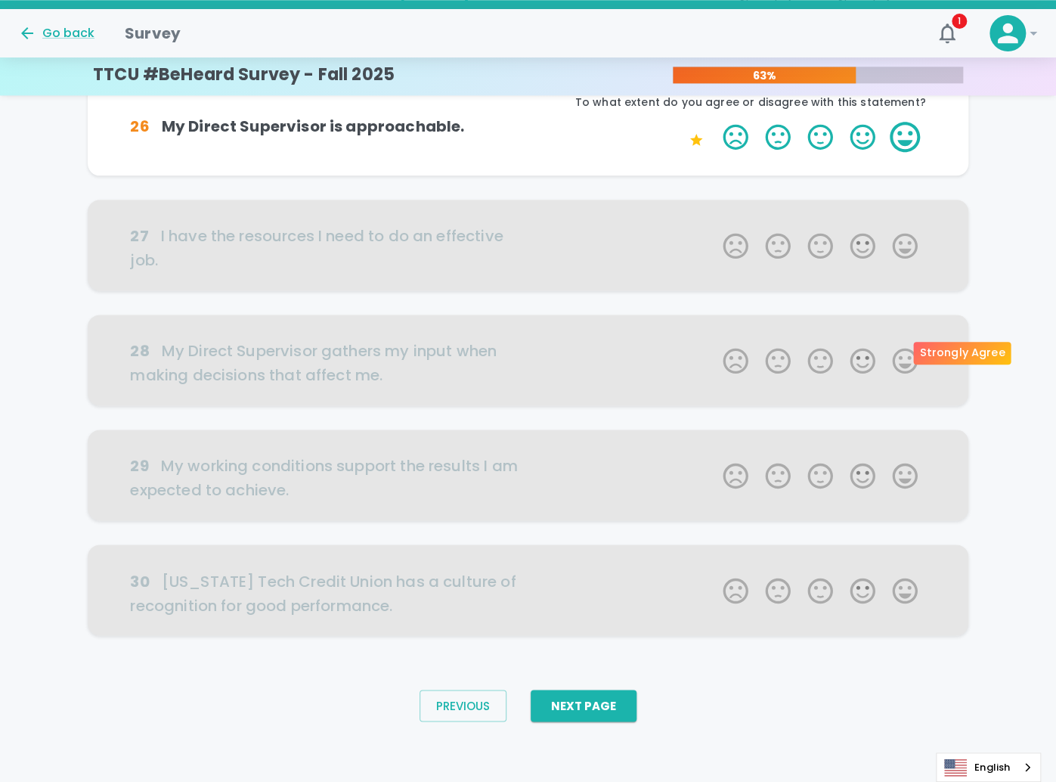
click at [898, 152] on label "5 Stars" at bounding box center [905, 137] width 42 height 30
click at [715, 122] on input "5 Stars" at bounding box center [714, 121] width 1 height 1
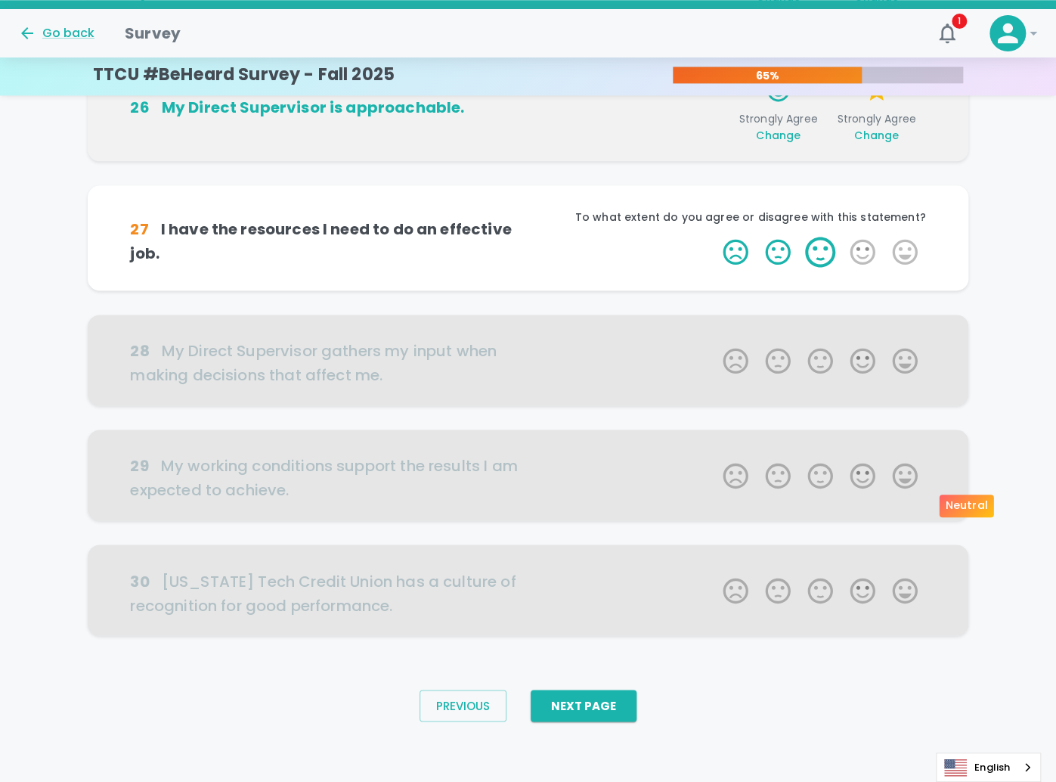
click at [825, 267] on label "3 Stars" at bounding box center [820, 252] width 42 height 30
click at [715, 237] on input "3 Stars" at bounding box center [714, 236] width 1 height 1
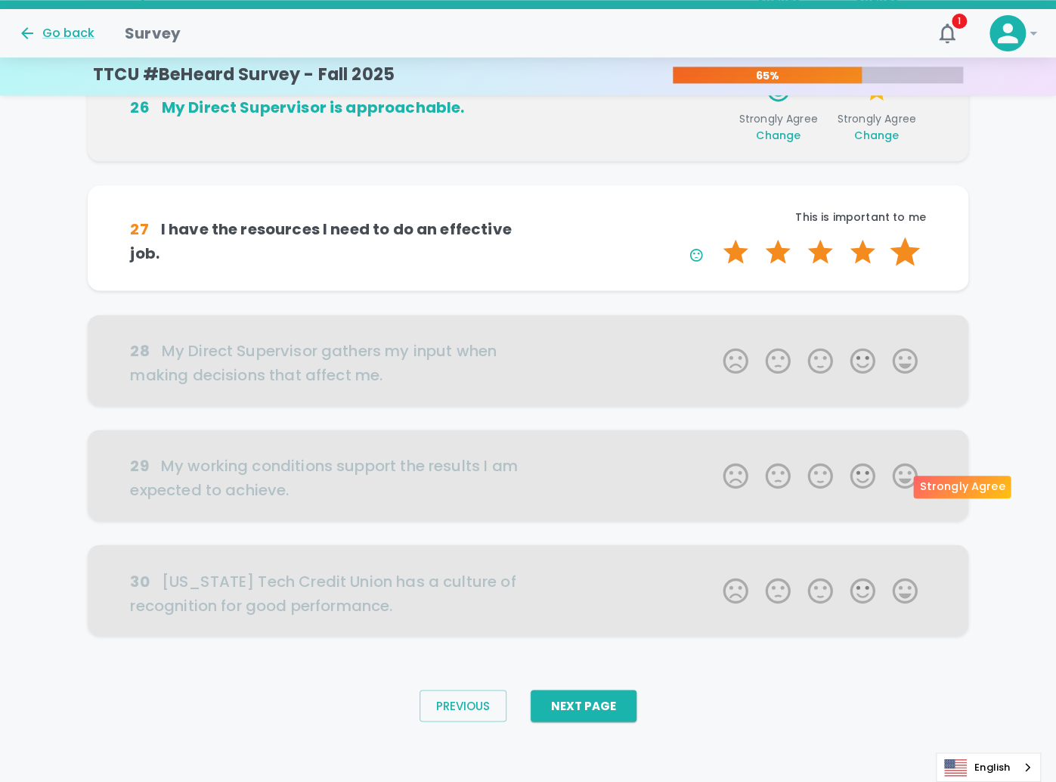
click at [902, 267] on label "5 Stars" at bounding box center [905, 252] width 42 height 30
click at [715, 237] on input "5 Stars" at bounding box center [714, 236] width 1 height 1
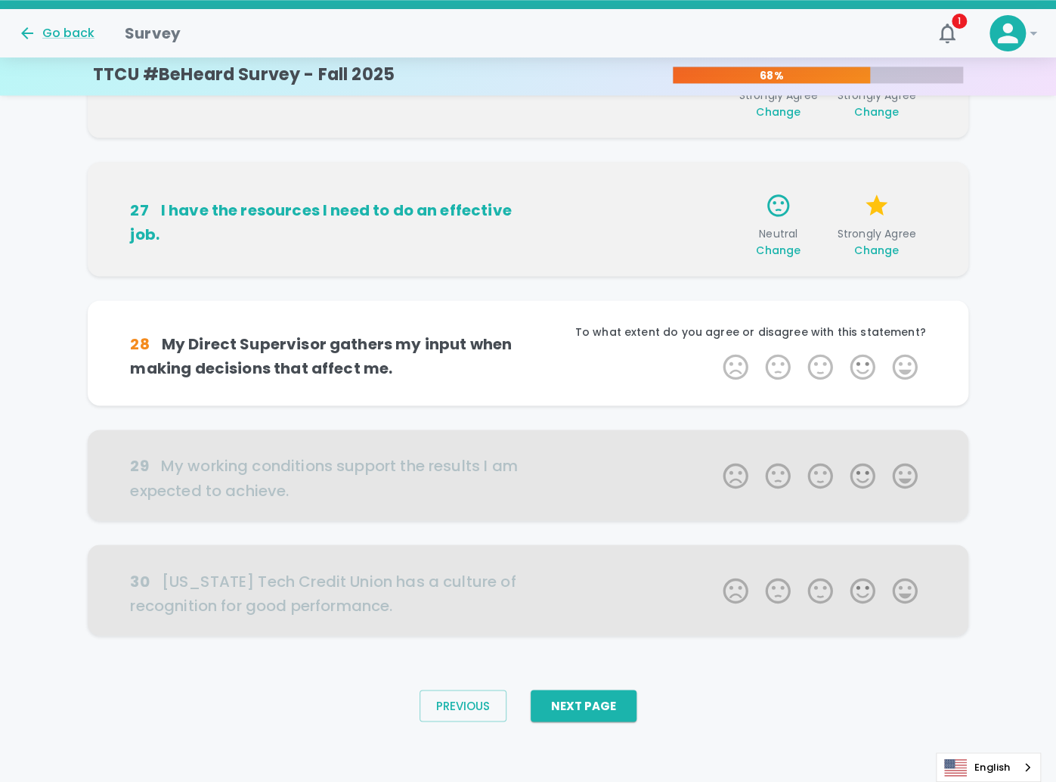
scroll to position [1066, 0]
click at [870, 240] on div "Strongly Agree Change" at bounding box center [877, 241] width 86 height 33
click at [869, 245] on span "Change" at bounding box center [877, 250] width 45 height 15
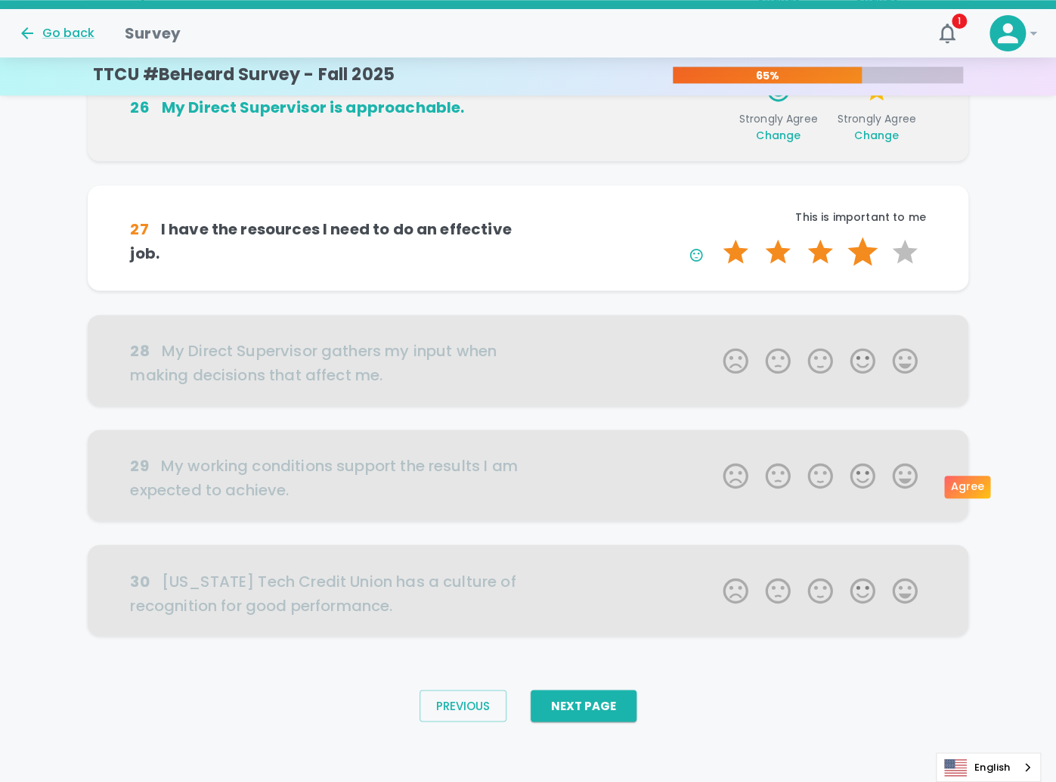
click at [861, 237] on label "4 Stars" at bounding box center [863, 252] width 42 height 30
click at [715, 236] on input "4 Stars" at bounding box center [714, 236] width 1 height 1
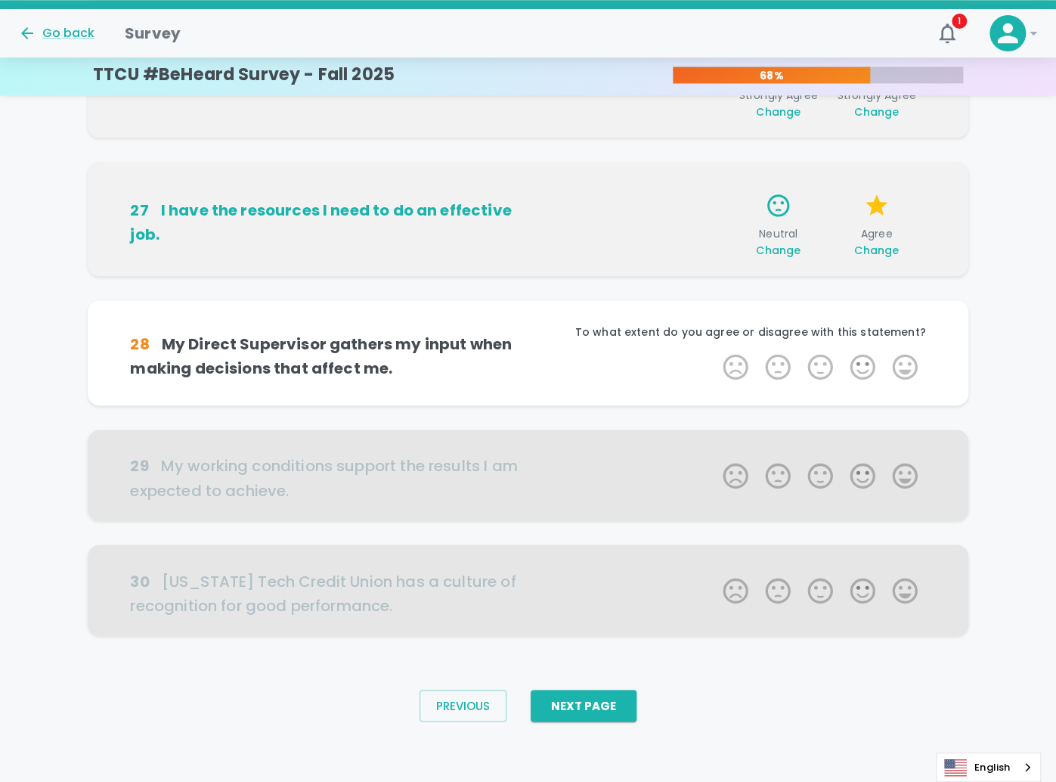
scroll to position [1109, 0]
click at [896, 352] on label "5 Stars" at bounding box center [905, 367] width 42 height 30
click at [715, 351] on input "5 Stars" at bounding box center [714, 351] width 1 height 1
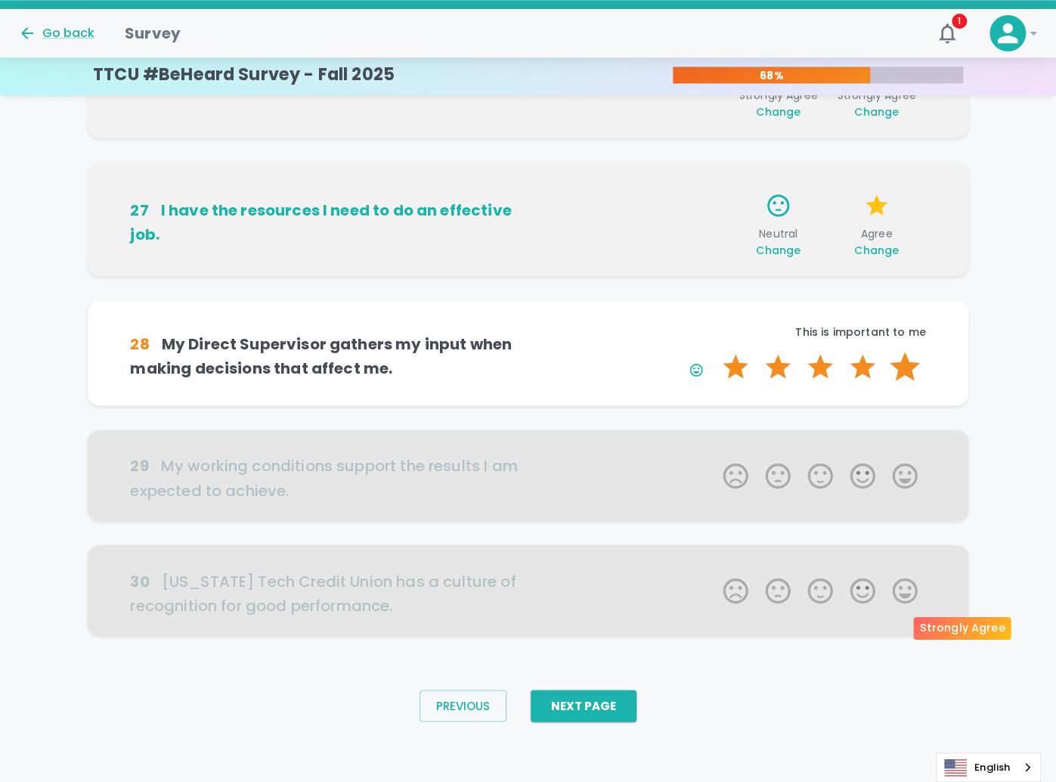
click at [897, 352] on label "5 Stars" at bounding box center [905, 367] width 42 height 30
click at [715, 351] on input "5 Stars" at bounding box center [714, 351] width 1 height 1
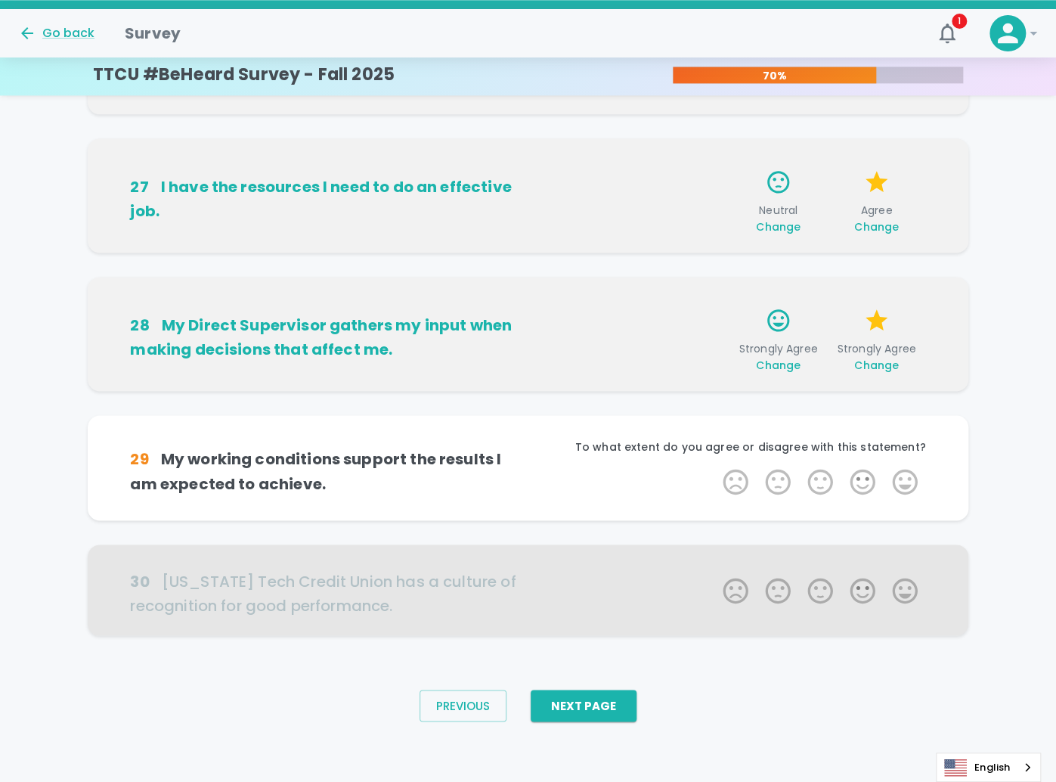
scroll to position [1128, 0]
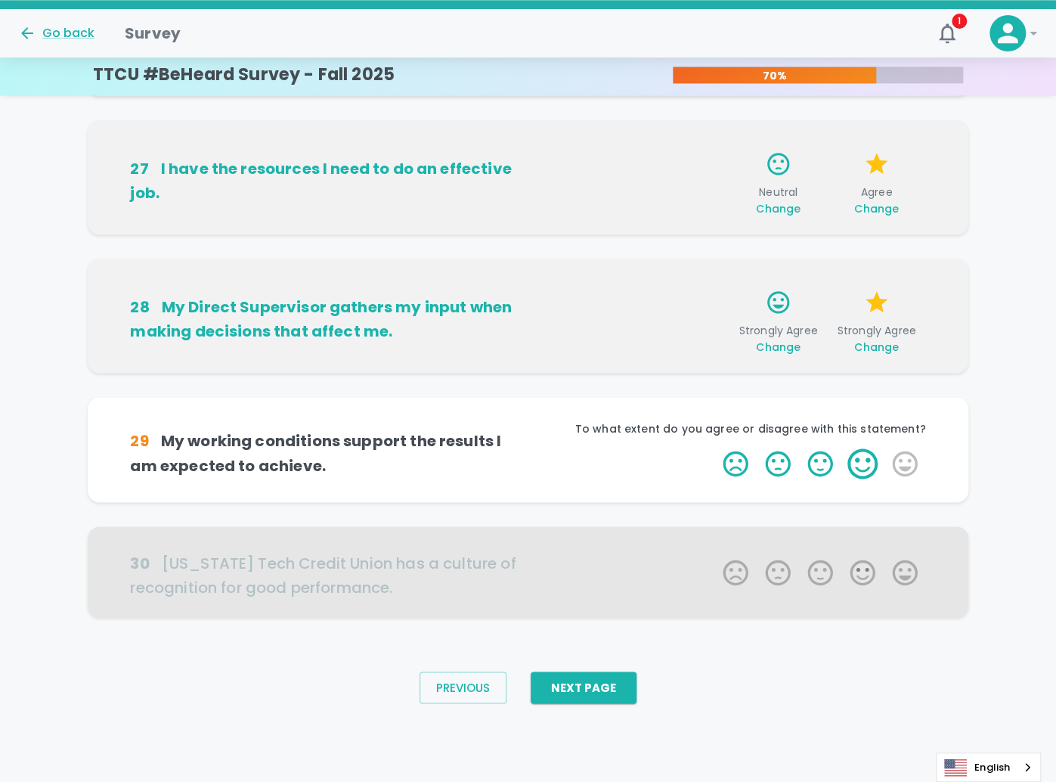
click at [859, 479] on label "4 Stars" at bounding box center [863, 463] width 42 height 30
click at [715, 448] on input "4 Stars" at bounding box center [714, 448] width 1 height 1
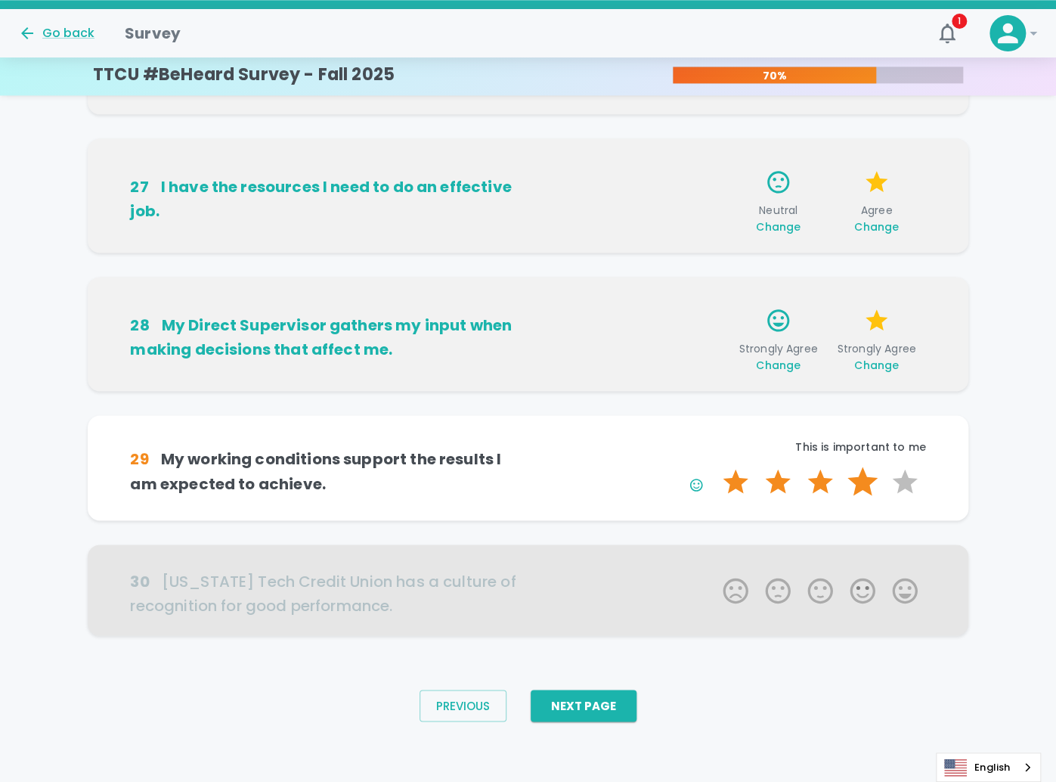
click at [865, 470] on label "4 Stars" at bounding box center [863, 482] width 42 height 30
click at [715, 467] on input "4 Stars" at bounding box center [714, 466] width 1 height 1
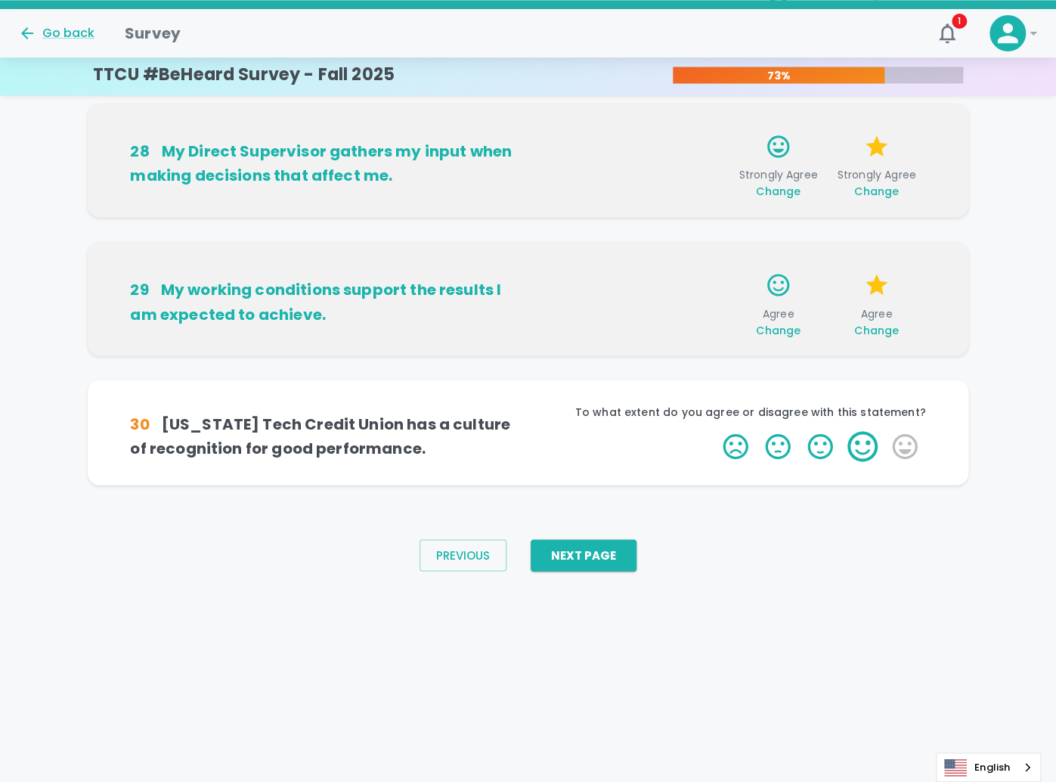
click at [860, 461] on label "4 Stars" at bounding box center [863, 446] width 42 height 30
click at [715, 431] on input "4 Stars" at bounding box center [714, 430] width 1 height 1
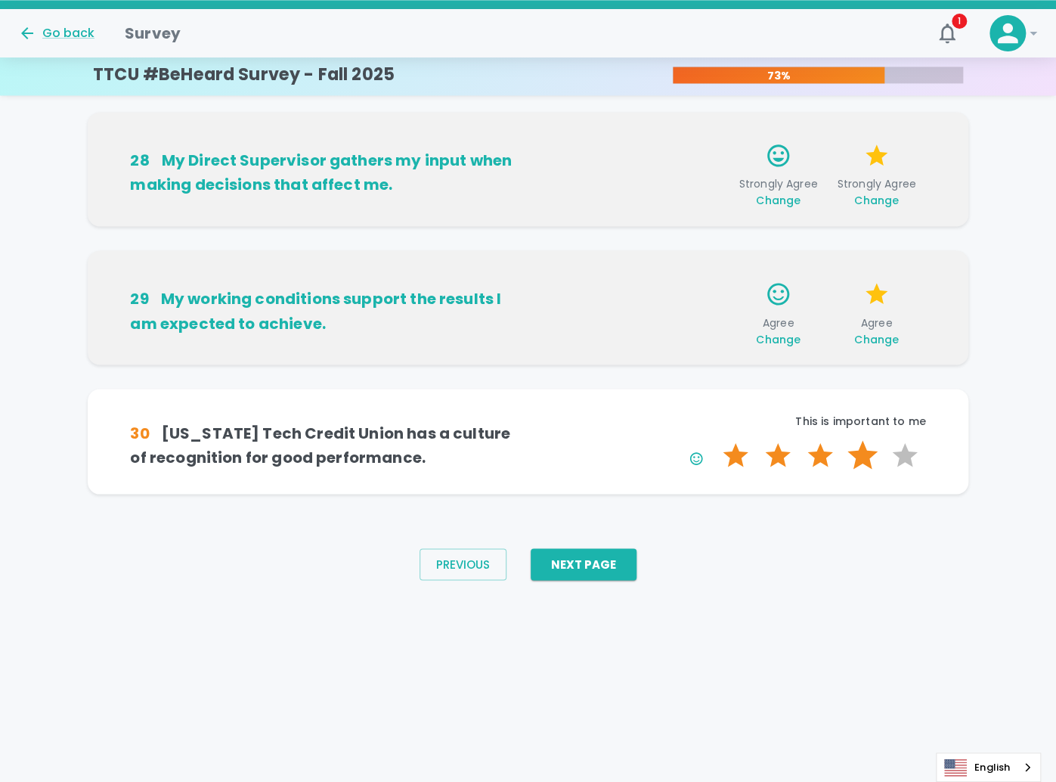
click at [864, 470] on label "4 Stars" at bounding box center [863, 455] width 42 height 30
click at [715, 440] on input "4 Stars" at bounding box center [714, 439] width 1 height 1
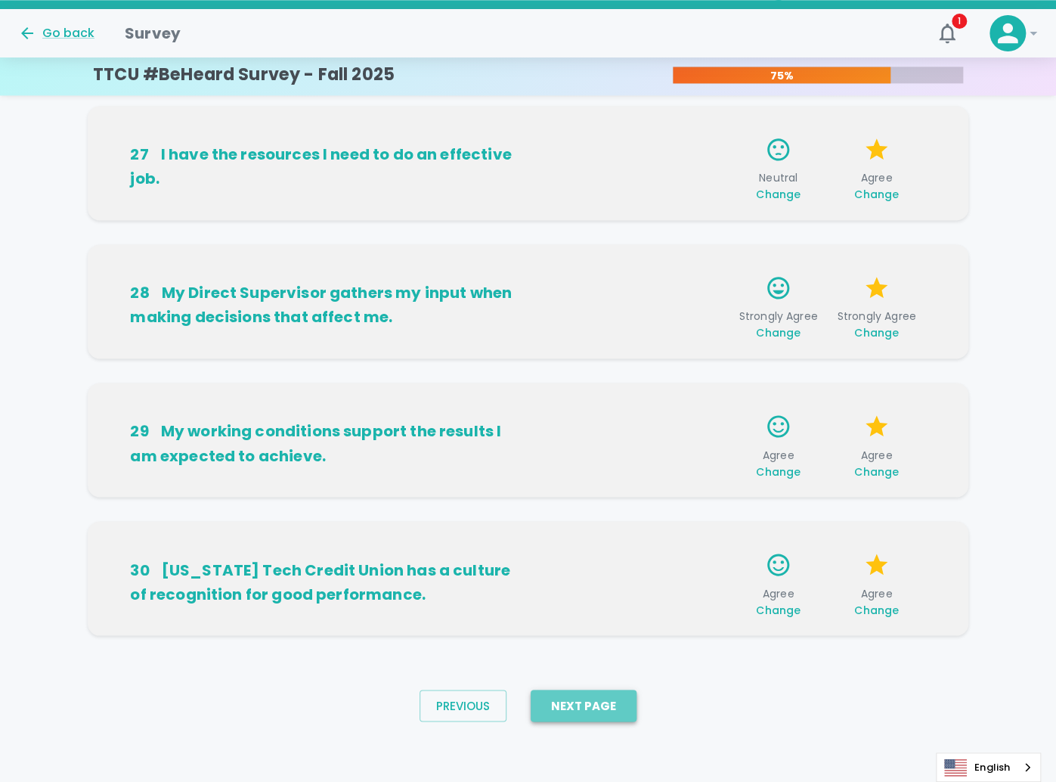
click at [603, 691] on button "Next Page" at bounding box center [584, 706] width 106 height 32
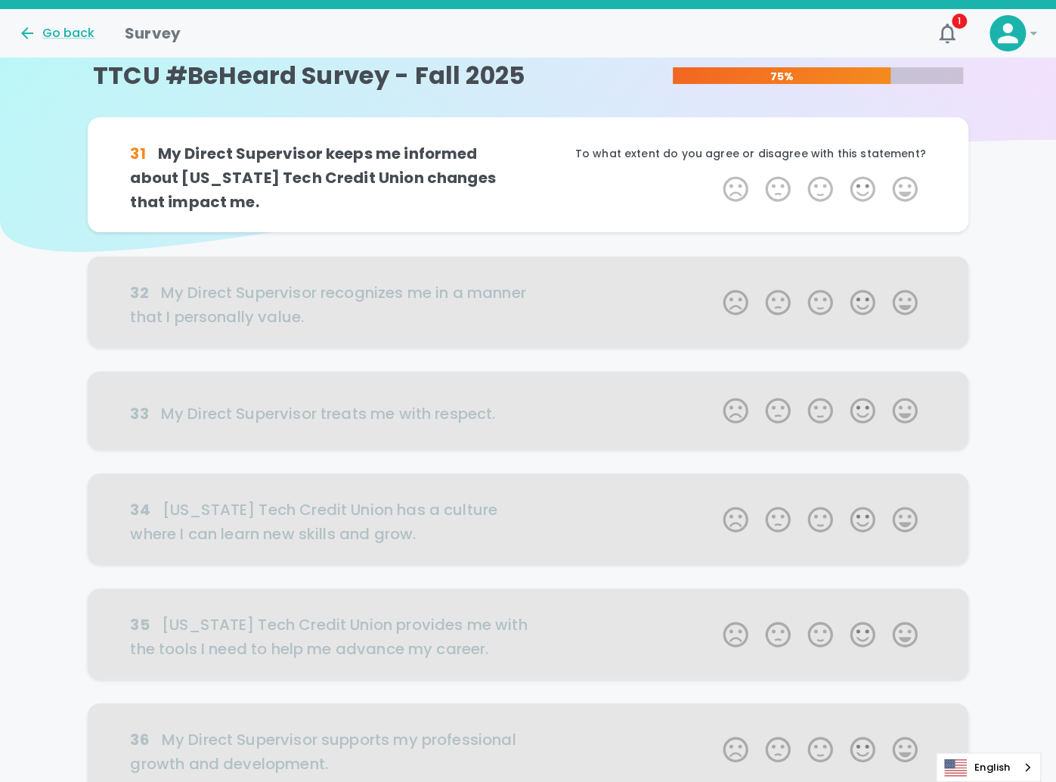
scroll to position [0, 0]
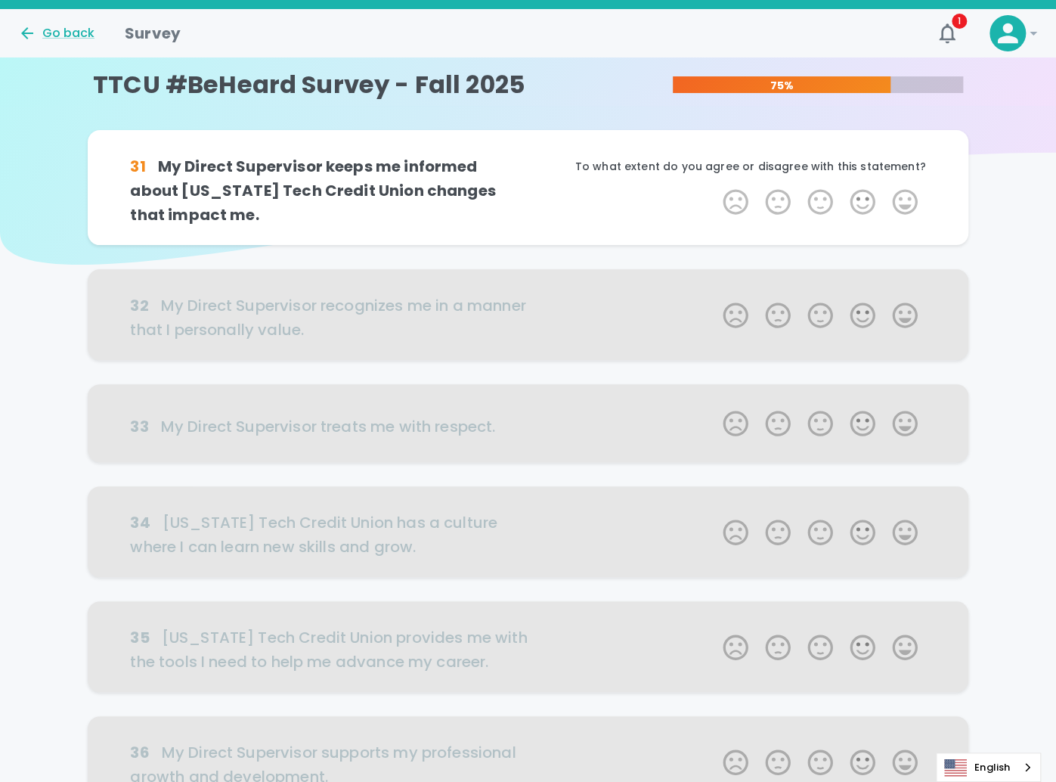
click at [538, 269] on div "31 My Direct Supervisor keeps me informed about Texas Tech Credit Union changes…" at bounding box center [528, 199] width 880 height 139
click at [898, 217] on label "5 Stars" at bounding box center [905, 202] width 42 height 30
click at [715, 187] on input "5 Stars" at bounding box center [714, 186] width 1 height 1
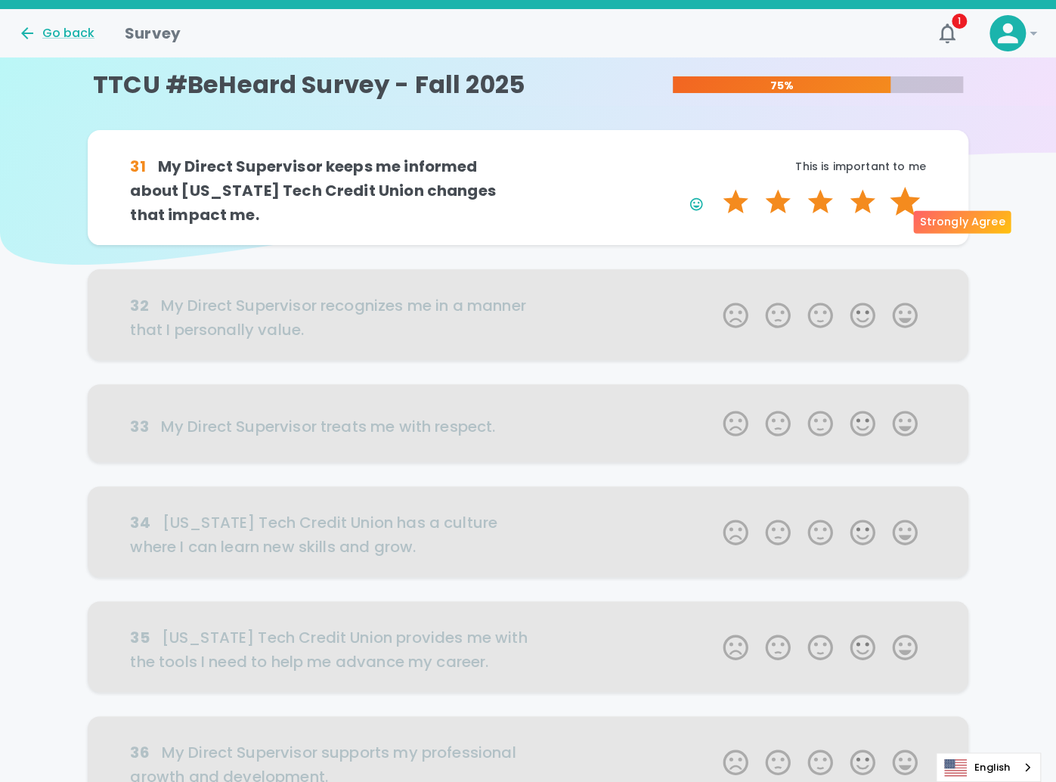
click at [903, 217] on label "5 Stars" at bounding box center [905, 202] width 42 height 30
click at [715, 187] on input "5 Stars" at bounding box center [714, 186] width 1 height 1
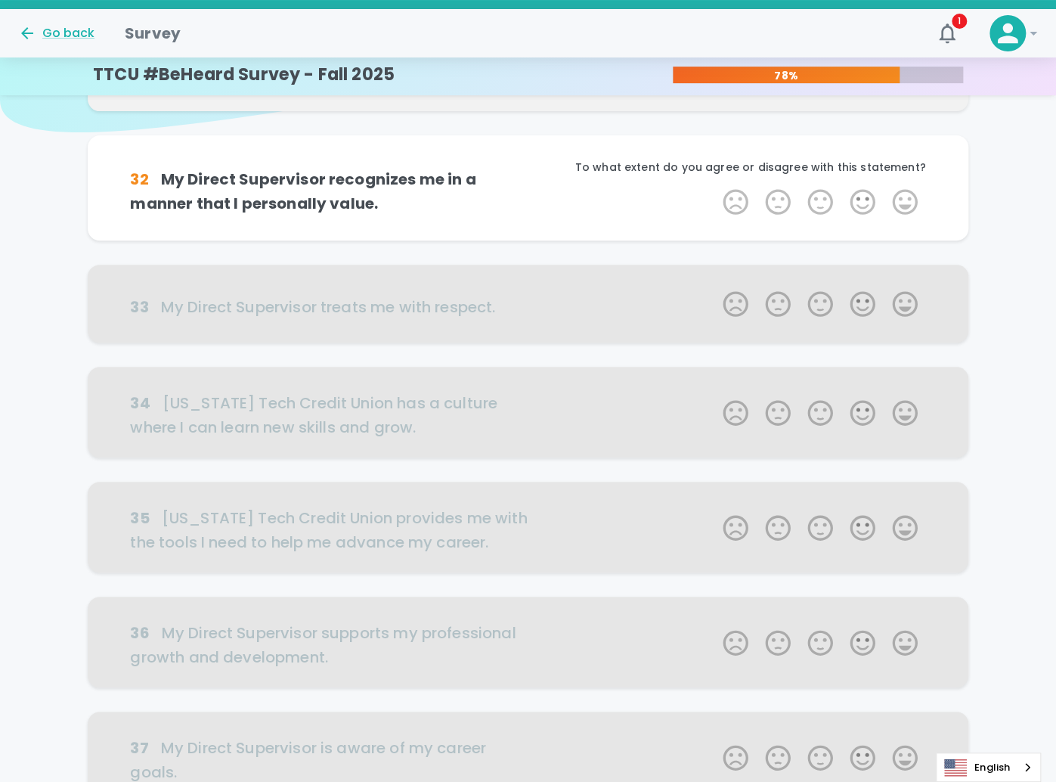
scroll to position [133, 0]
click at [901, 216] on label "5 Stars" at bounding box center [905, 201] width 42 height 30
click at [715, 186] on input "5 Stars" at bounding box center [714, 185] width 1 height 1
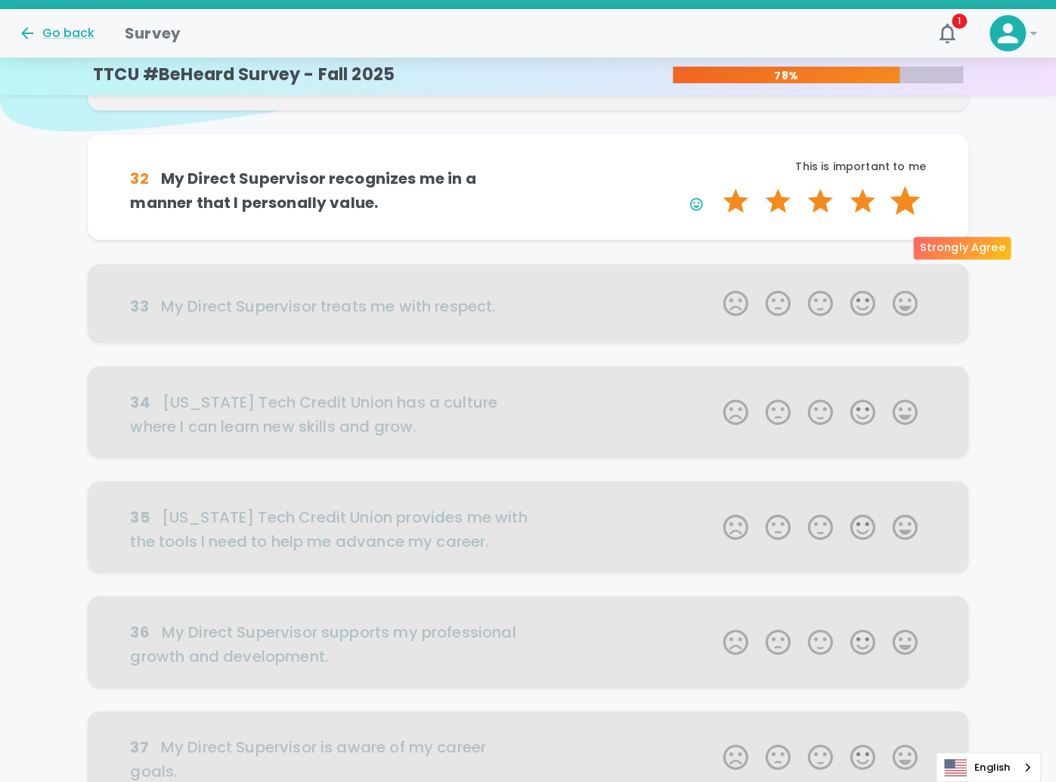
click at [901, 216] on label "5 Stars" at bounding box center [905, 201] width 42 height 30
click at [715, 186] on input "5 Stars" at bounding box center [714, 185] width 1 height 1
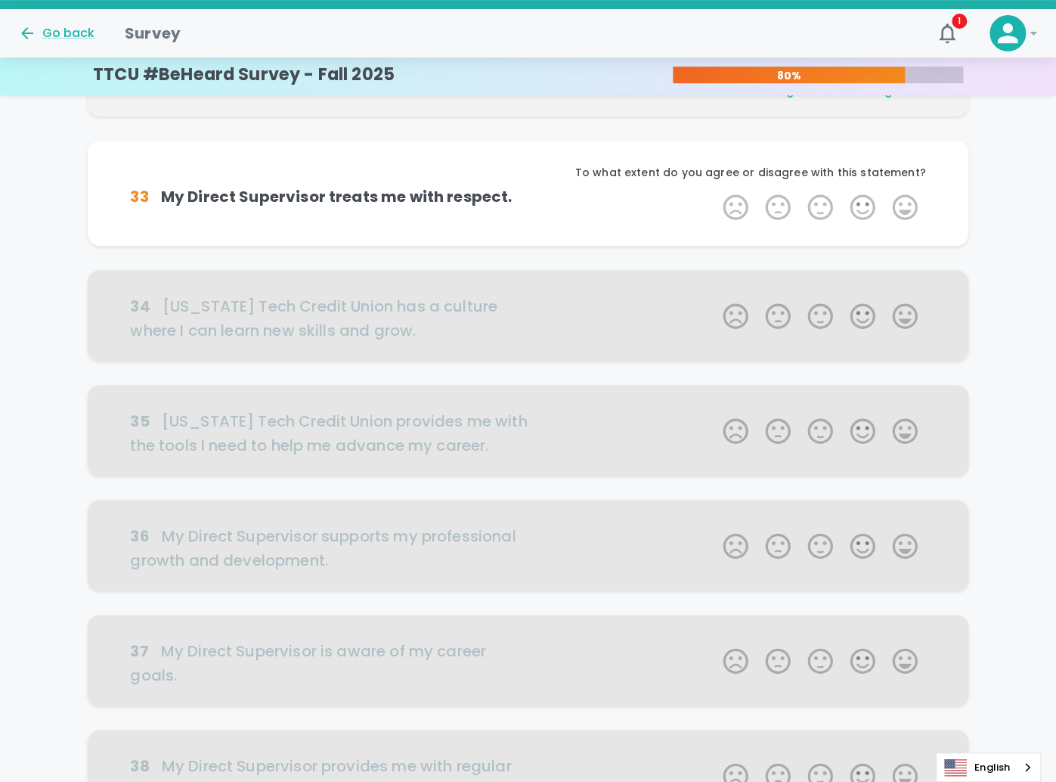
scroll to position [266, 0]
click at [905, 222] on label "5 Stars" at bounding box center [905, 206] width 42 height 30
click at [715, 191] on input "5 Stars" at bounding box center [714, 191] width 1 height 1
click at [905, 222] on label "5 Stars" at bounding box center [905, 206] width 42 height 30
click at [715, 191] on input "5 Stars" at bounding box center [714, 191] width 1 height 1
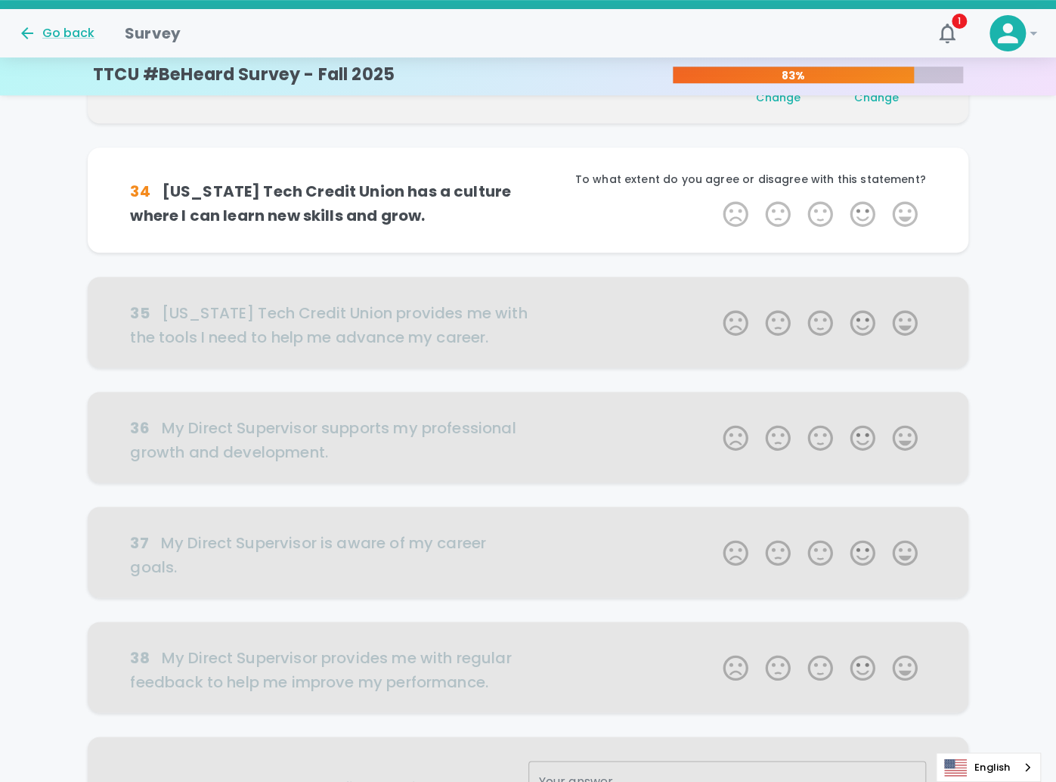
scroll to position [399, 0]
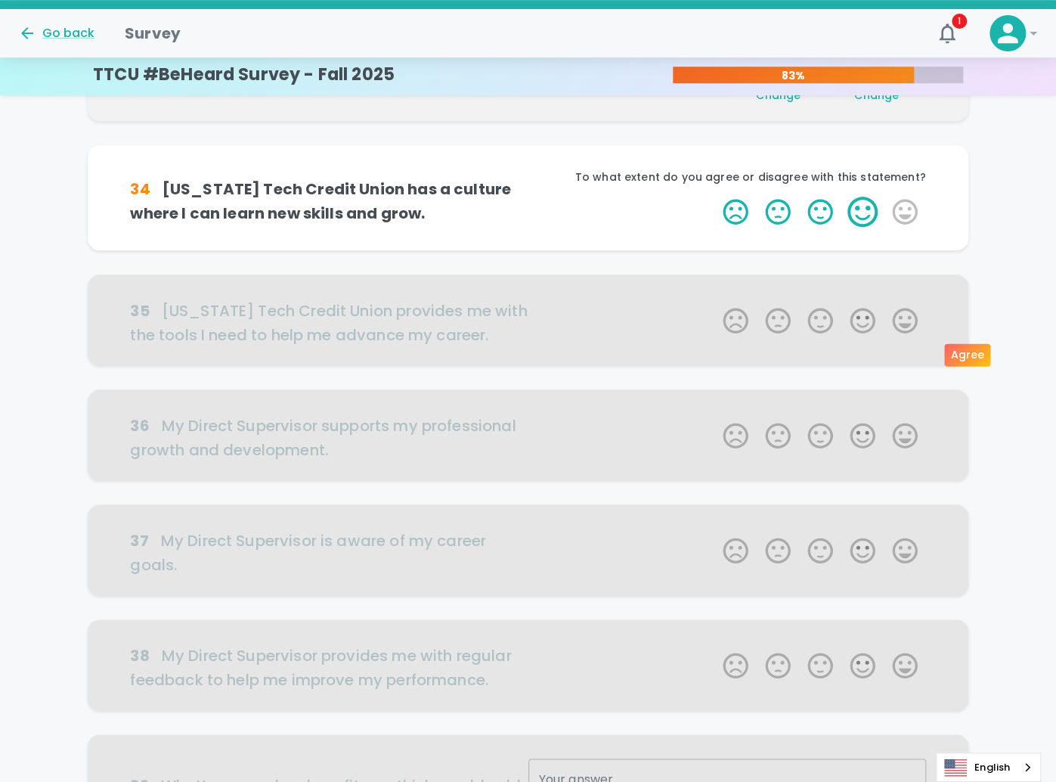
click at [872, 227] on label "4 Stars" at bounding box center [863, 212] width 42 height 30
click at [715, 197] on input "4 Stars" at bounding box center [714, 196] width 1 height 1
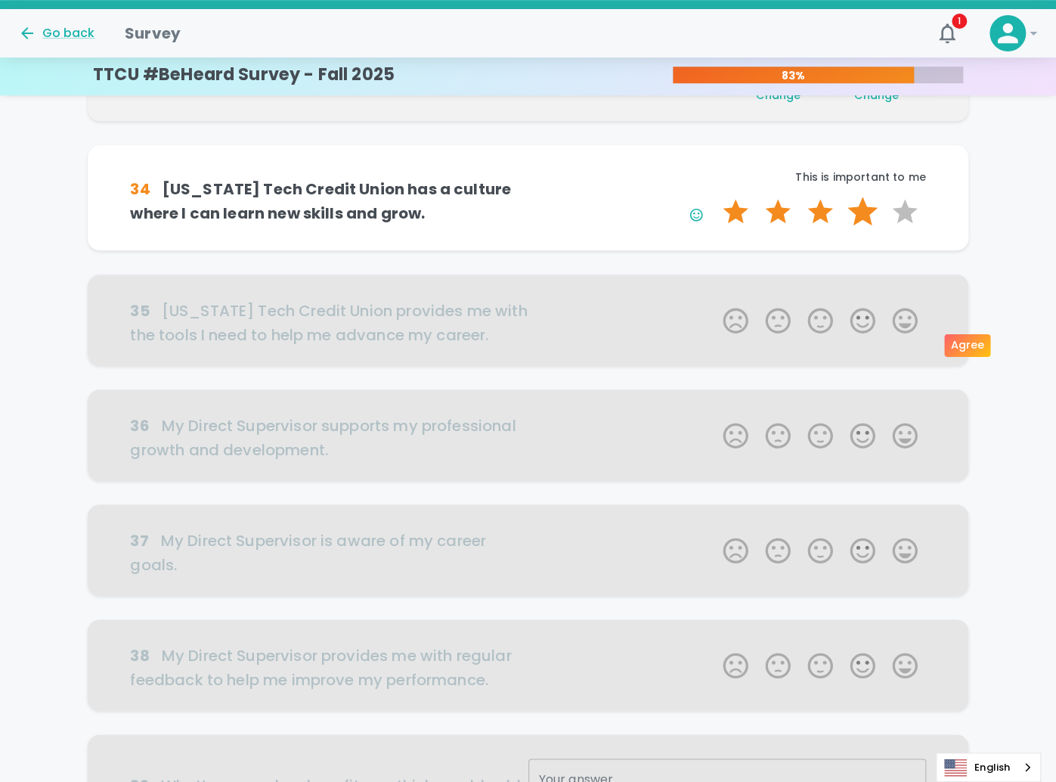
click at [873, 227] on label "4 Stars" at bounding box center [863, 212] width 42 height 30
click at [715, 197] on input "4 Stars" at bounding box center [714, 196] width 1 height 1
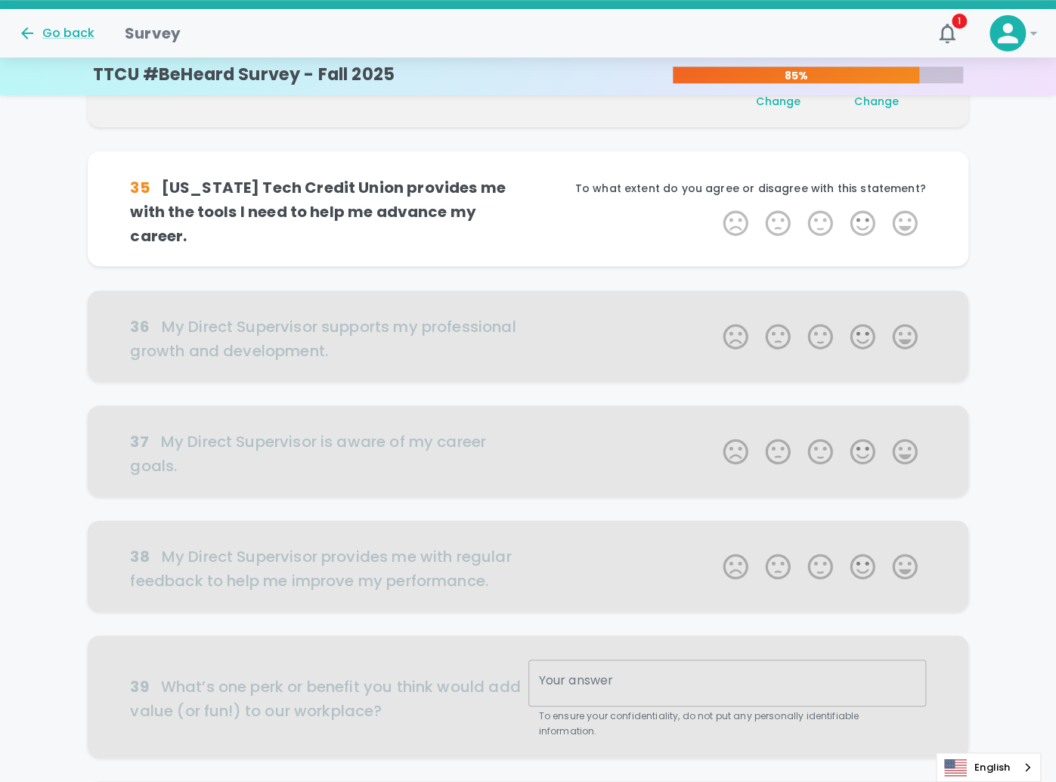
scroll to position [532, 0]
click at [823, 237] on label "3 Stars" at bounding box center [820, 222] width 42 height 30
click at [715, 207] on input "3 Stars" at bounding box center [714, 206] width 1 height 1
click at [860, 237] on label "4 Stars" at bounding box center [863, 222] width 42 height 30
click at [715, 207] on input "4 Stars" at bounding box center [714, 206] width 1 height 1
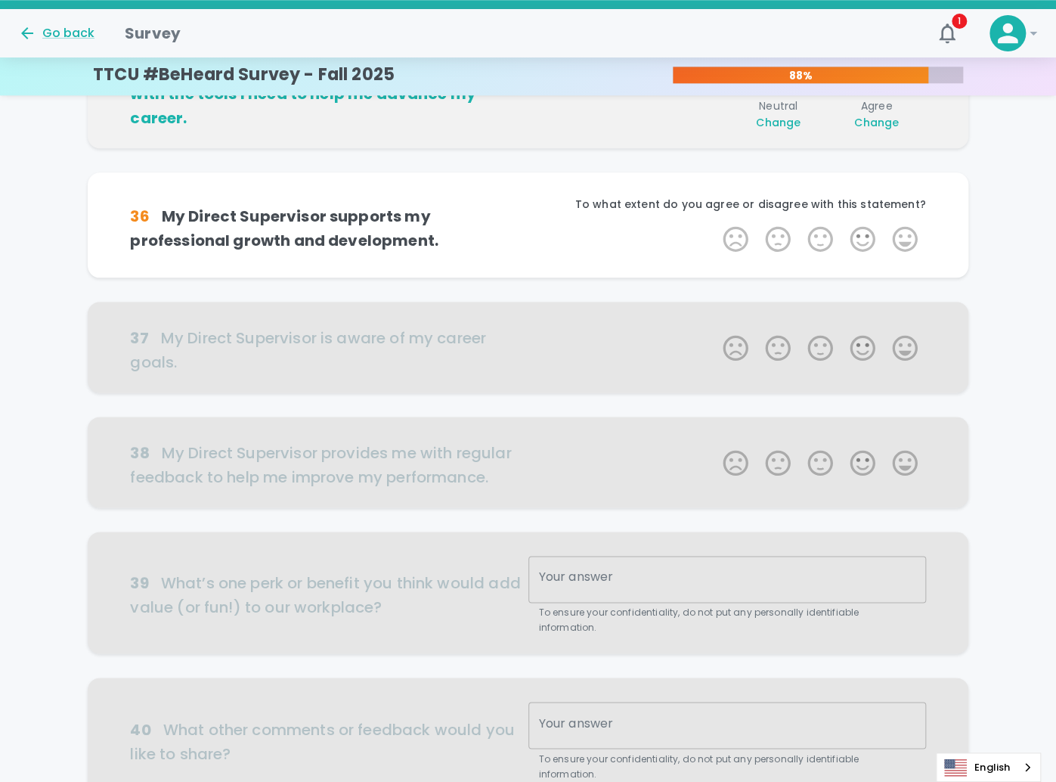
scroll to position [665, 0]
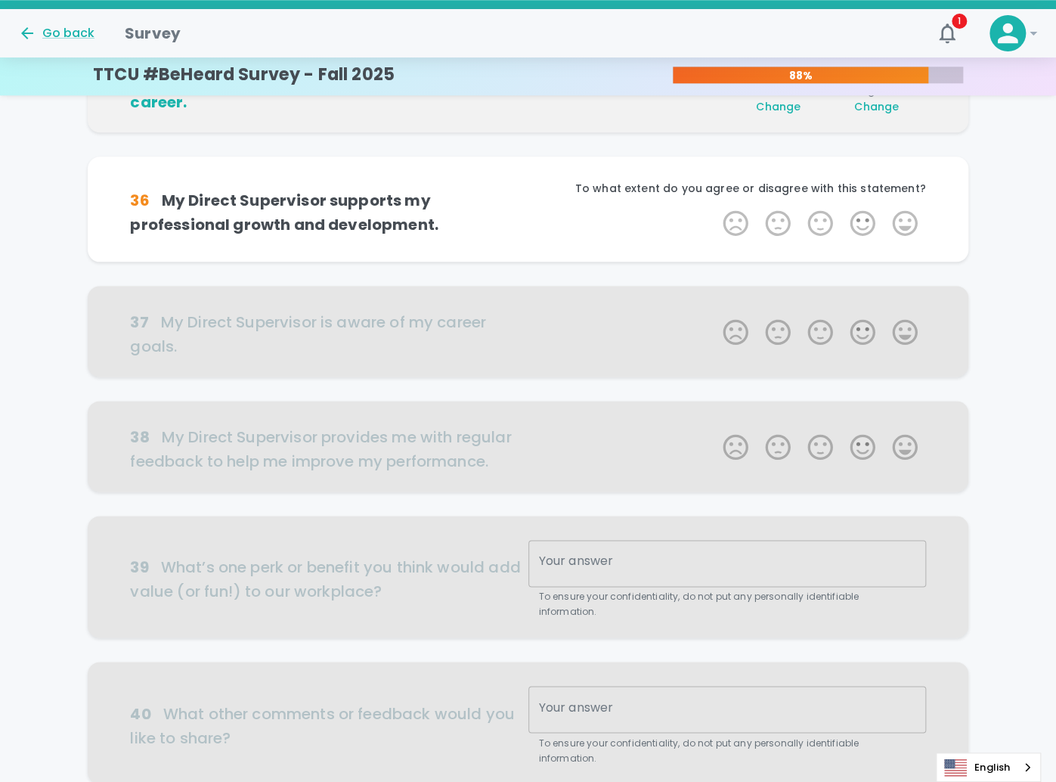
click at [794, 114] on span "Change" at bounding box center [778, 106] width 45 height 15
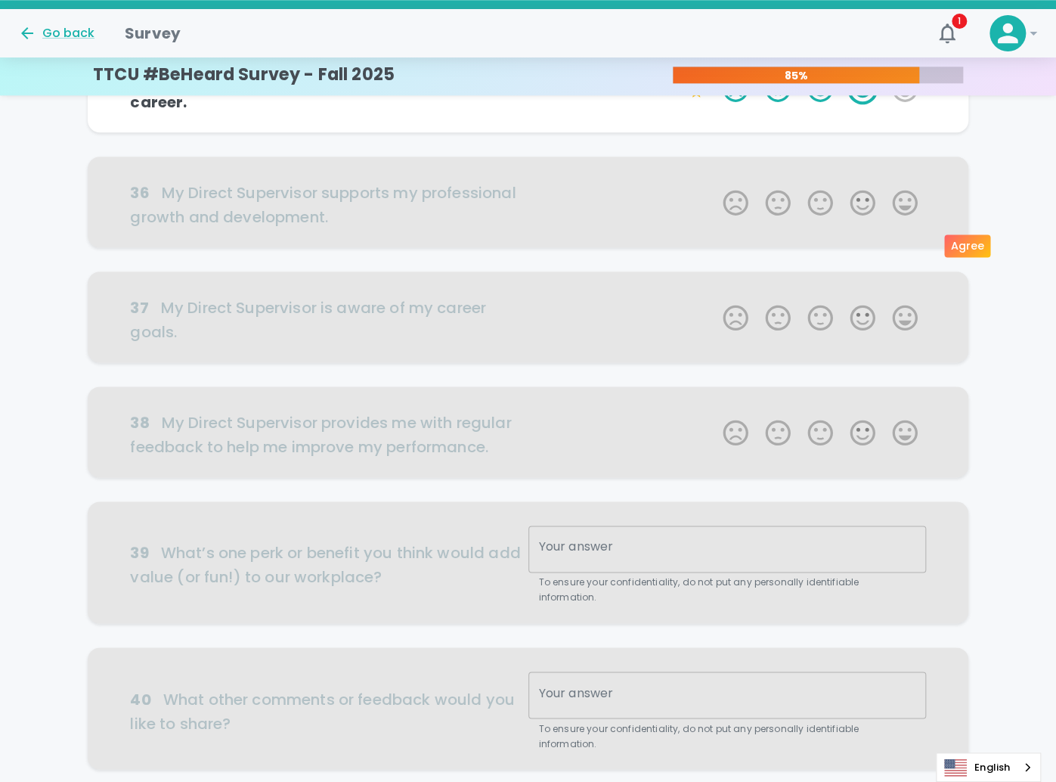
click at [856, 104] on label "4 Stars" at bounding box center [863, 89] width 42 height 30
click at [715, 74] on input "4 Stars" at bounding box center [714, 73] width 1 height 1
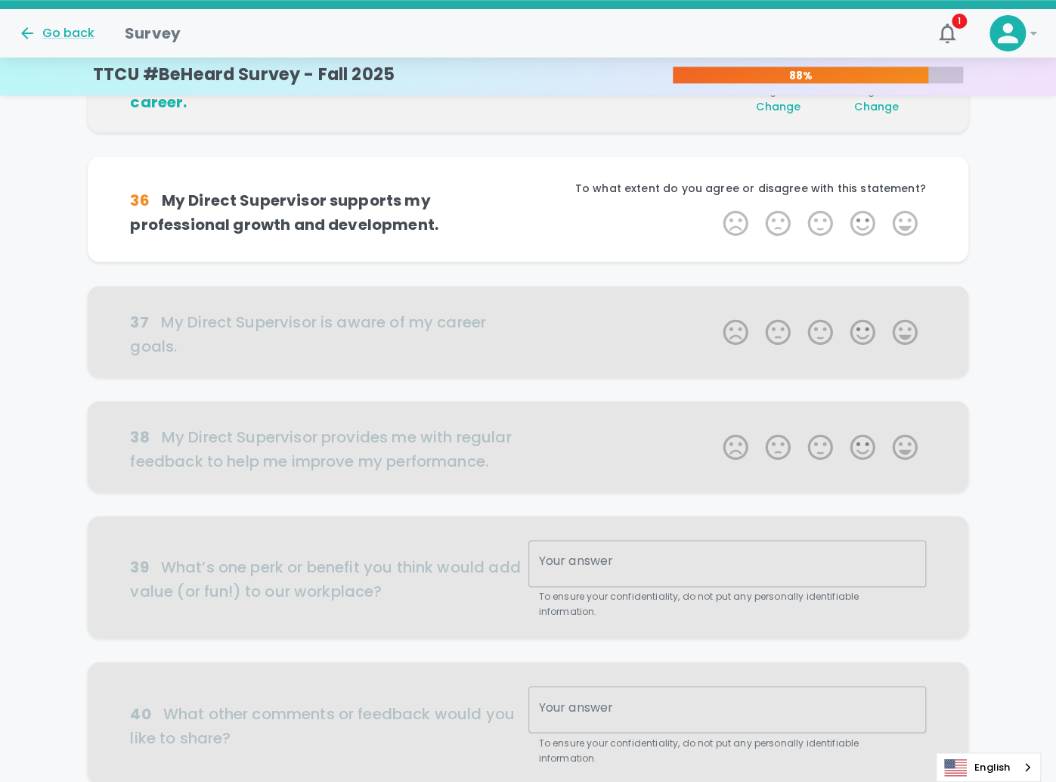
click at [791, 114] on span "Change" at bounding box center [778, 106] width 45 height 15
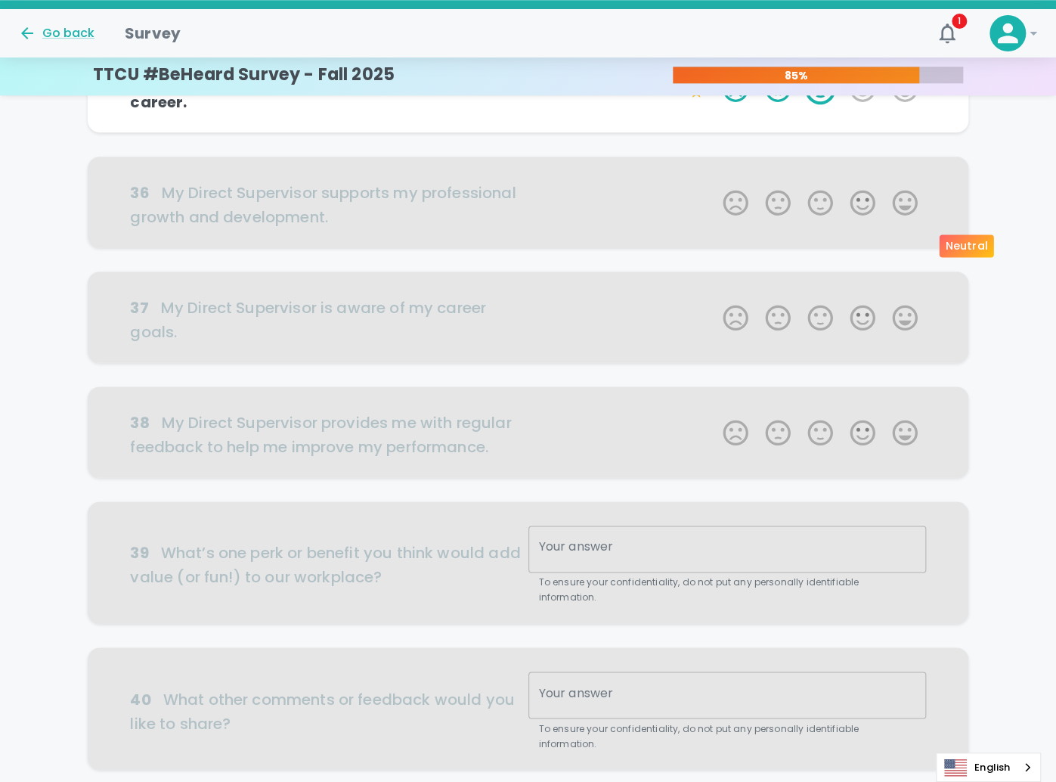
click at [823, 104] on label "3 Stars" at bounding box center [820, 89] width 42 height 30
click at [715, 74] on input "3 Stars" at bounding box center [714, 73] width 1 height 1
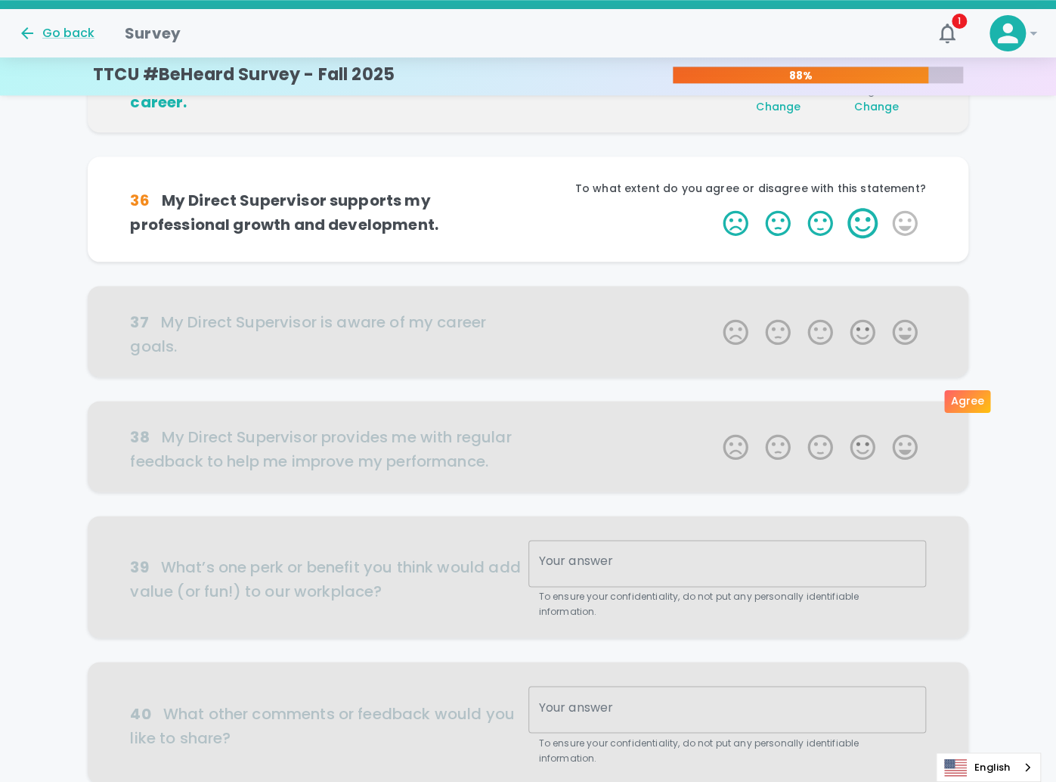
click at [870, 238] on label "4 Stars" at bounding box center [863, 223] width 42 height 30
click at [715, 208] on input "4 Stars" at bounding box center [714, 207] width 1 height 1
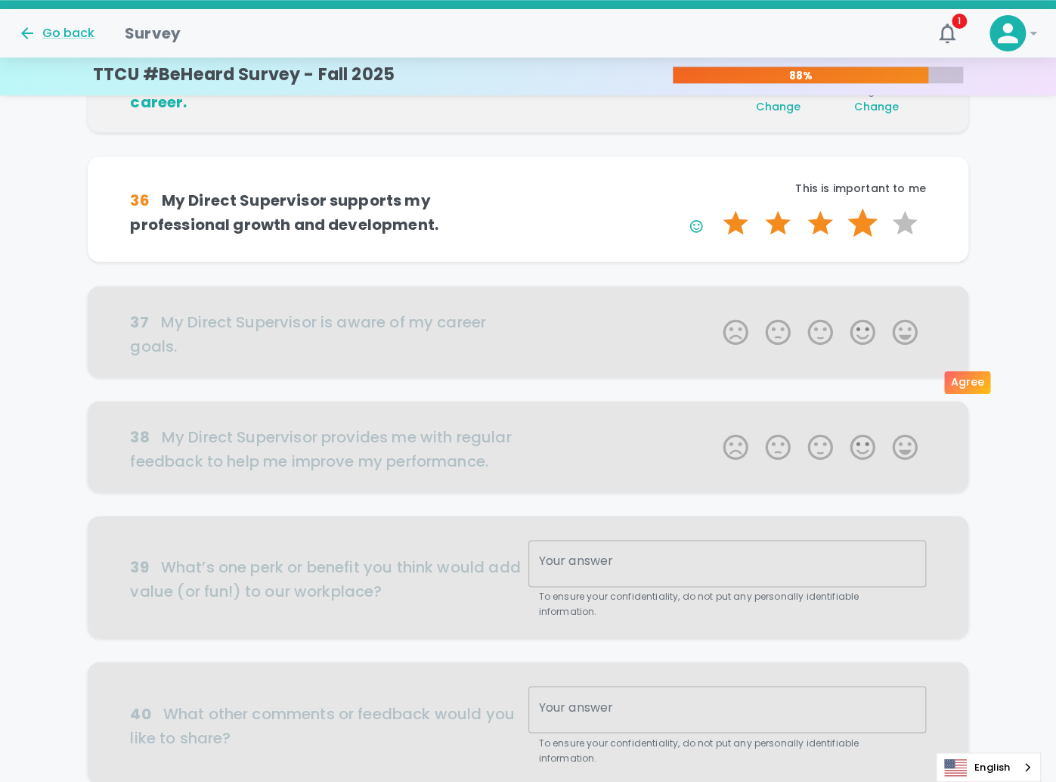
click at [867, 238] on label "4 Stars" at bounding box center [863, 223] width 42 height 30
click at [715, 208] on input "4 Stars" at bounding box center [714, 207] width 1 height 1
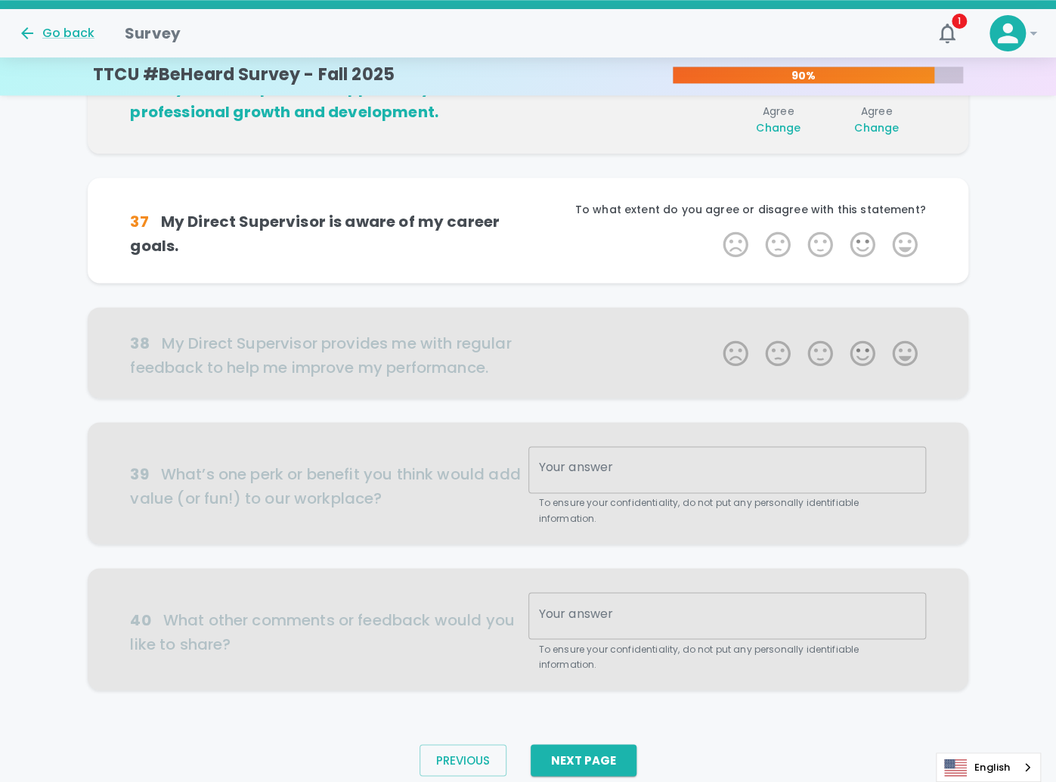
scroll to position [799, 0]
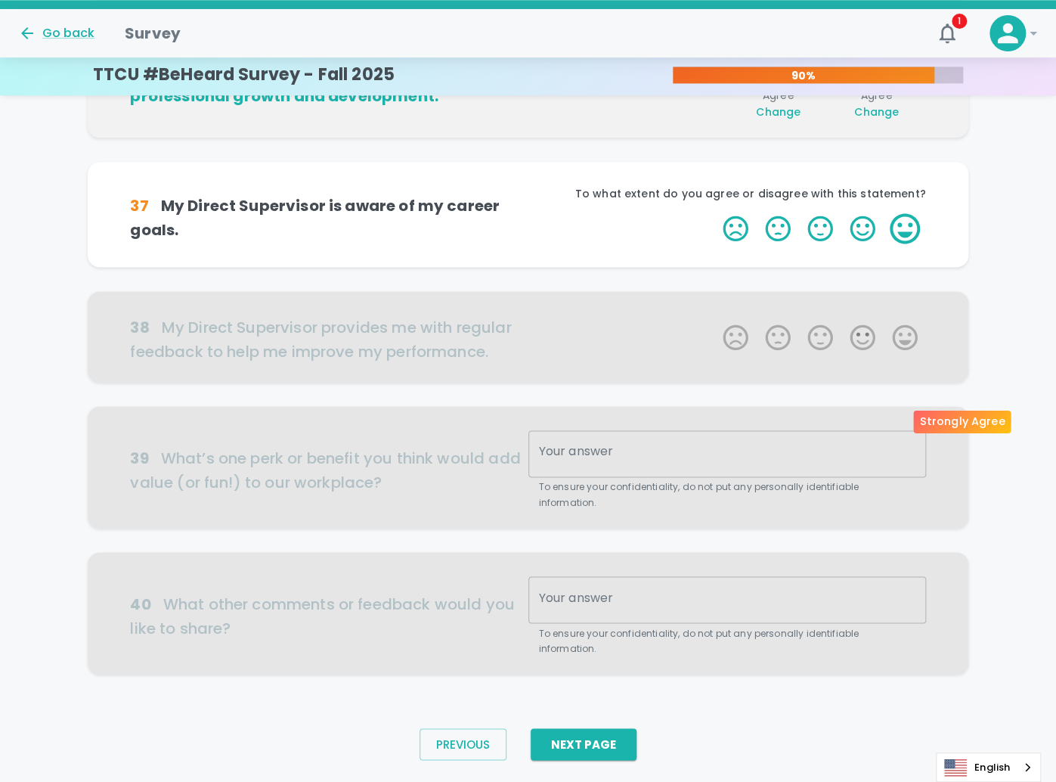
click at [904, 244] on label "5 Stars" at bounding box center [905, 228] width 42 height 30
click at [715, 213] on input "5 Stars" at bounding box center [714, 213] width 1 height 1
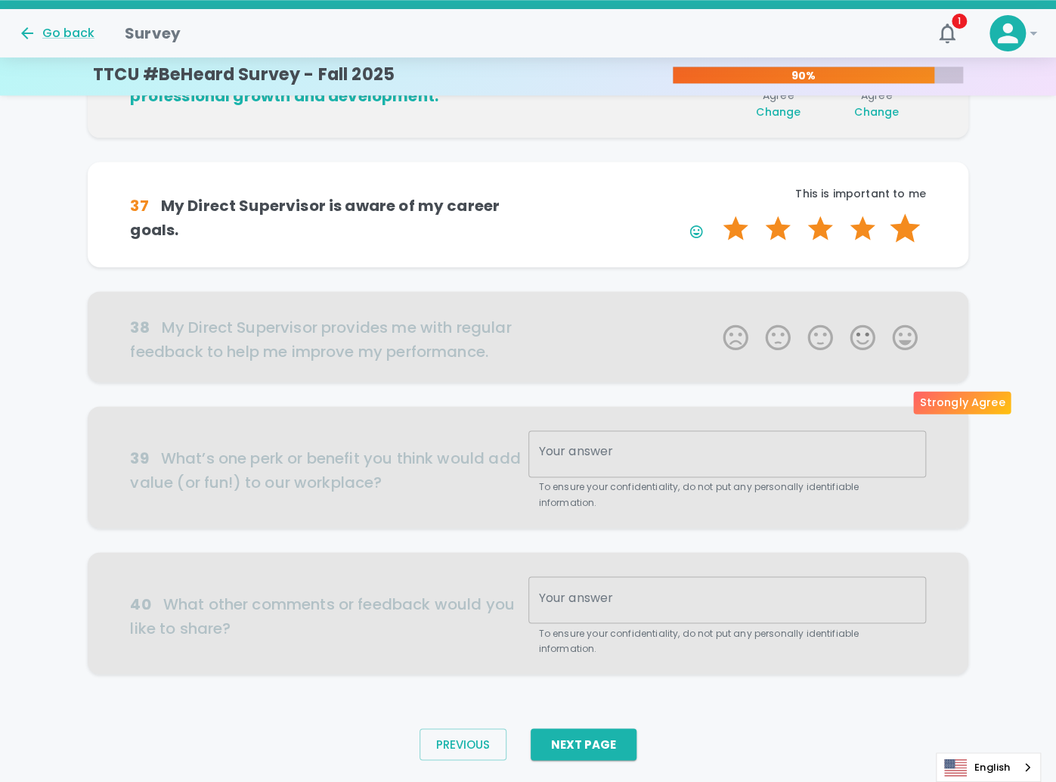
click at [904, 244] on label "5 Stars" at bounding box center [905, 228] width 42 height 30
click at [715, 213] on input "5 Stars" at bounding box center [714, 213] width 1 height 1
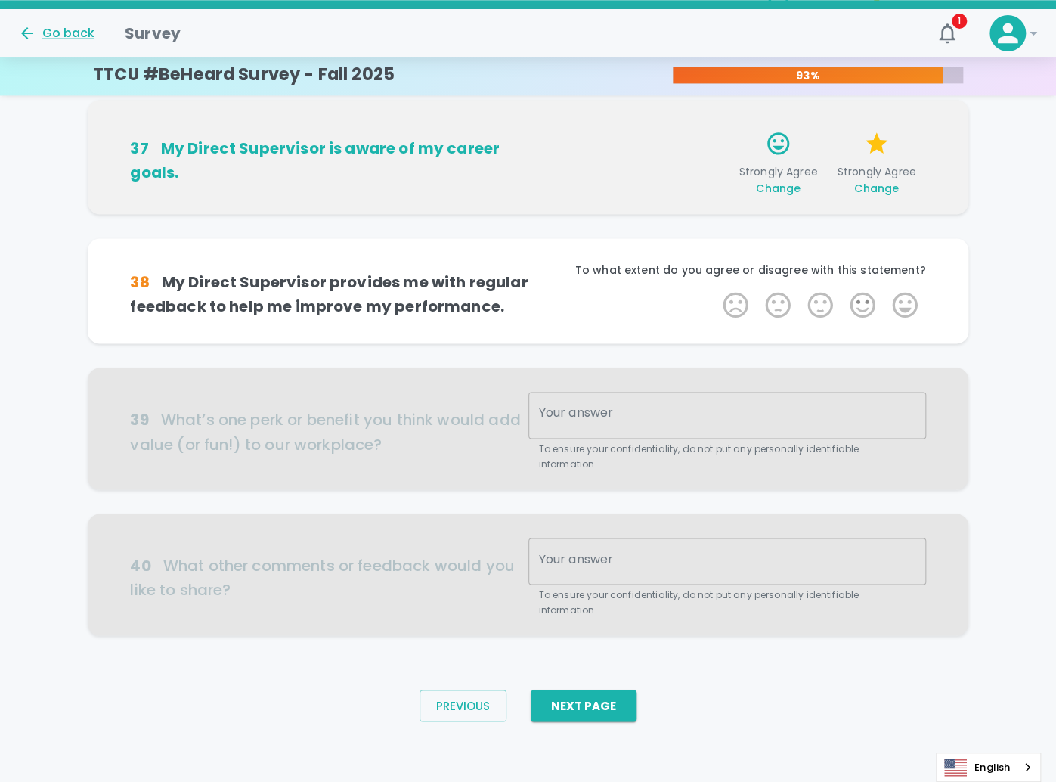
scroll to position [932, 0]
click at [895, 320] on label "5 Stars" at bounding box center [905, 305] width 42 height 30
click at [715, 290] on input "5 Stars" at bounding box center [714, 289] width 1 height 1
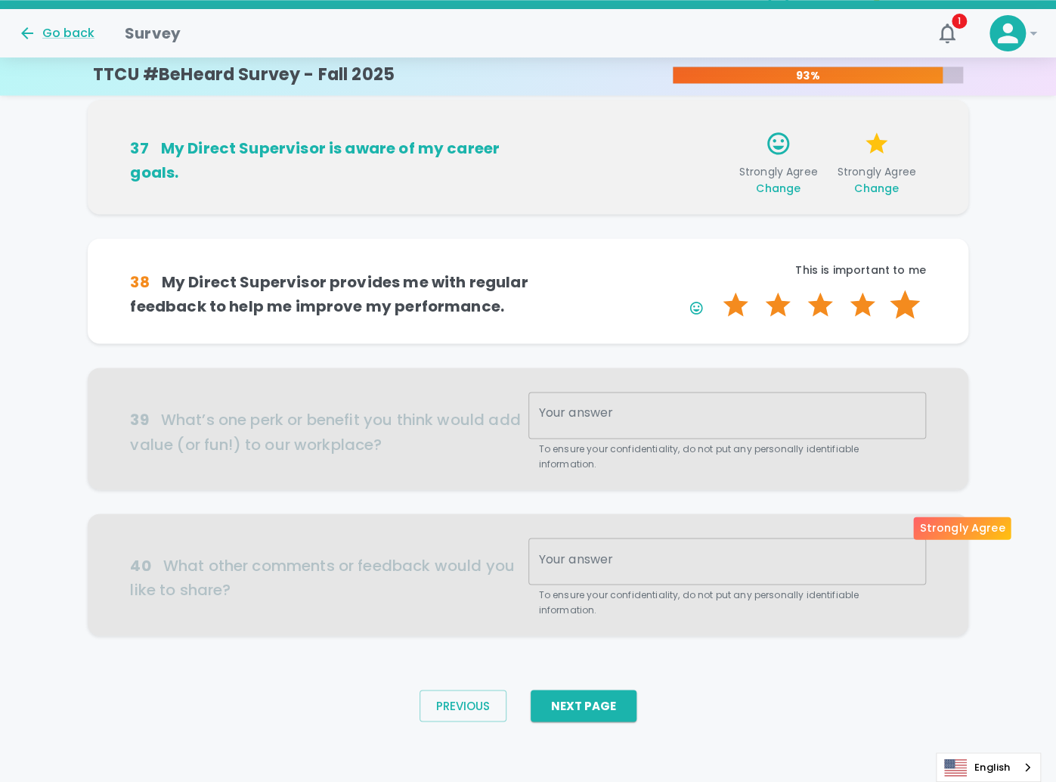
click at [895, 320] on label "5 Stars" at bounding box center [905, 305] width 42 height 30
click at [715, 290] on input "5 Stars" at bounding box center [714, 289] width 1 height 1
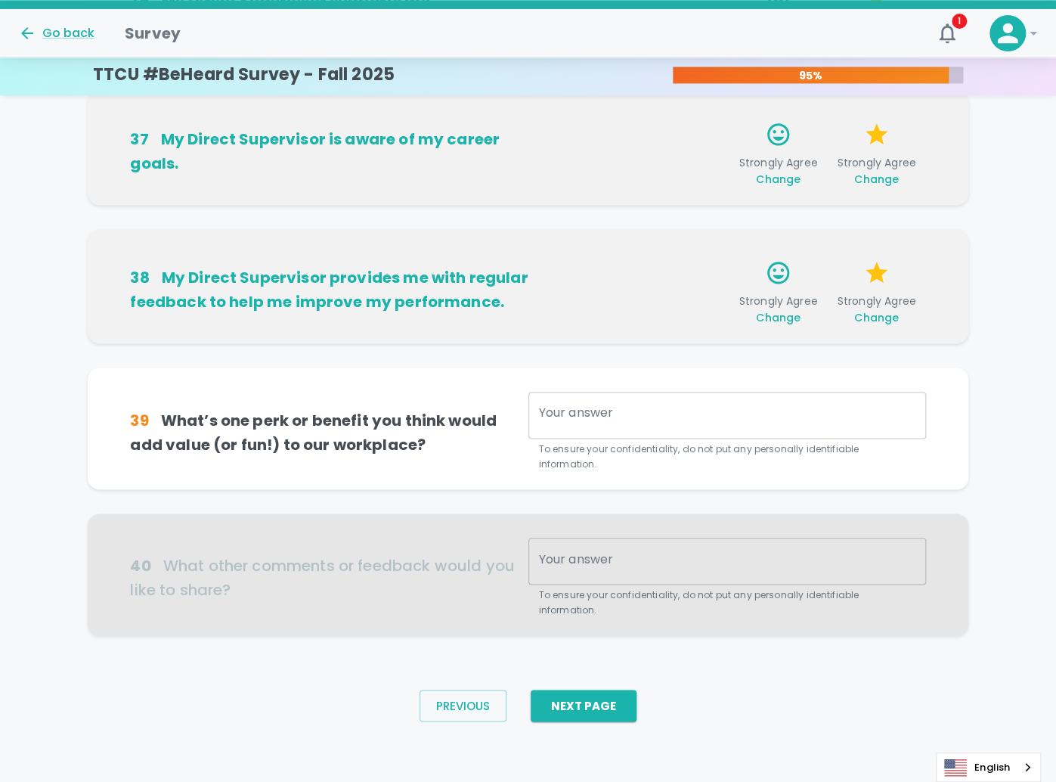
scroll to position [1066, 0]
click at [603, 427] on textarea "Your answer" at bounding box center [727, 416] width 377 height 22
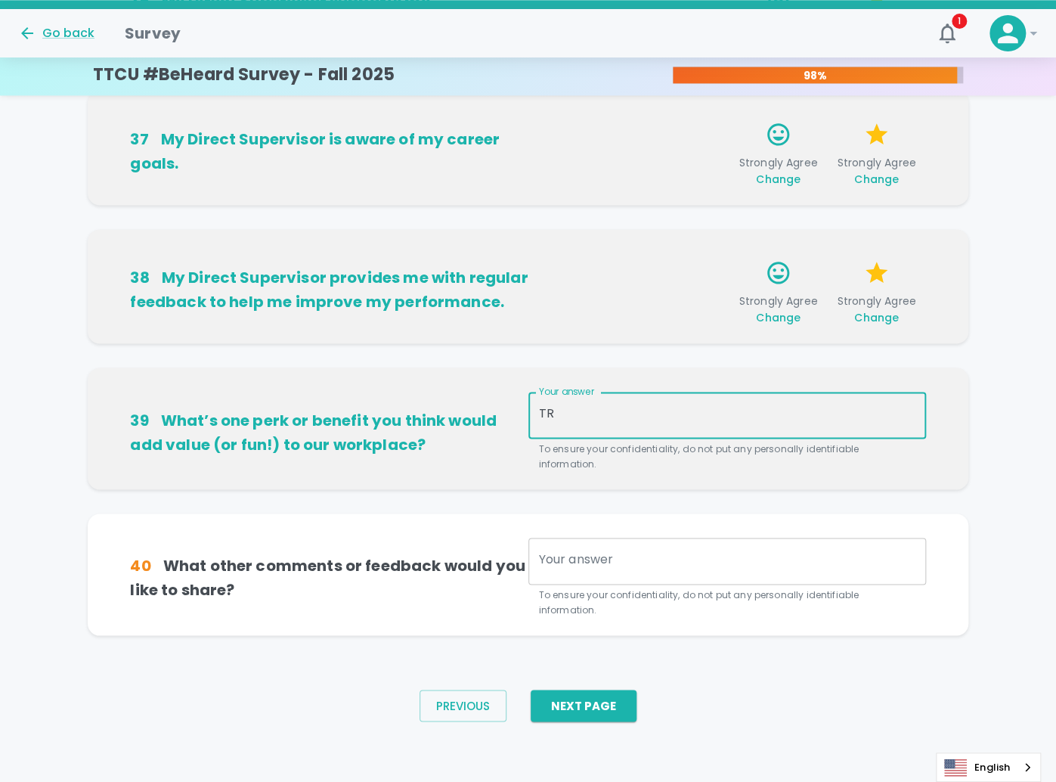
type textarea "T"
type textarea "t"
type textarea "the way we get trained should be better."
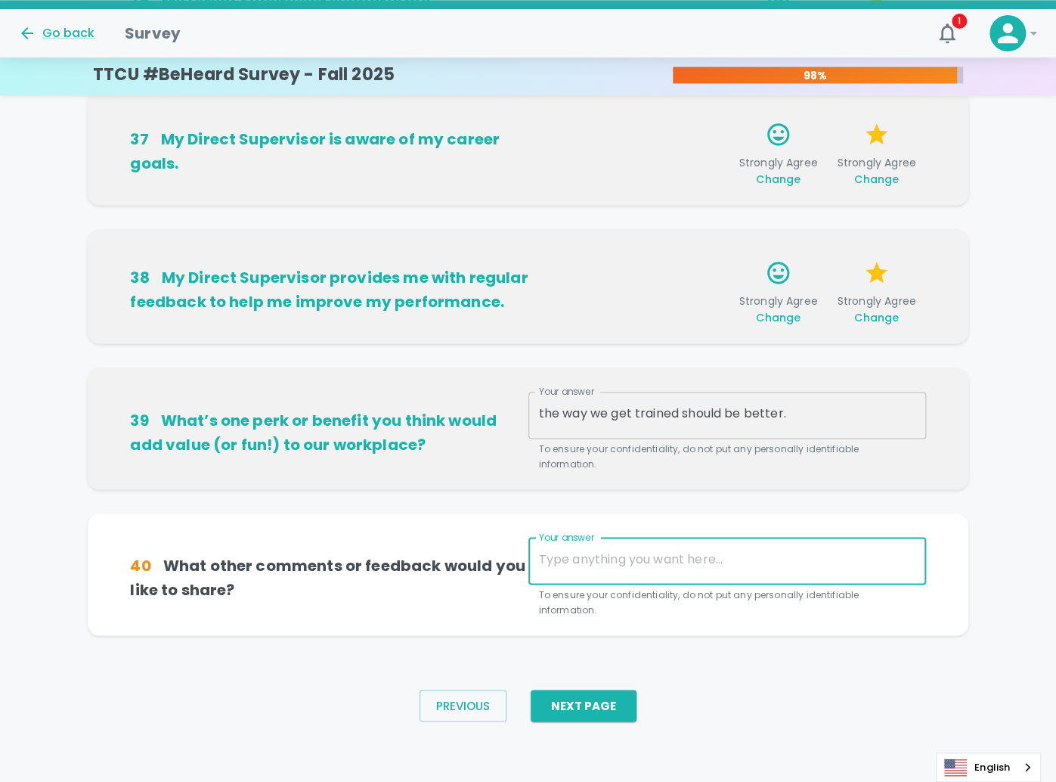
click at [607, 550] on textarea "Your answer" at bounding box center [727, 561] width 377 height 22
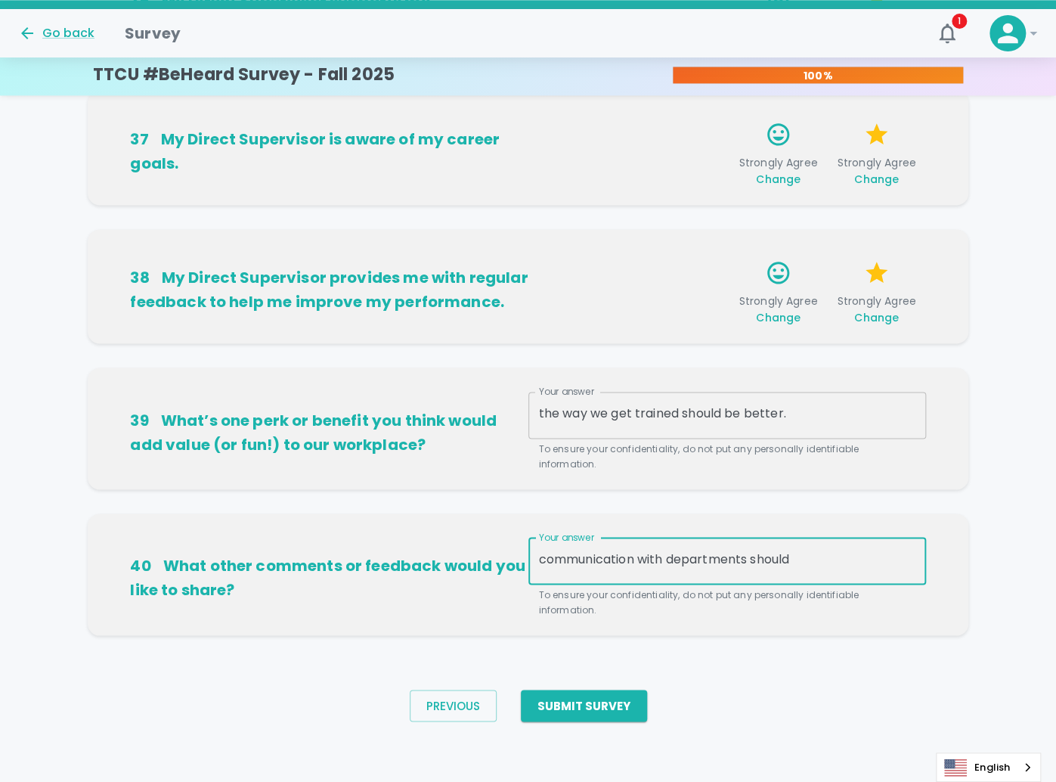
click at [660, 550] on textarea "communication with departments should" at bounding box center [727, 561] width 377 height 22
click at [900, 550] on textarea "communication with departments should" at bounding box center [727, 561] width 377 height 22
type textarea "communication with departments should better"
click at [551, 696] on button "Submit Survey" at bounding box center [584, 706] width 126 height 32
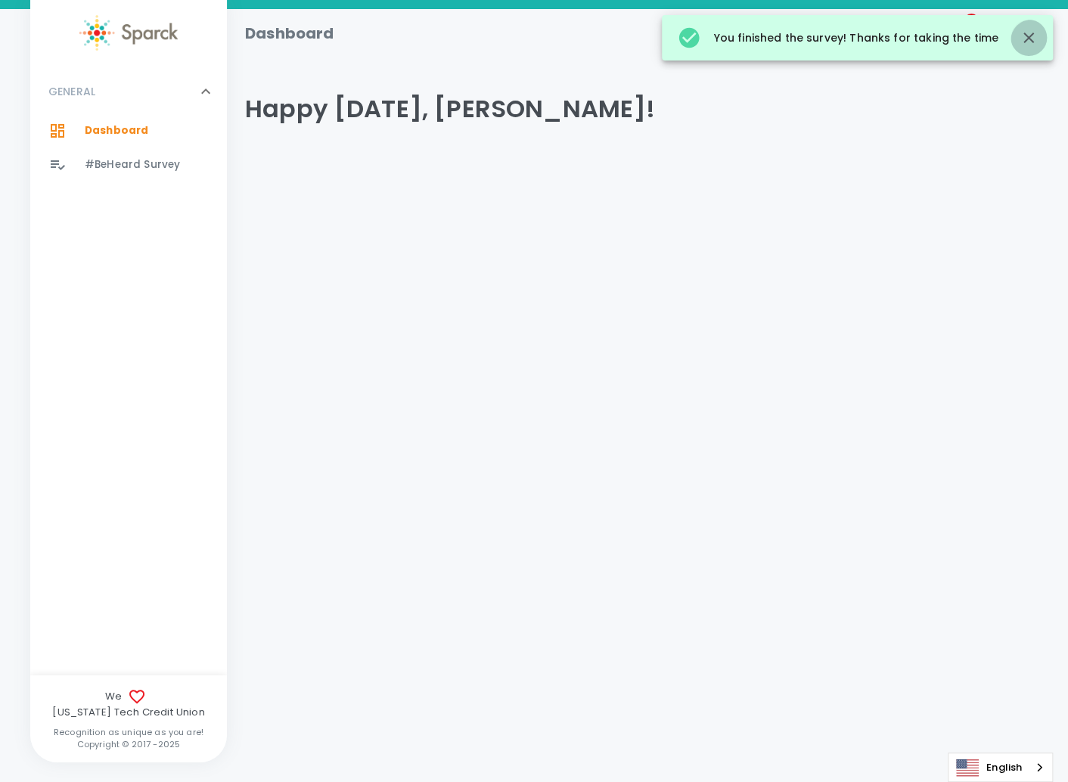
click at [1025, 39] on icon "button" at bounding box center [1028, 38] width 11 height 11
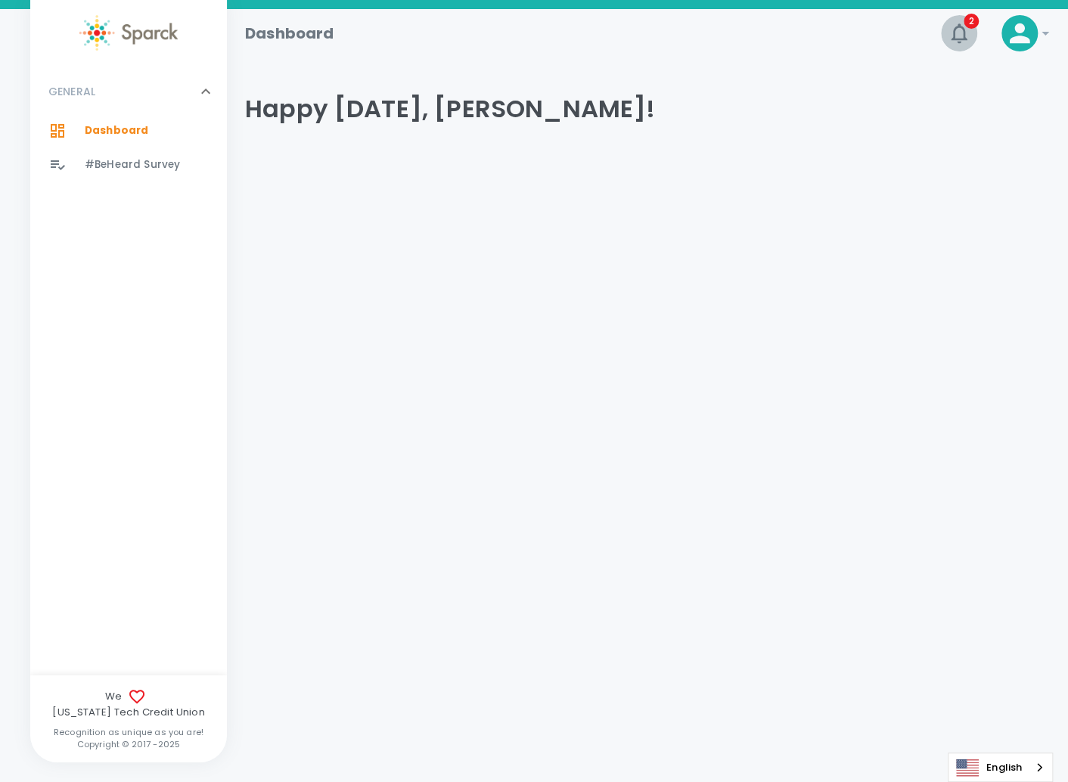
click at [968, 36] on icon "button" at bounding box center [959, 33] width 24 height 24
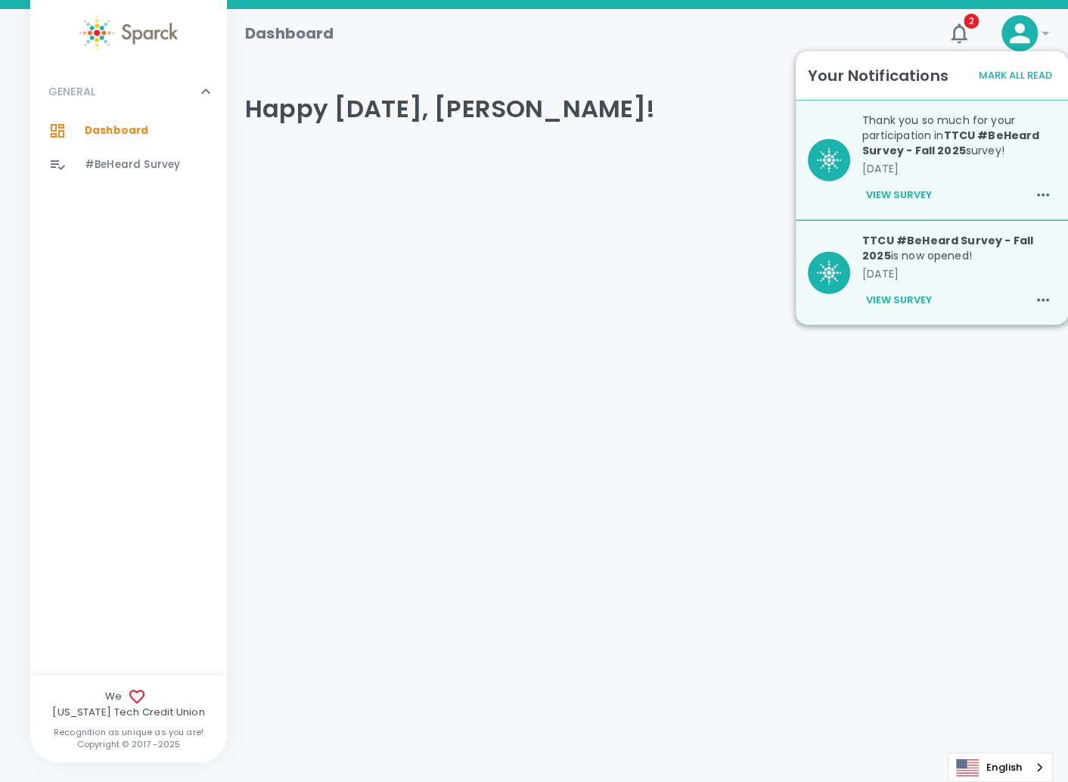
click at [979, 245] on html "Skip Navigation Dashboard 2 ! GENERAL 0 Dashboard 0 #BeHeard Survey 0 We Texas …" at bounding box center [534, 122] width 1068 height 245
click at [959, 29] on icon "button" at bounding box center [959, 33] width 24 height 24
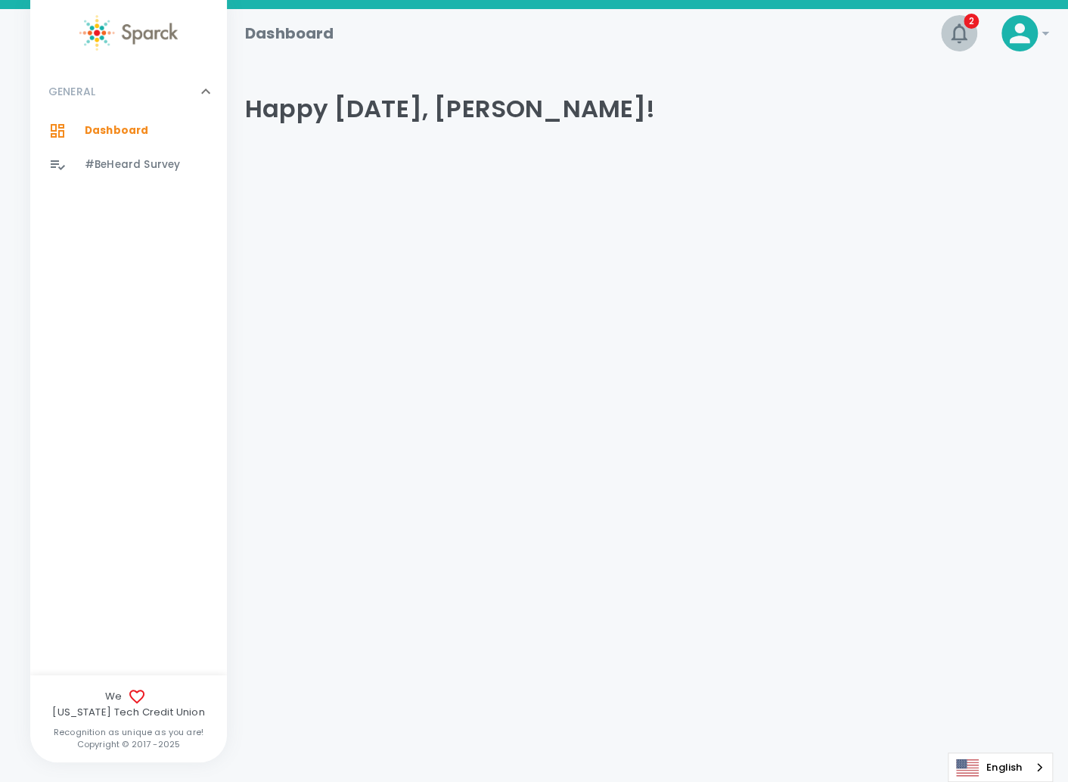
click at [959, 29] on icon "button" at bounding box center [959, 33] width 24 height 24
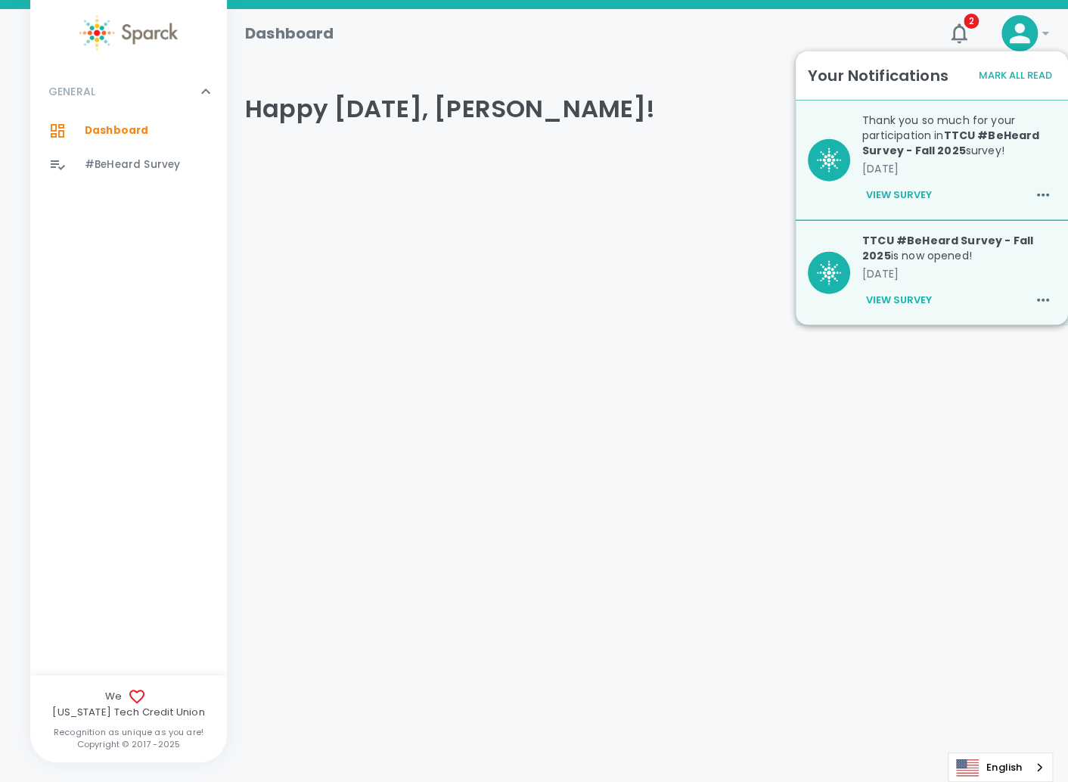
click at [961, 158] on b "TTCU #BeHeard Survey - Fall 2025" at bounding box center [950, 143] width 177 height 30
click at [899, 208] on button "View Survey" at bounding box center [898, 195] width 73 height 26
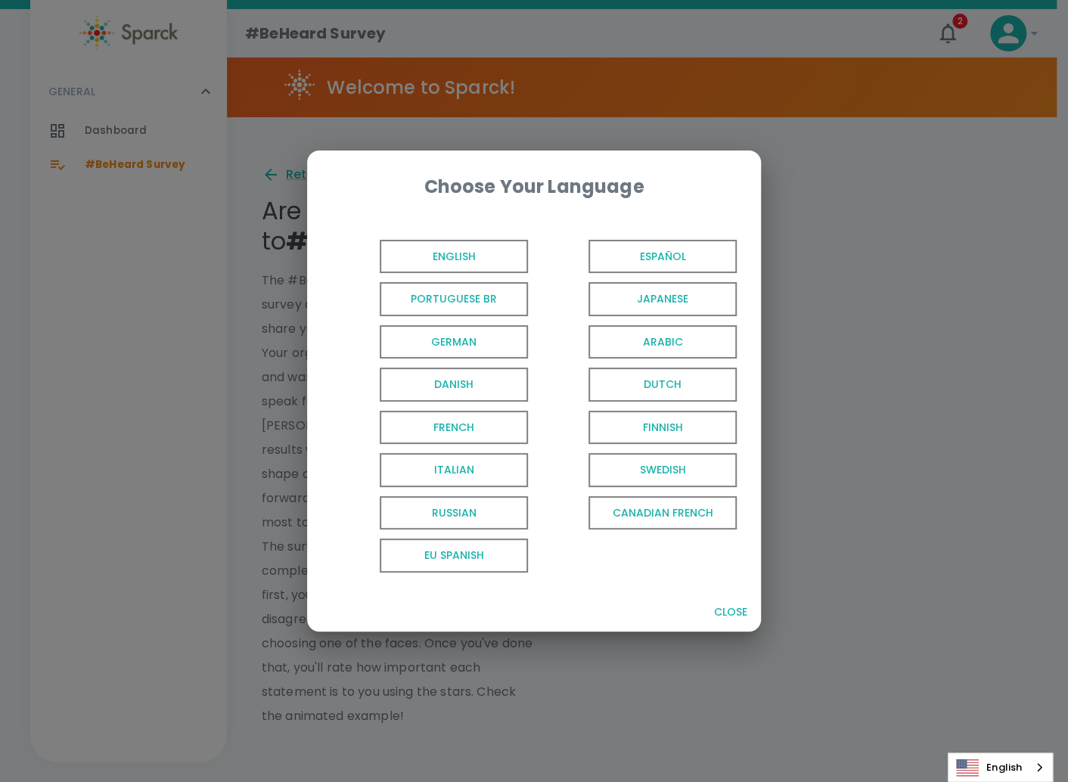
click at [938, 36] on div "Choose Your Language English Español Portuguese BR Japanese German Arabic Danis…" at bounding box center [534, 391] width 1068 height 782
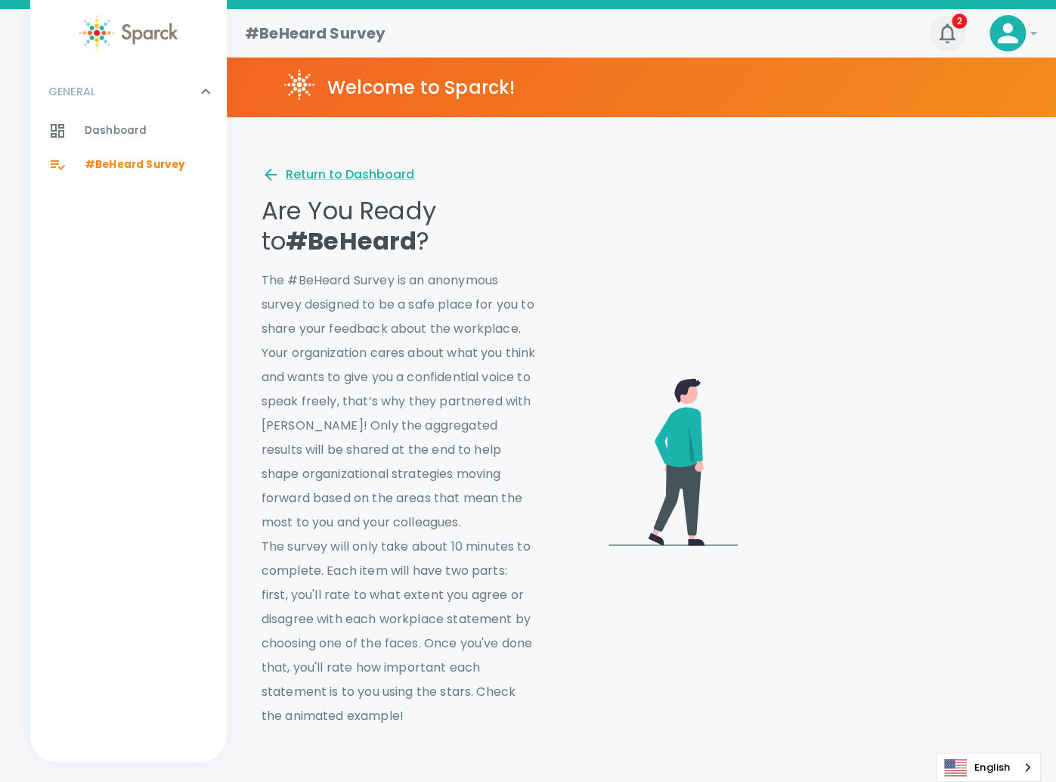
click at [941, 34] on icon "button" at bounding box center [947, 33] width 16 height 20
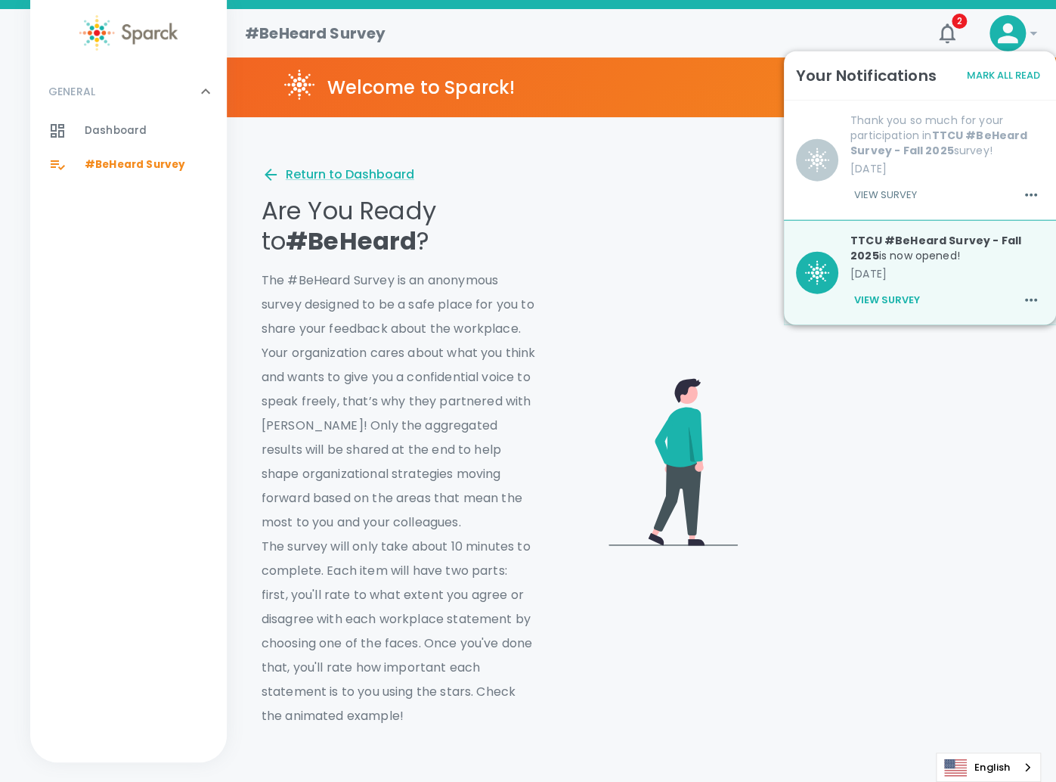
click at [925, 281] on p "09/05/2025" at bounding box center [948, 273] width 194 height 15
click at [1022, 309] on icon "button" at bounding box center [1031, 300] width 18 height 18
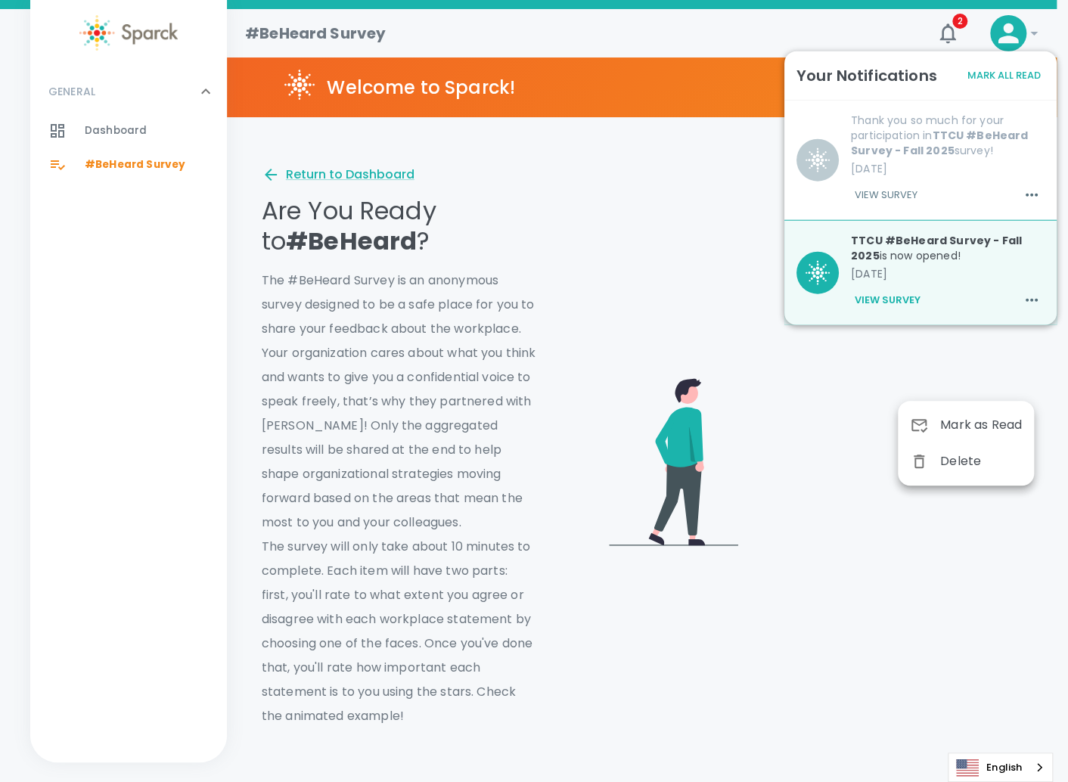
click at [903, 390] on div at bounding box center [534, 391] width 1068 height 782
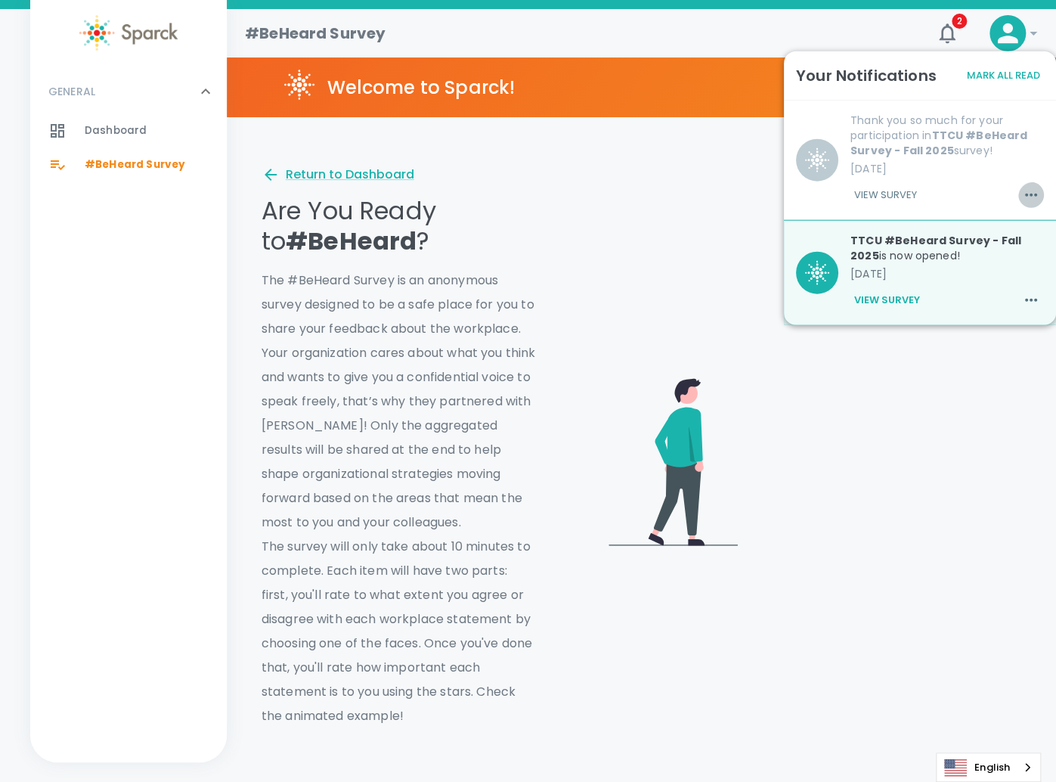
click at [1022, 204] on icon "button" at bounding box center [1031, 195] width 18 height 18
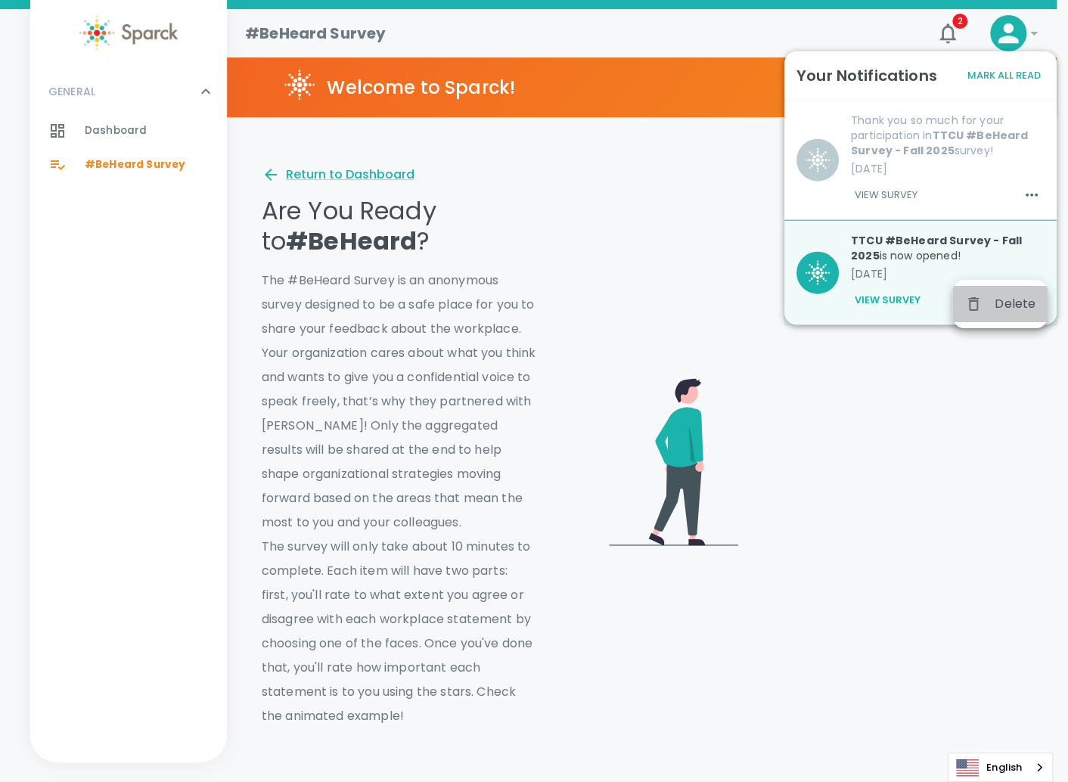
click at [994, 298] on div "Delete" at bounding box center [999, 304] width 95 height 36
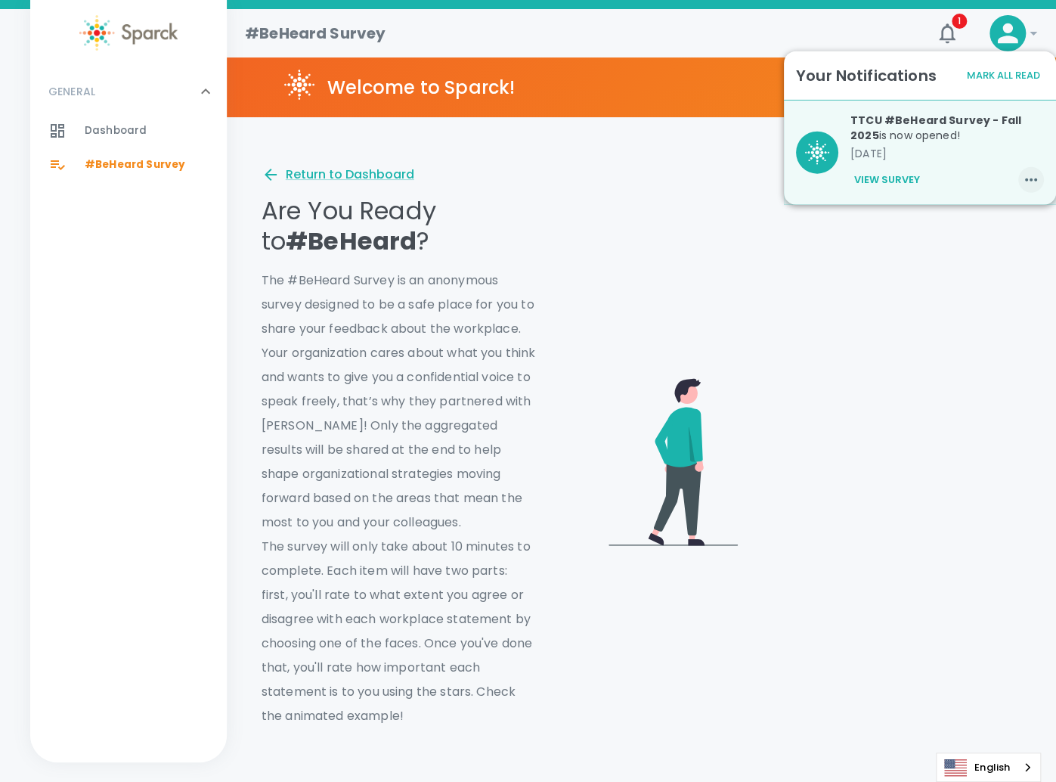
click at [1022, 189] on icon "button" at bounding box center [1031, 180] width 18 height 18
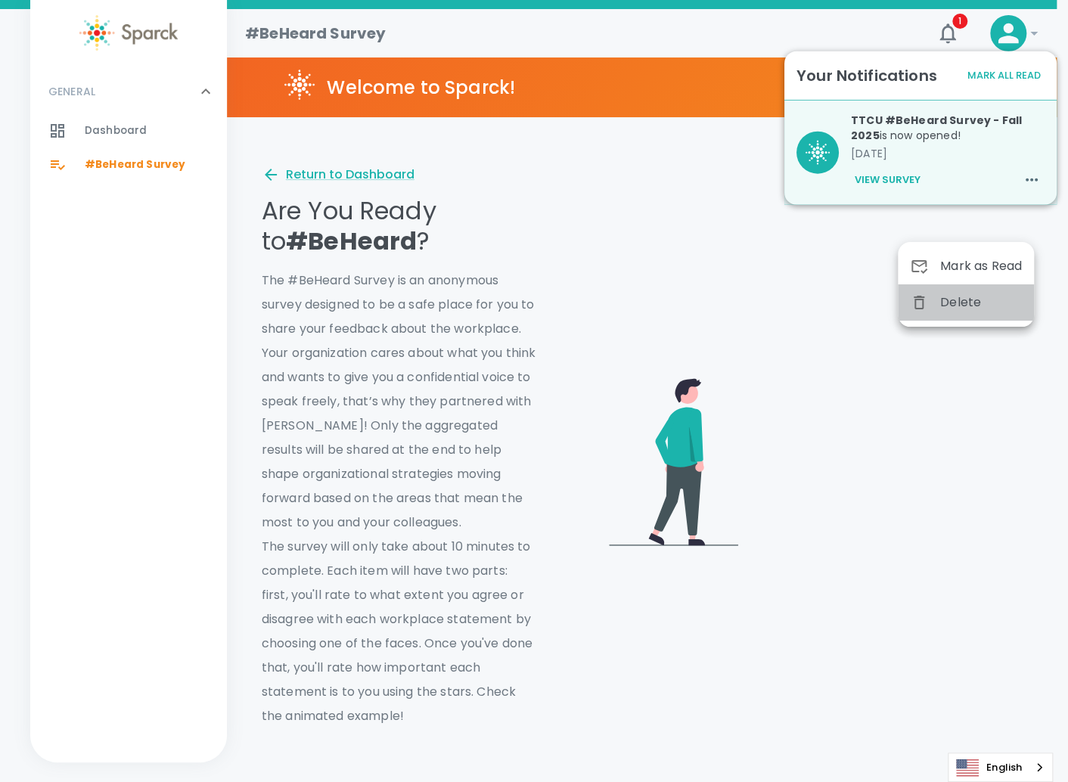
click at [997, 302] on span "Delete" at bounding box center [981, 302] width 82 height 18
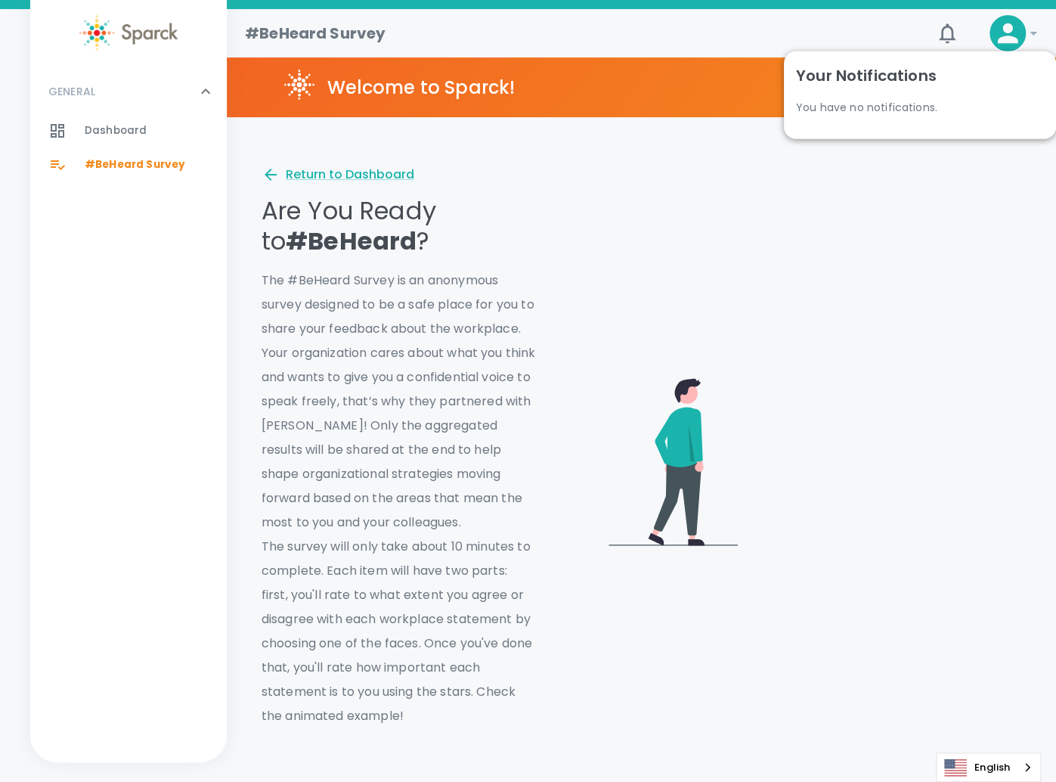
click at [815, 259] on div at bounding box center [810, 456] width 426 height 544
